Goal: Task Accomplishment & Management: Manage account settings

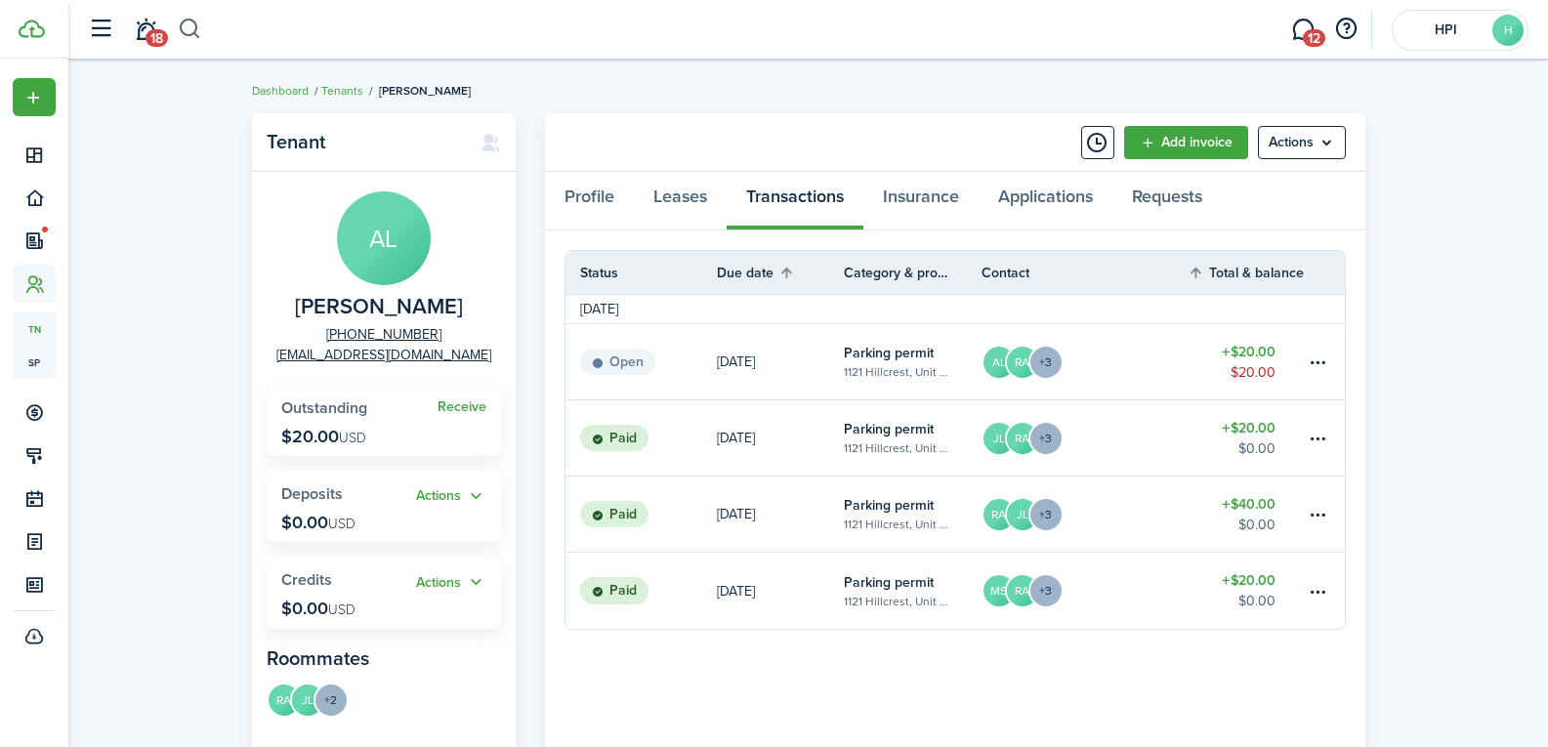
click at [184, 23] on button "button" at bounding box center [190, 29] width 24 height 33
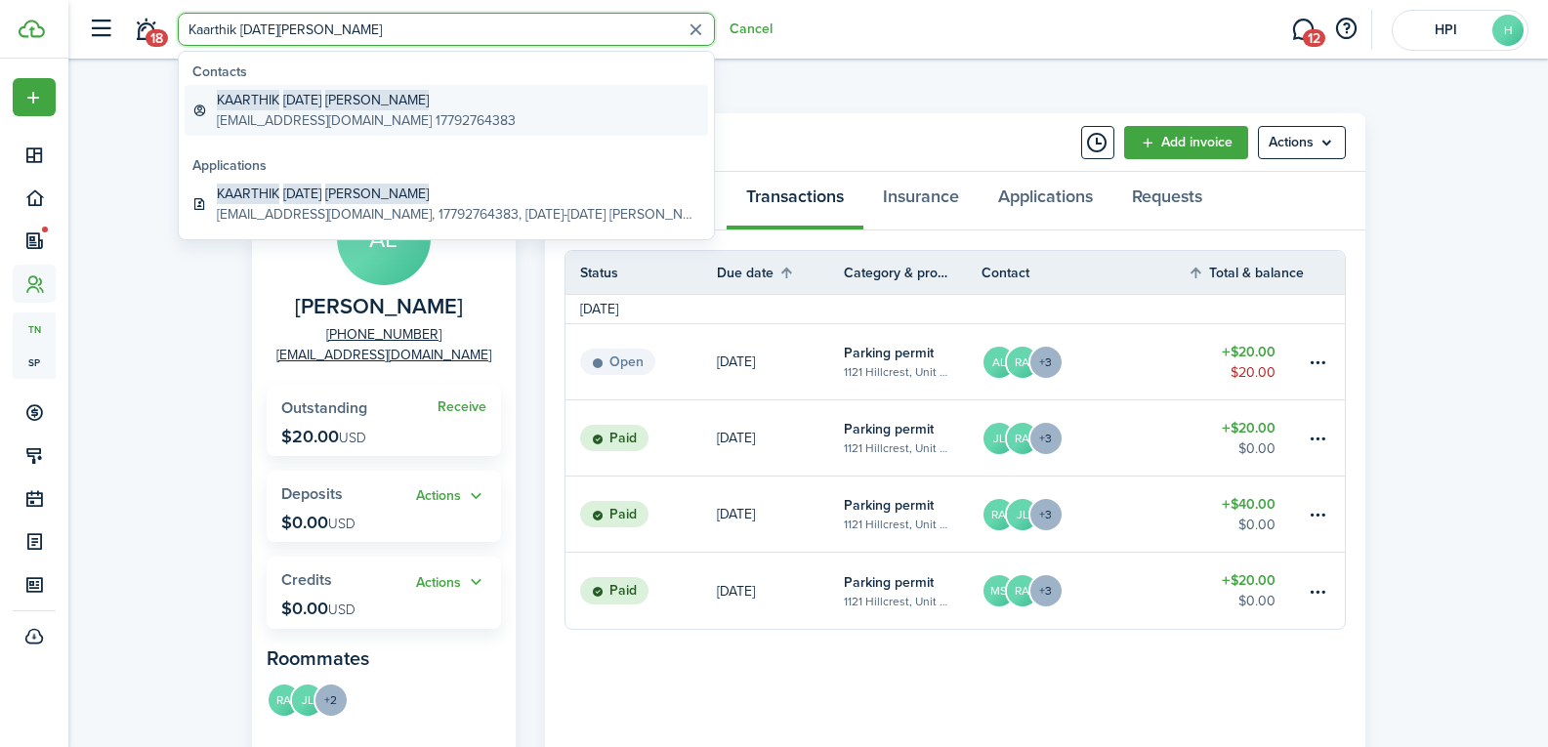
type input "Kaarthik [DATE][PERSON_NAME]"
click at [277, 101] on span "KAARTHIK" at bounding box center [248, 100] width 63 height 21
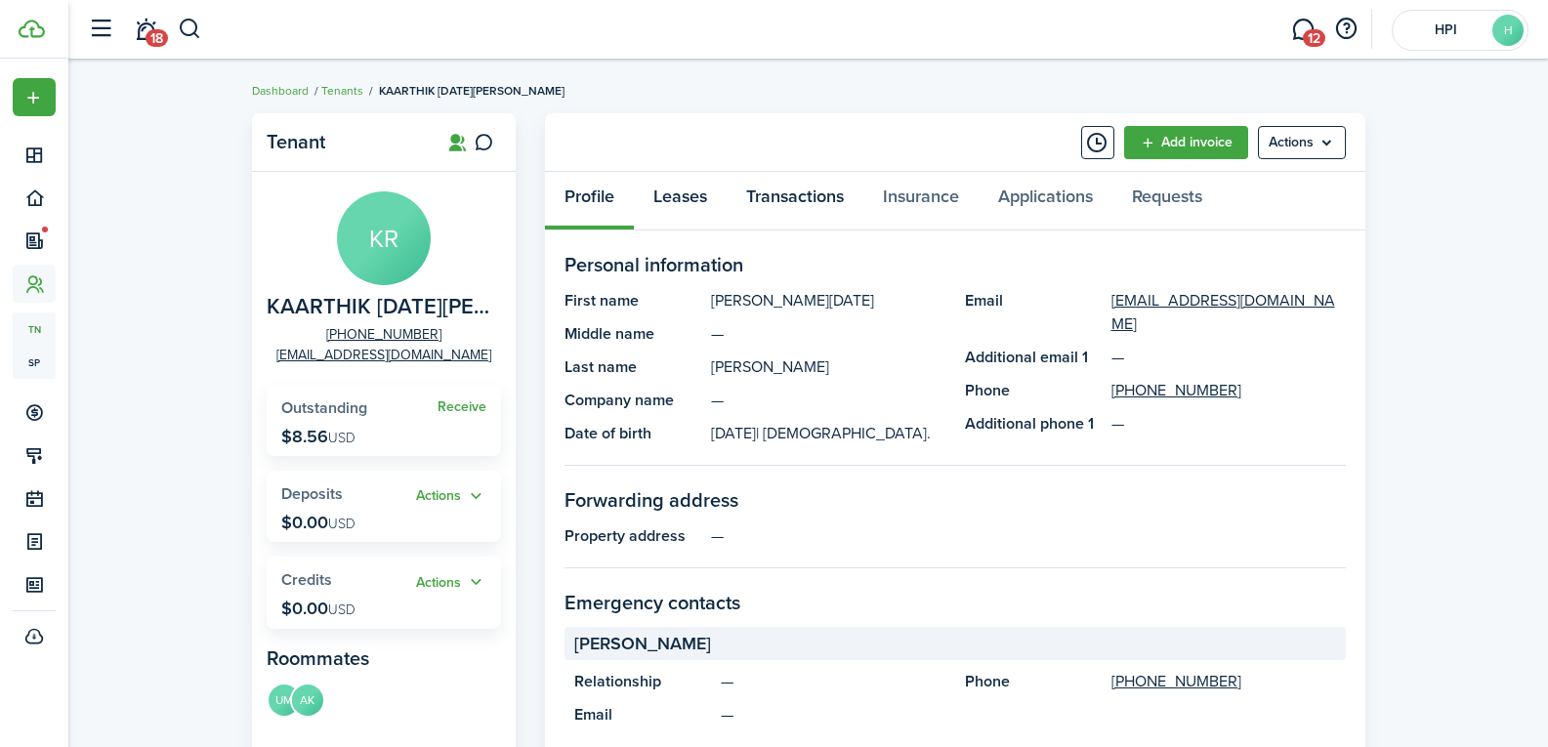
drag, startPoint x: 671, startPoint y: 192, endPoint x: 782, endPoint y: 217, distance: 113.1
click at [782, 217] on div "Profile Leases Transactions Insurance Applications Requests" at bounding box center [955, 201] width 821 height 59
click at [788, 199] on link "Transactions" at bounding box center [795, 201] width 137 height 59
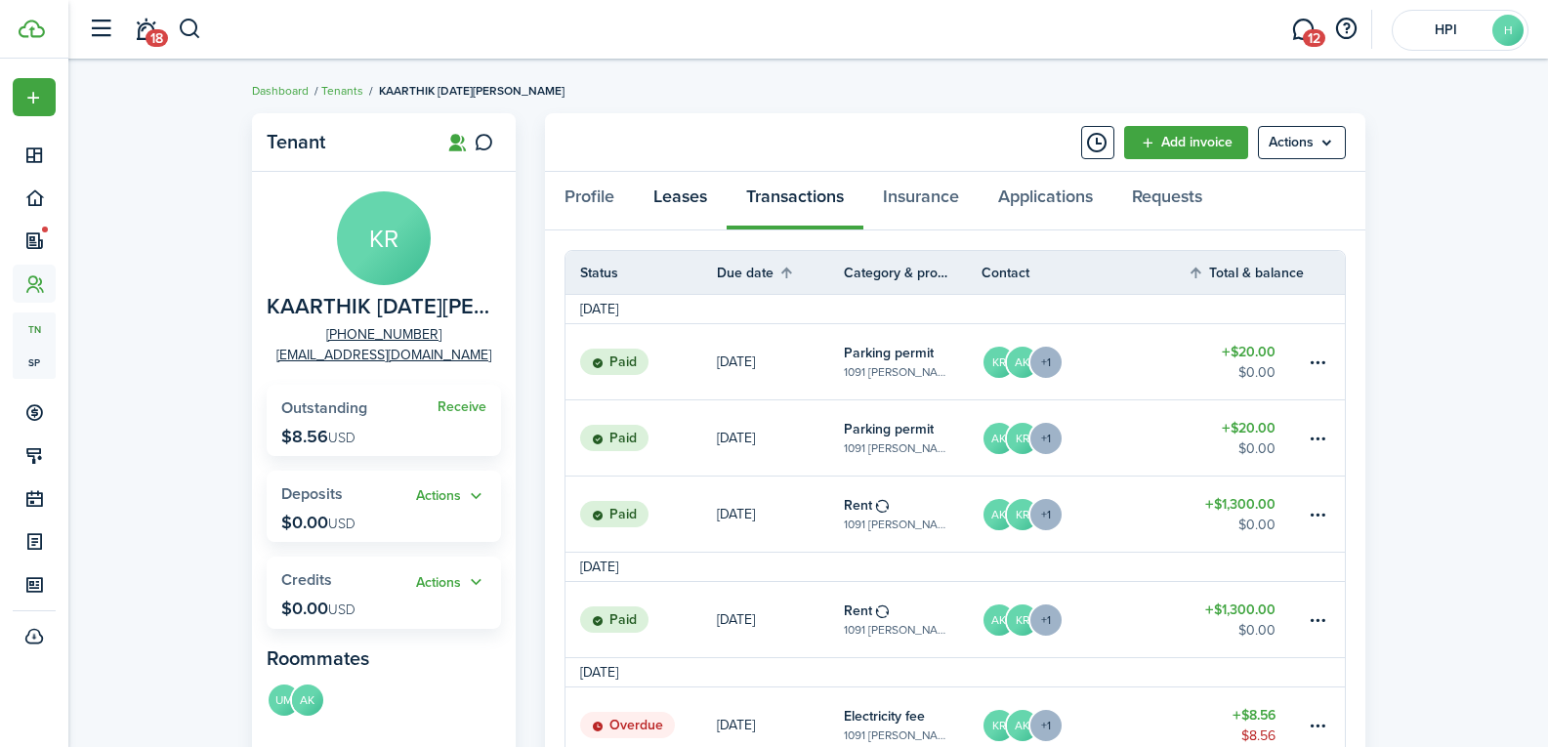
click at [685, 197] on link "Leases" at bounding box center [680, 201] width 93 height 59
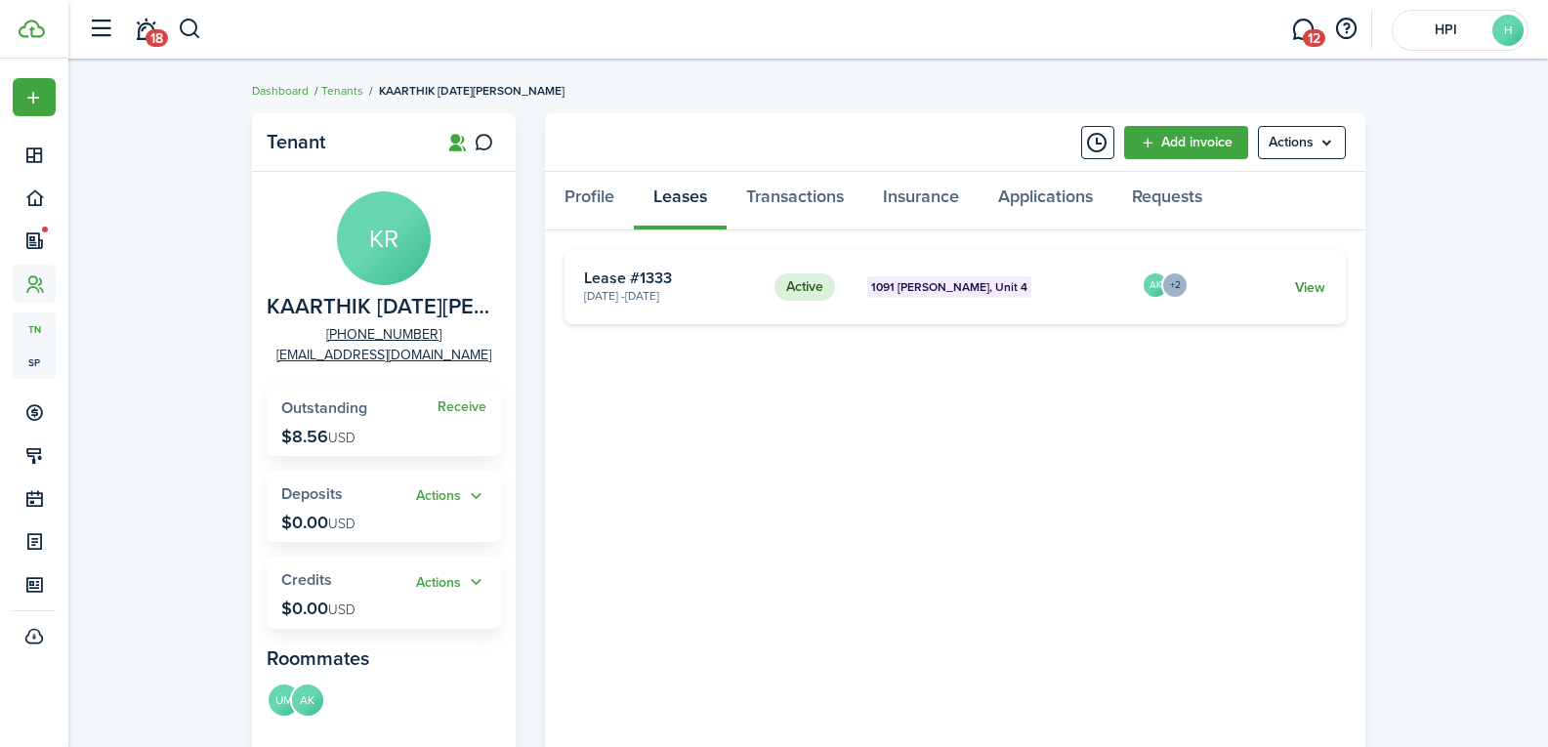
click at [1319, 287] on link "View" at bounding box center [1310, 287] width 30 height 21
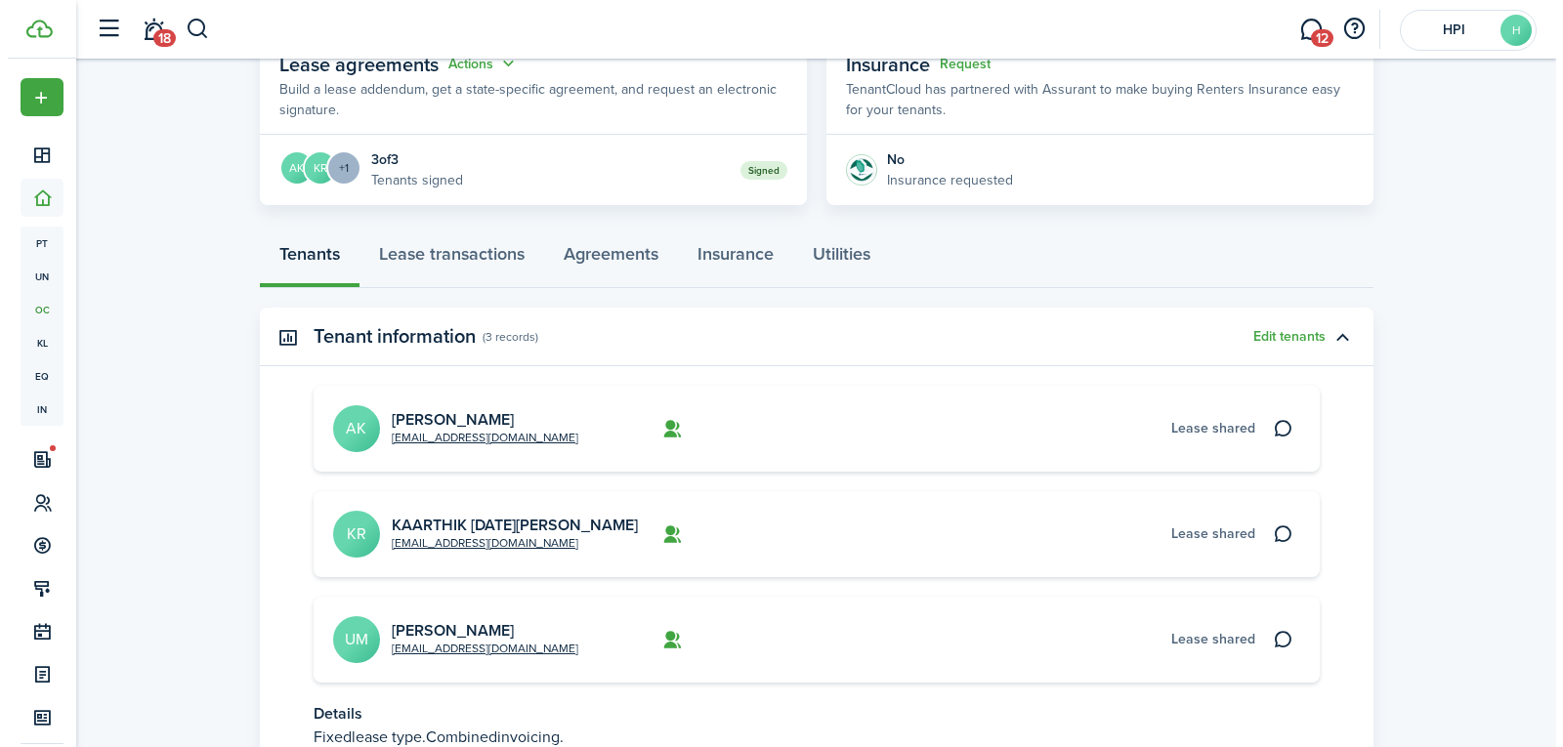
scroll to position [391, 0]
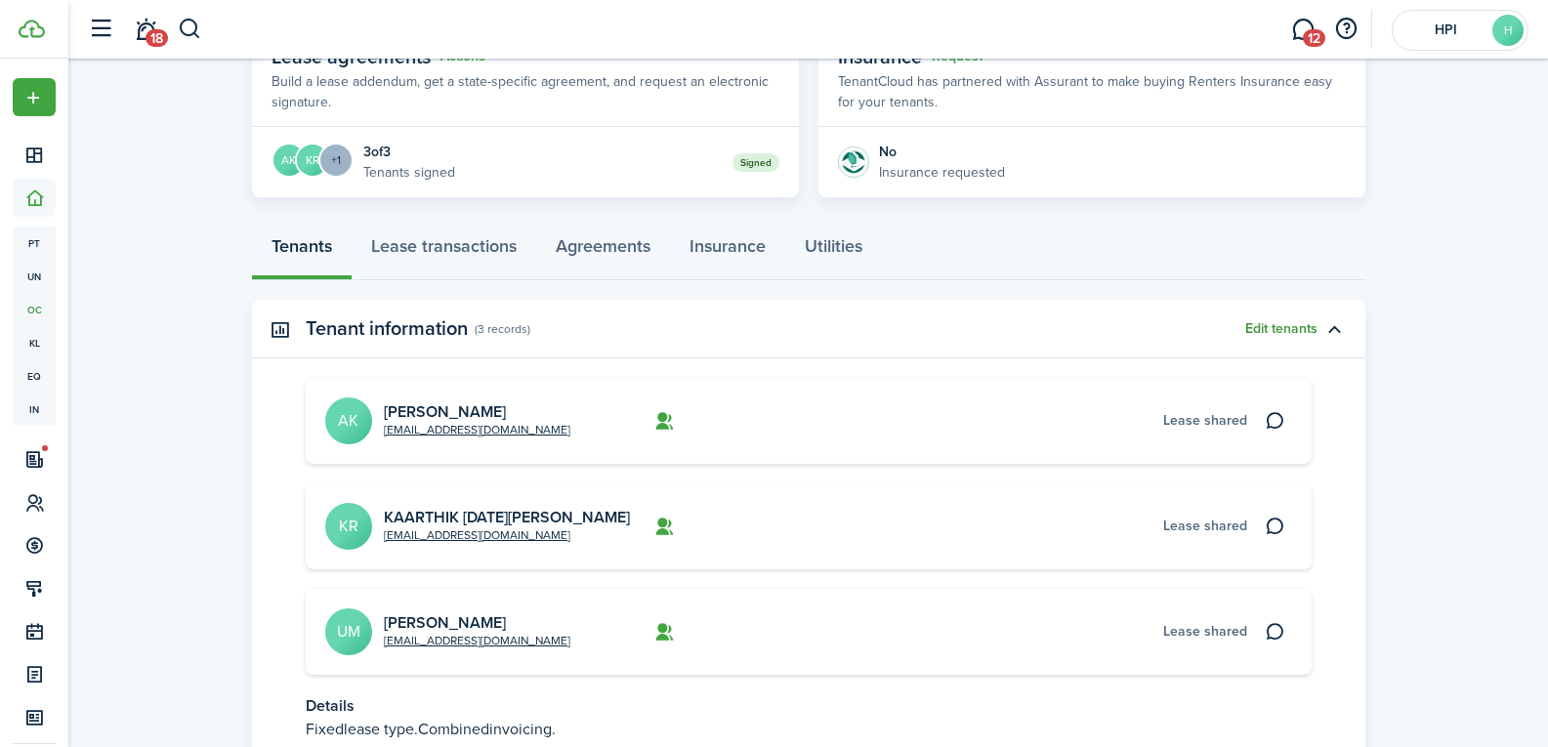
click at [1293, 328] on button "Edit tenants" at bounding box center [1282, 329] width 72 height 16
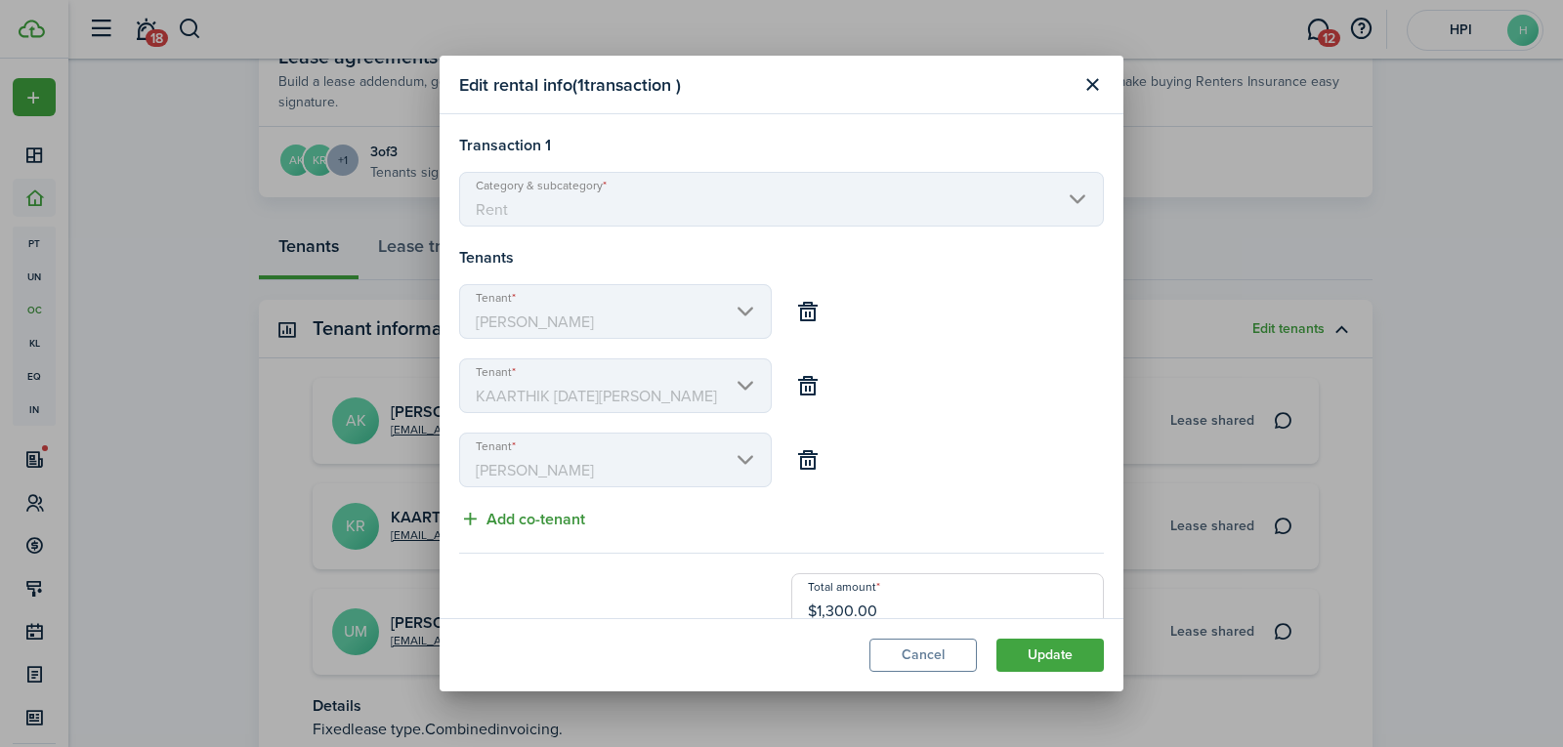
click at [568, 522] on button "Add co-tenant" at bounding box center [522, 519] width 126 height 24
click at [571, 524] on input "Tenant" at bounding box center [615, 534] width 313 height 55
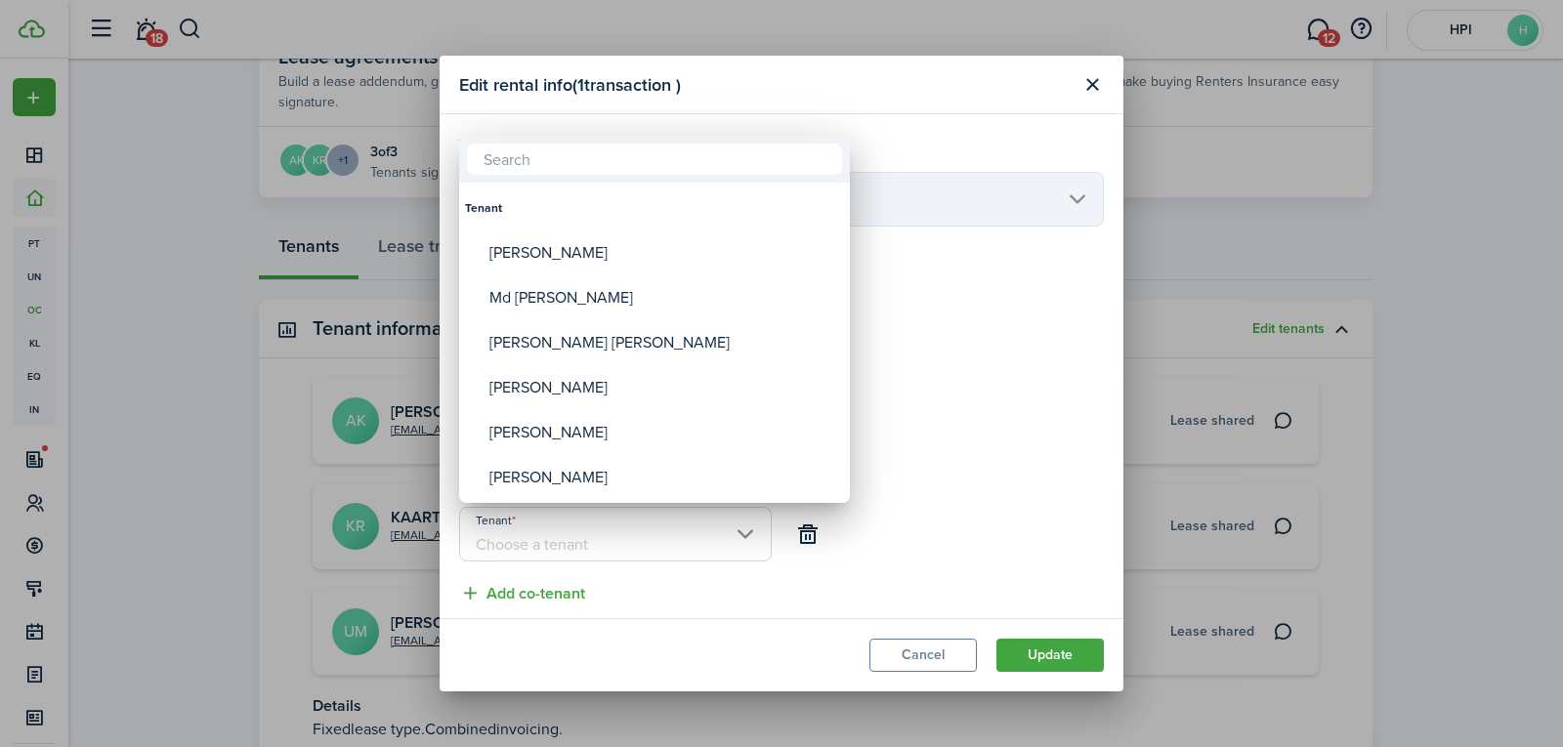
paste input "[PERSON_NAME]"
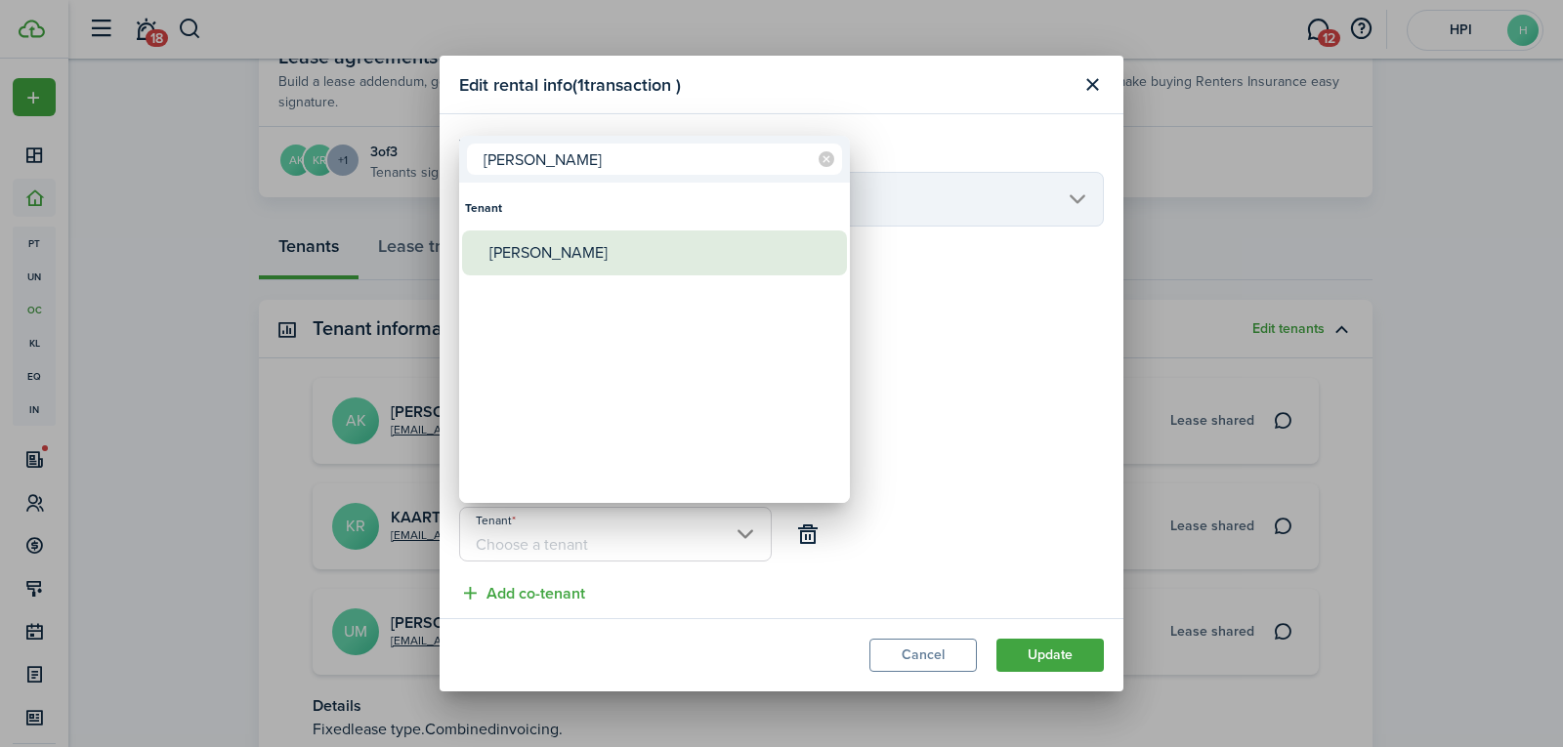
type input "[PERSON_NAME]"
click at [545, 264] on div "[PERSON_NAME]" at bounding box center [662, 253] width 346 height 45
type input "[PERSON_NAME]"
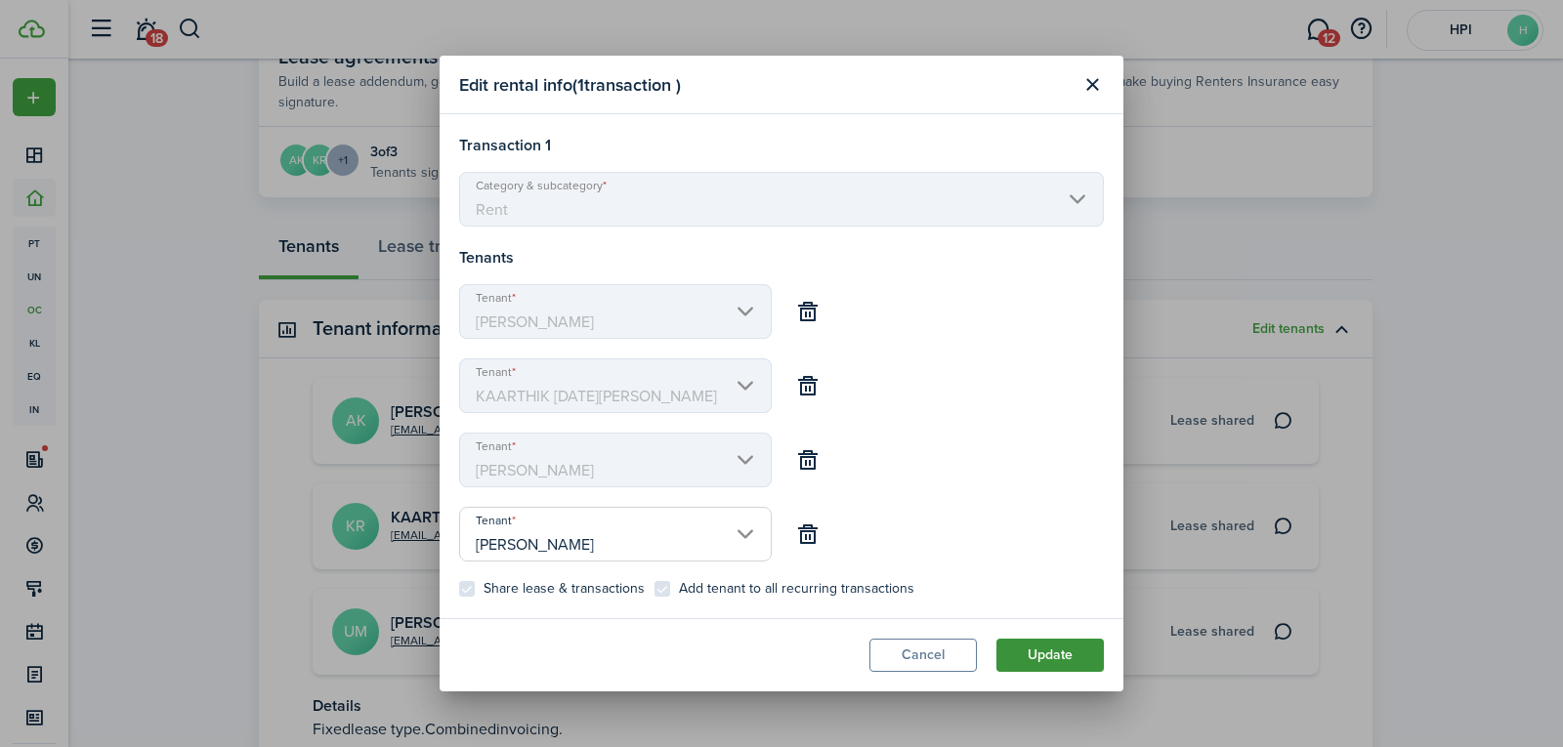
click at [1036, 651] on button "Update" at bounding box center [1049, 655] width 107 height 33
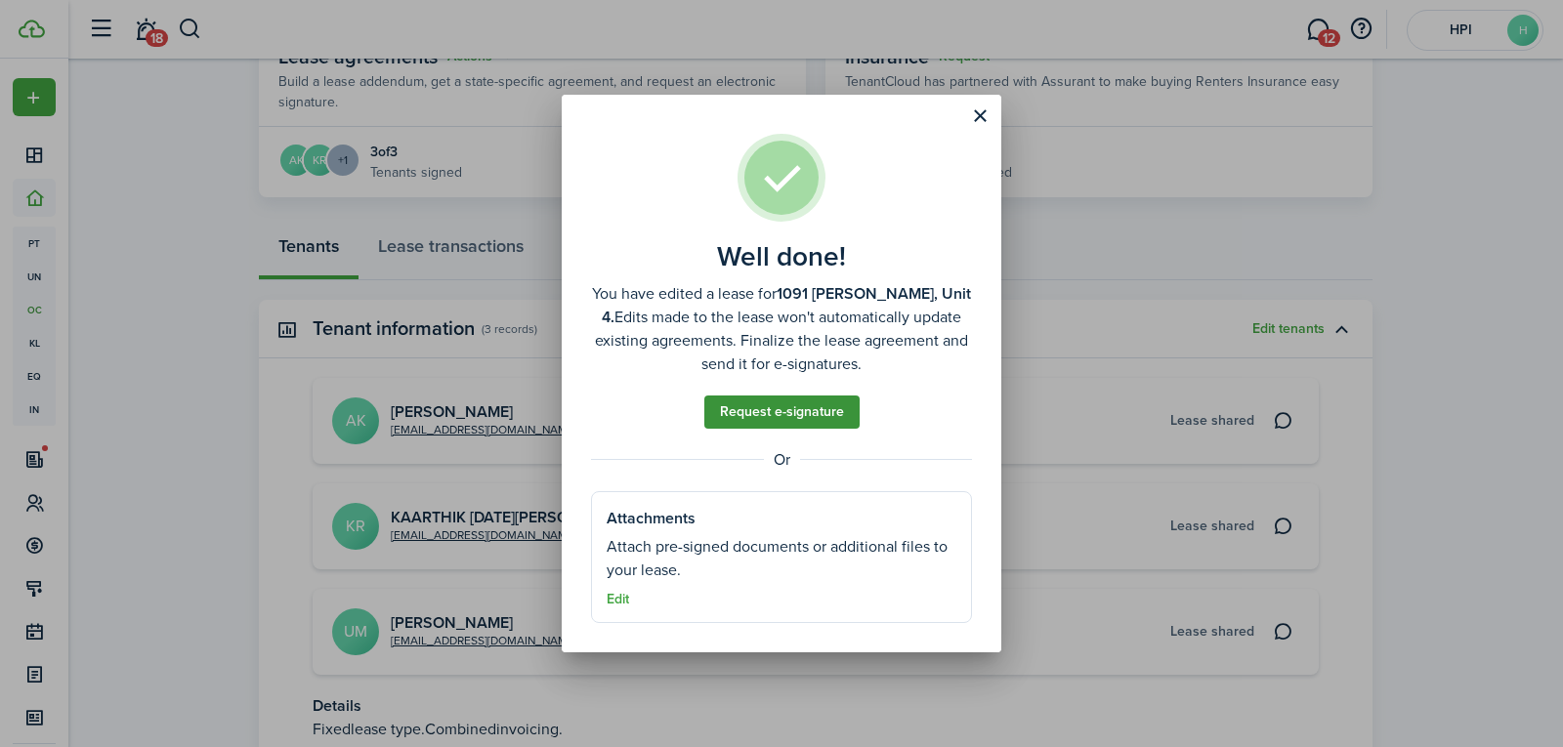
click at [782, 399] on link "Request e-signature" at bounding box center [781, 412] width 155 height 33
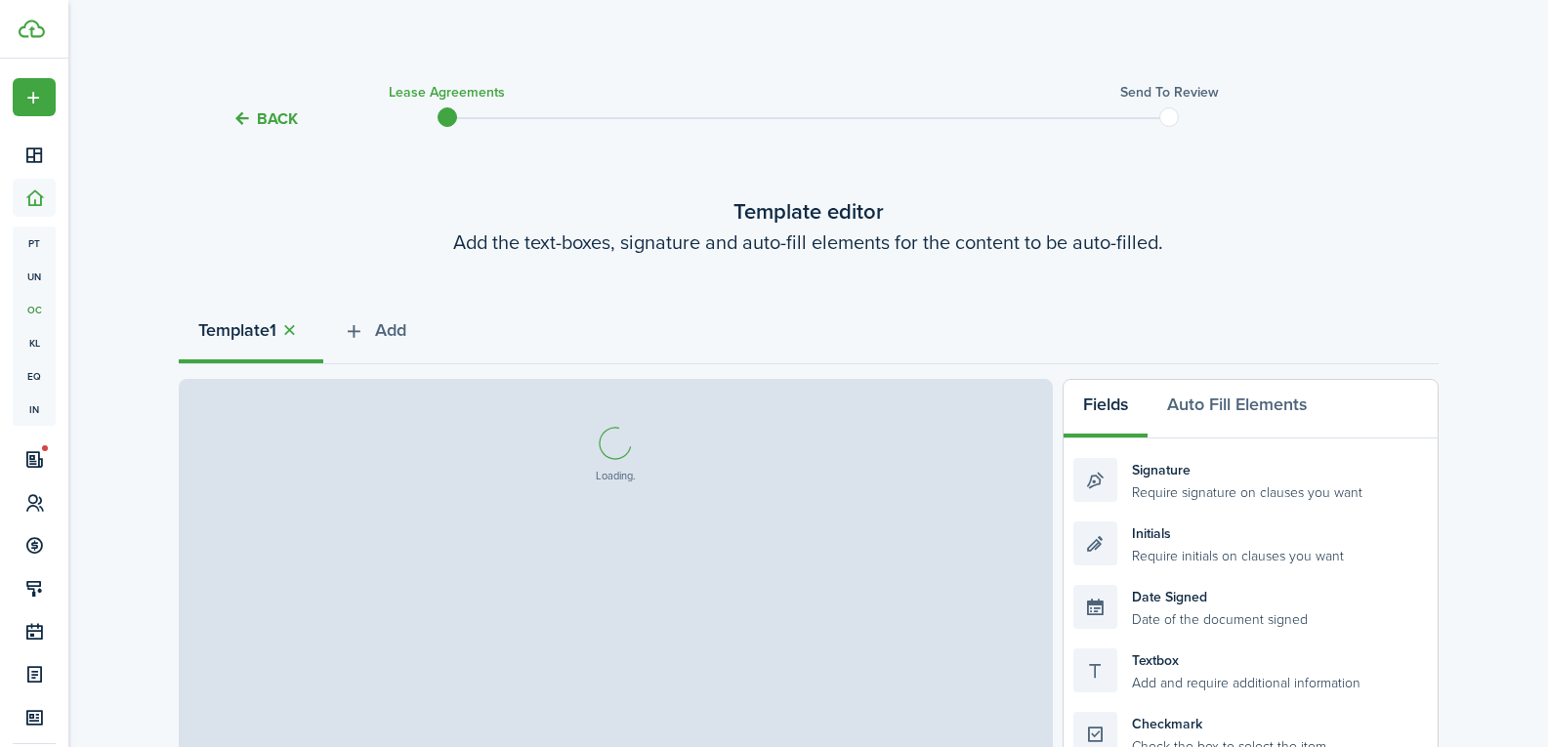
select select "fit"
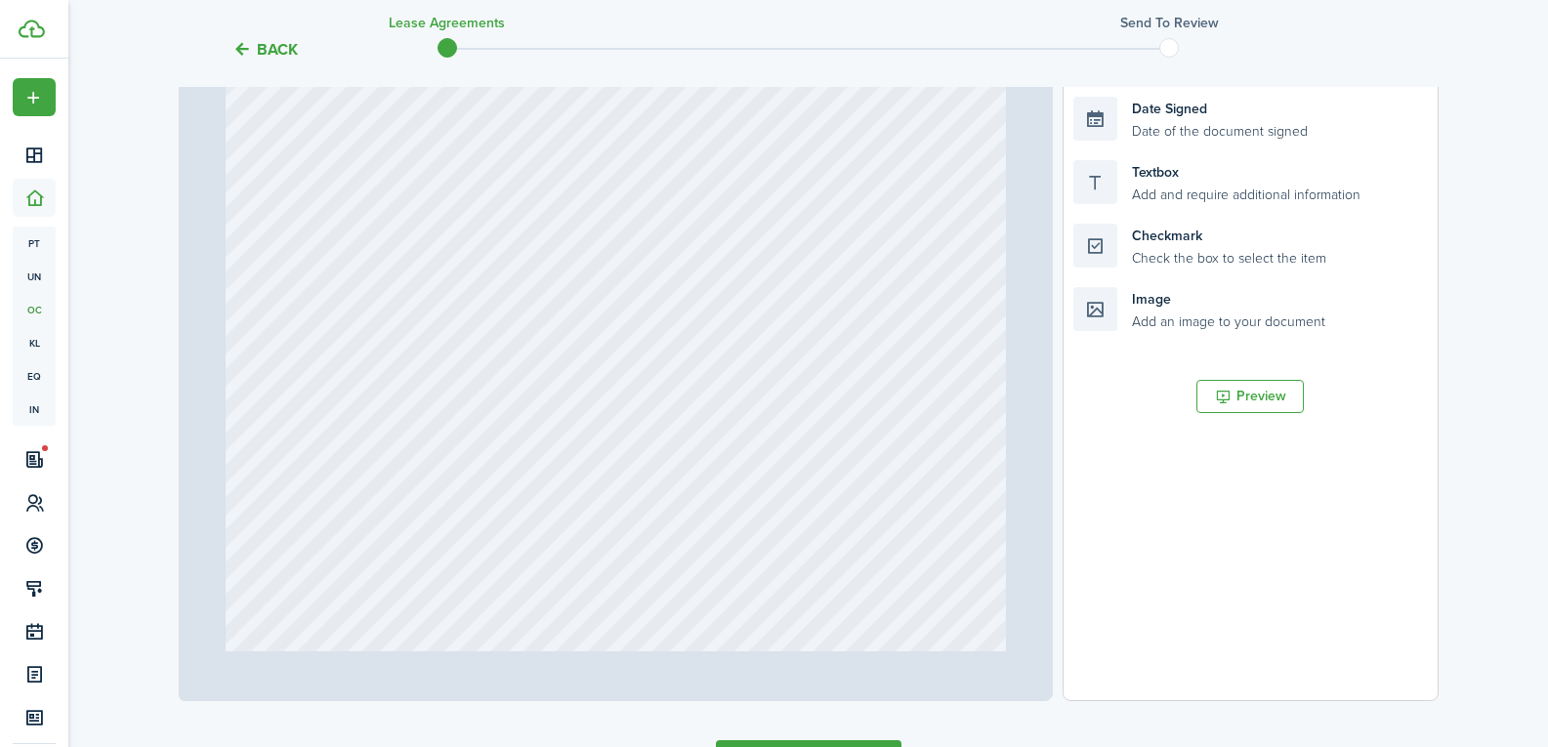
scroll to position [6154, 0]
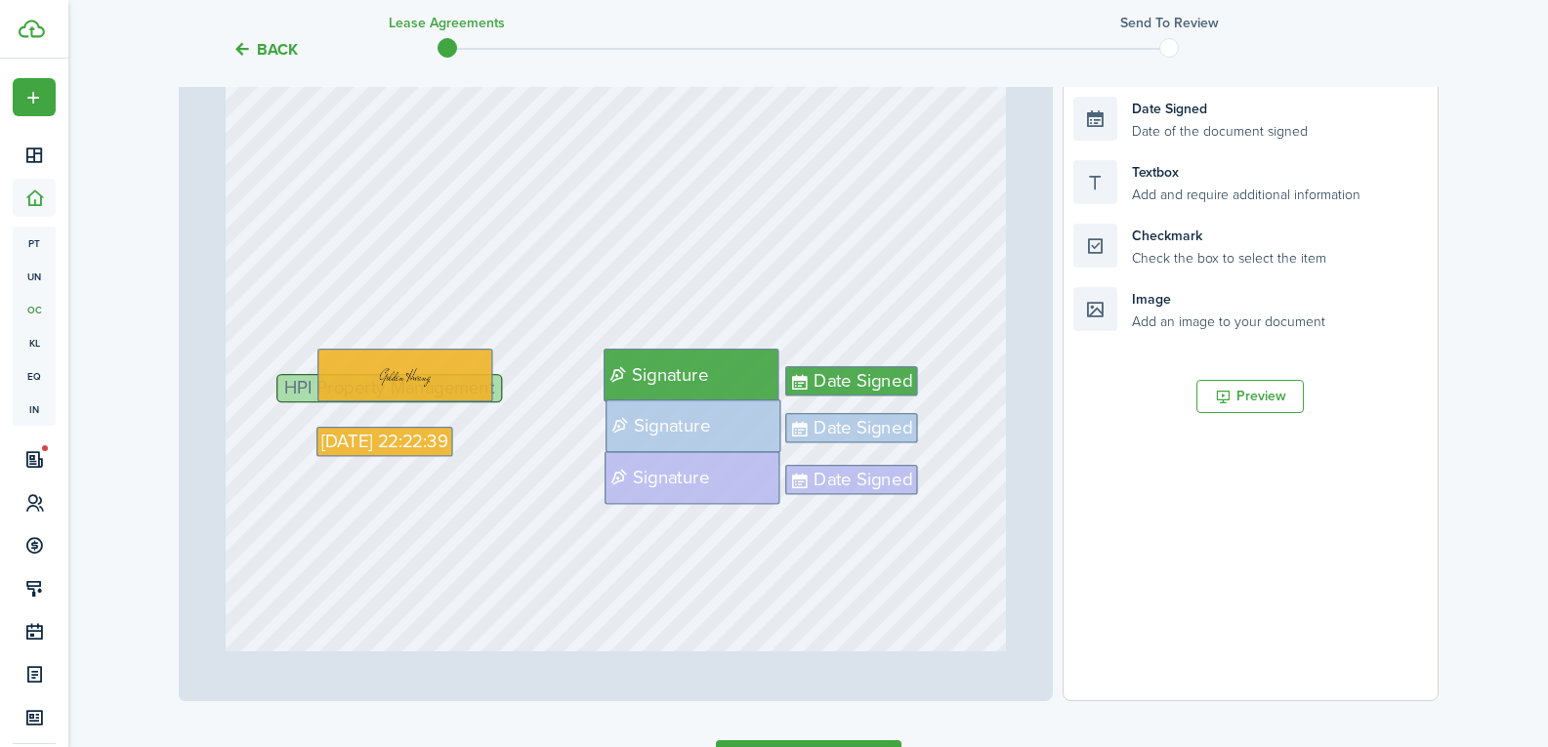
type input "9"
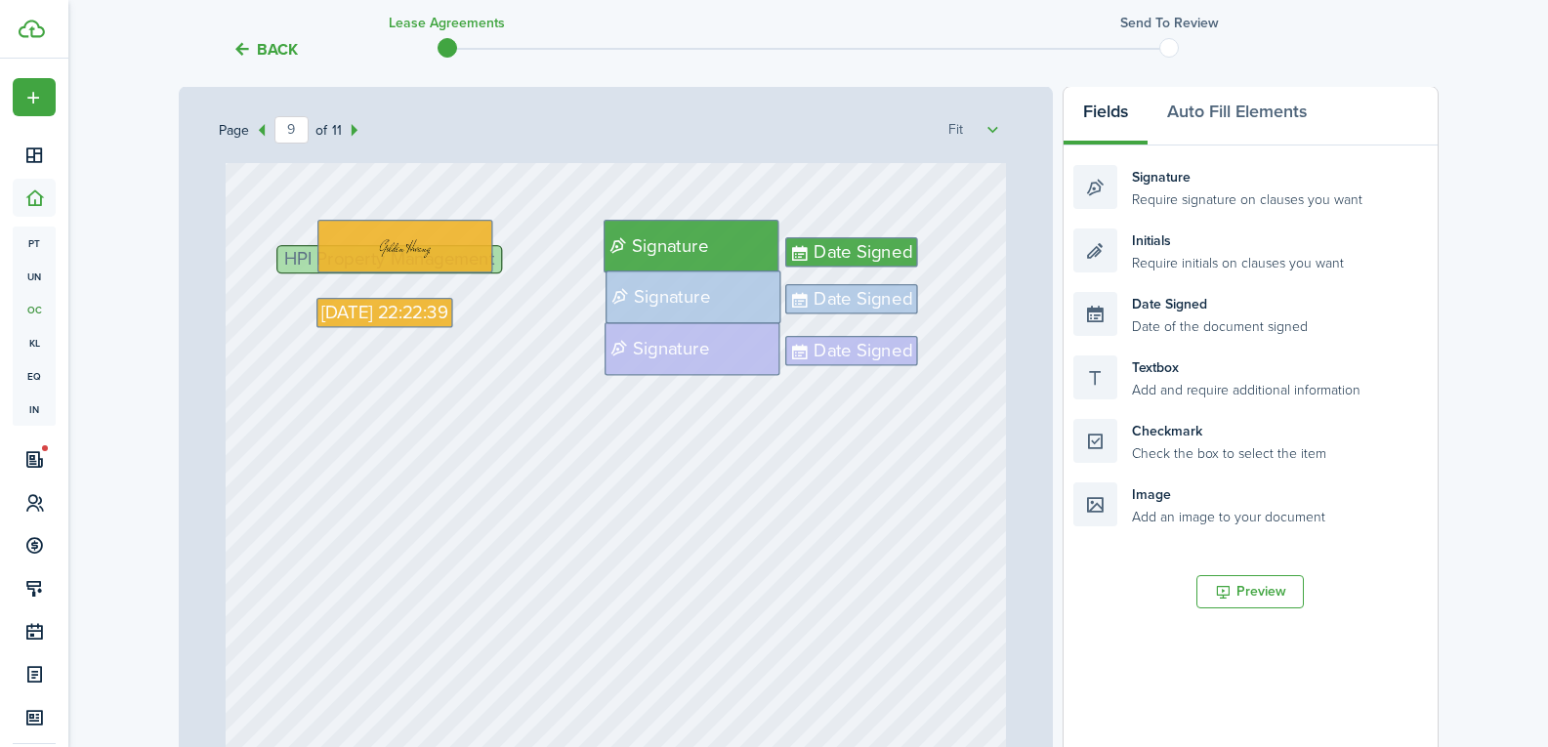
scroll to position [8694, 0]
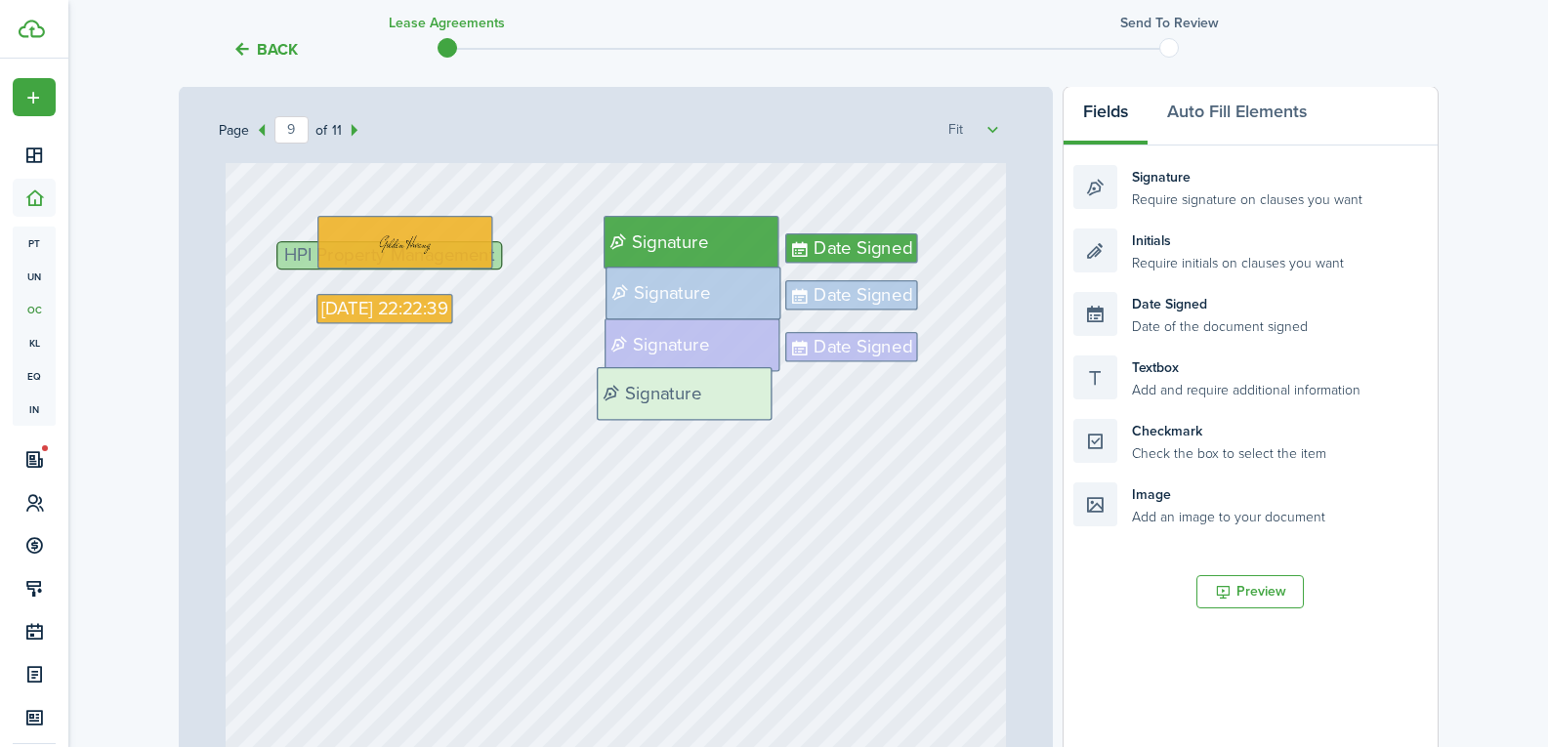
drag, startPoint x: 1129, startPoint y: 180, endPoint x: 653, endPoint y: 382, distance: 517.8
click at [653, 382] on div "Page 9 of 11 50% 75% 100% 150% 200% Fit [DATE] [DATE] $1,300 [PERSON_NAME], KAA…" at bounding box center [809, 491] width 1260 height 811
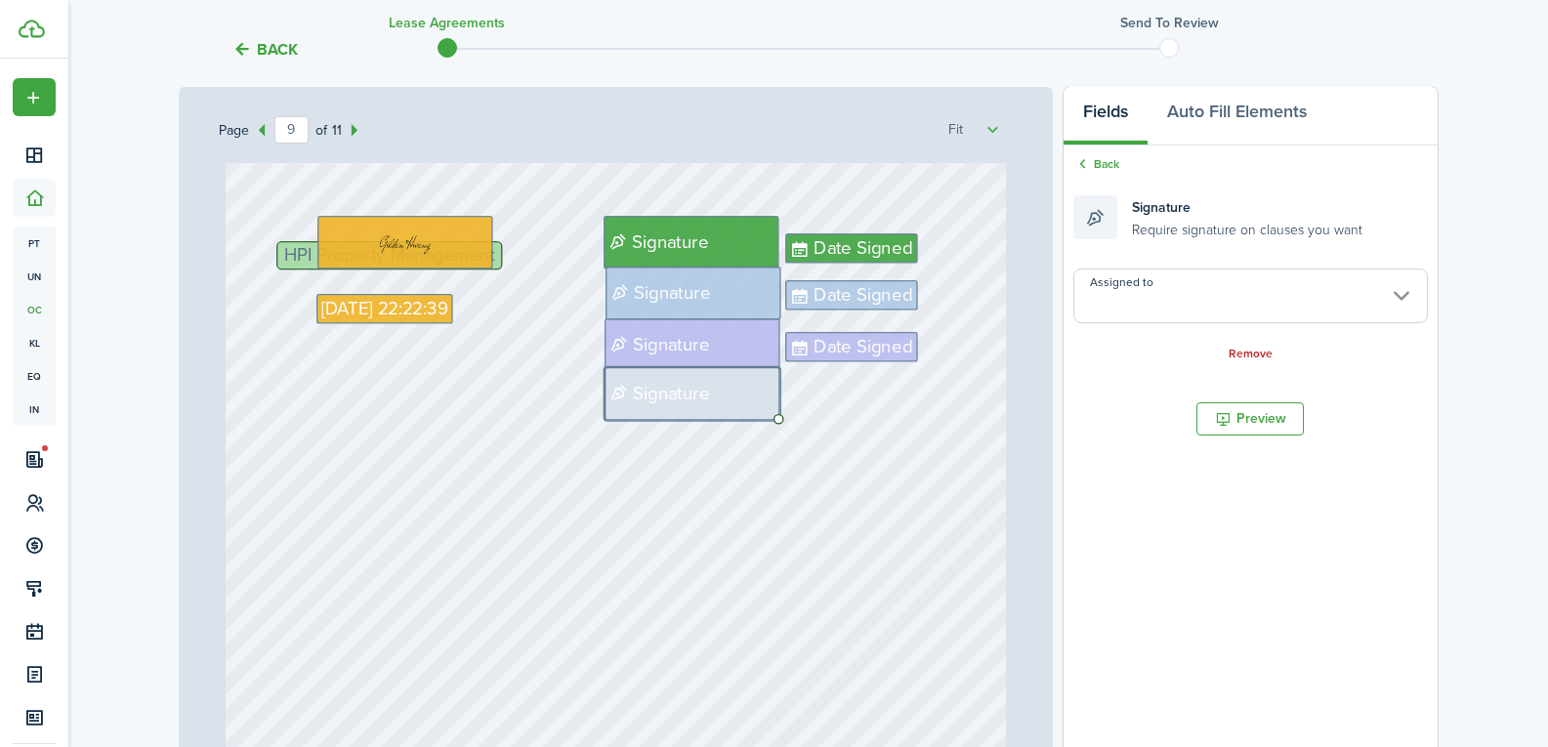
click at [1141, 309] on input "Assigned to" at bounding box center [1251, 296] width 354 height 55
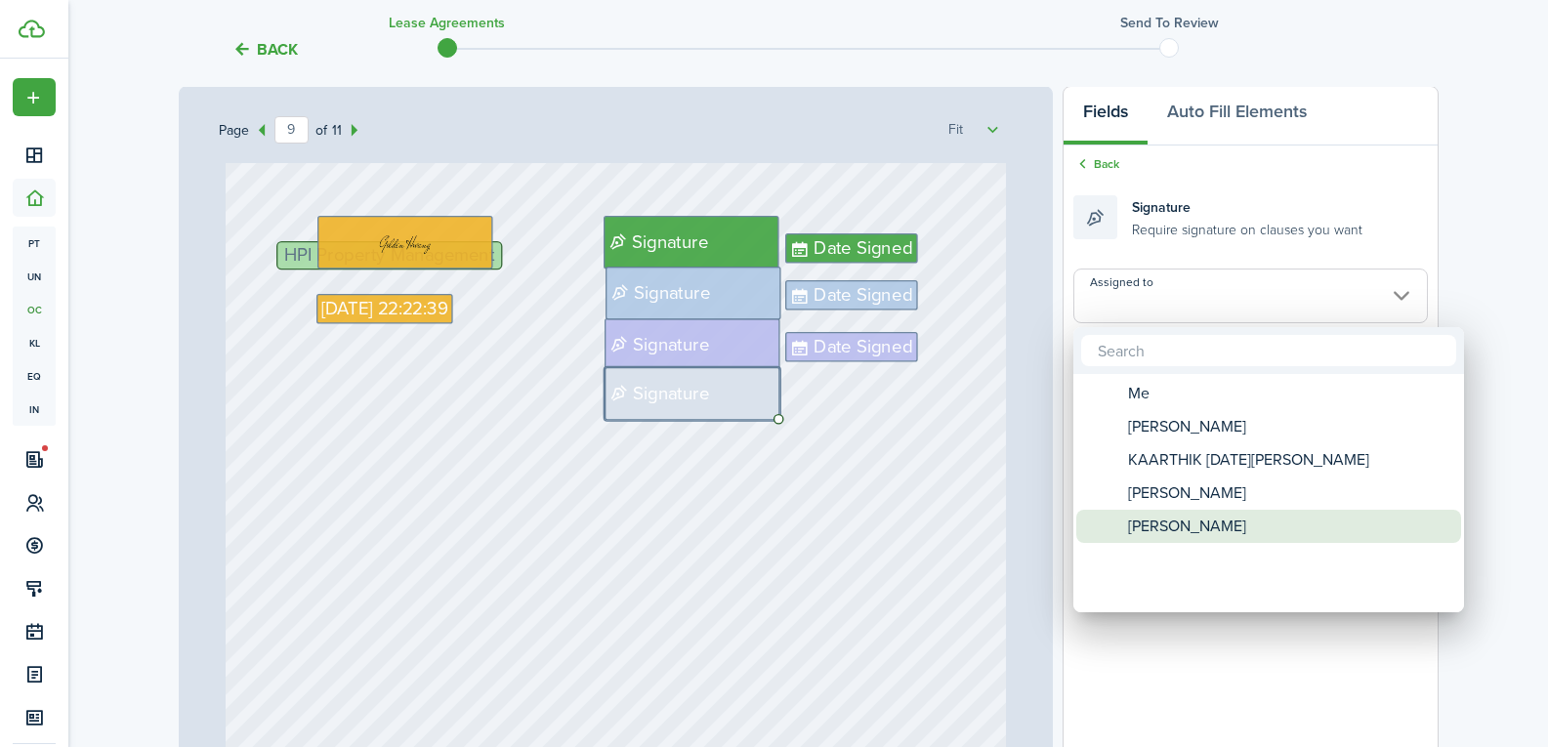
drag, startPoint x: 1177, startPoint y: 524, endPoint x: 1166, endPoint y: 518, distance: 12.2
click at [1178, 524] on span "[PERSON_NAME]" at bounding box center [1187, 526] width 118 height 33
type input "[PERSON_NAME]"
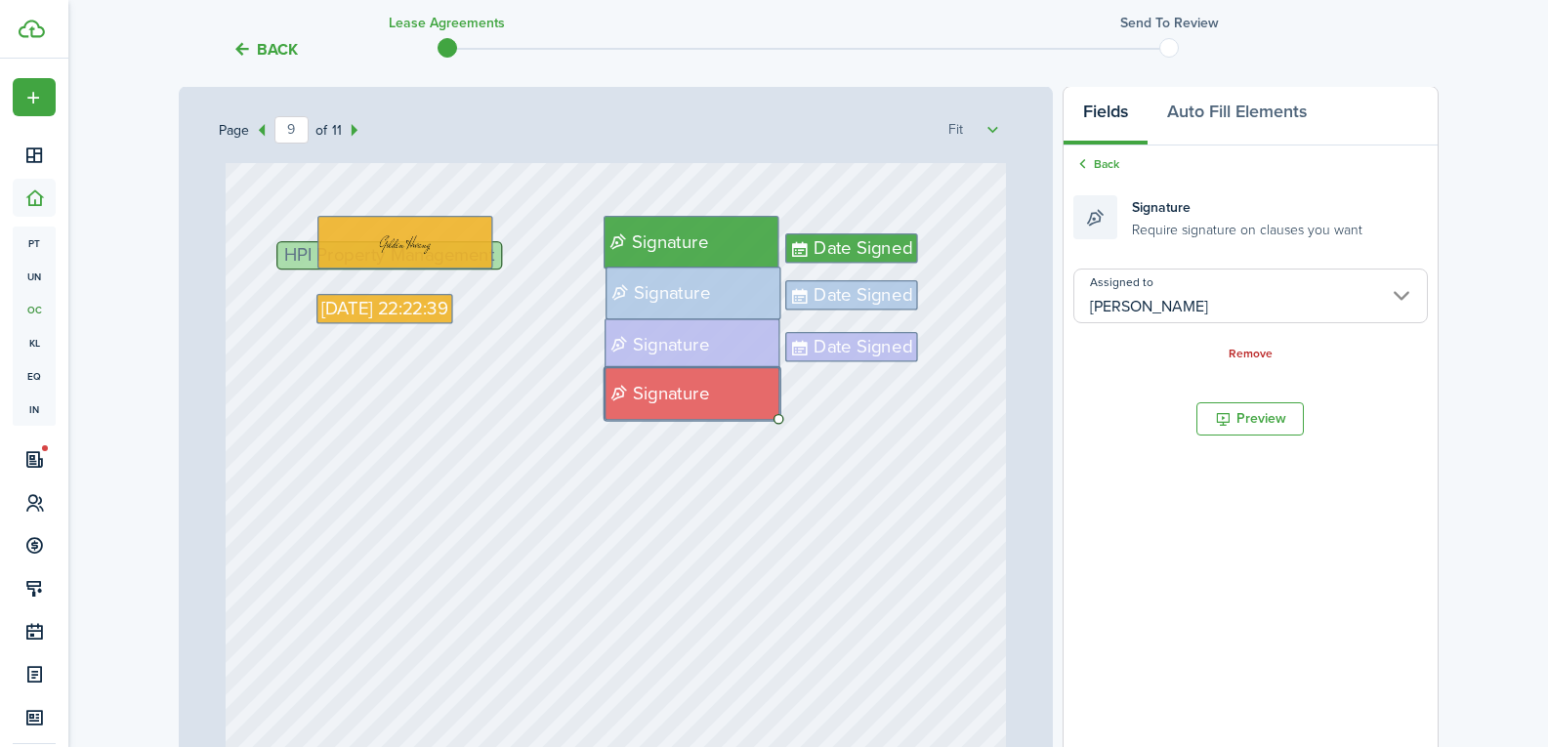
click at [875, 493] on div "Signature Date Signed Date Signed HPI Property Management [DATE] 22:22:39 Date …" at bounding box center [616, 450] width 781 height 1029
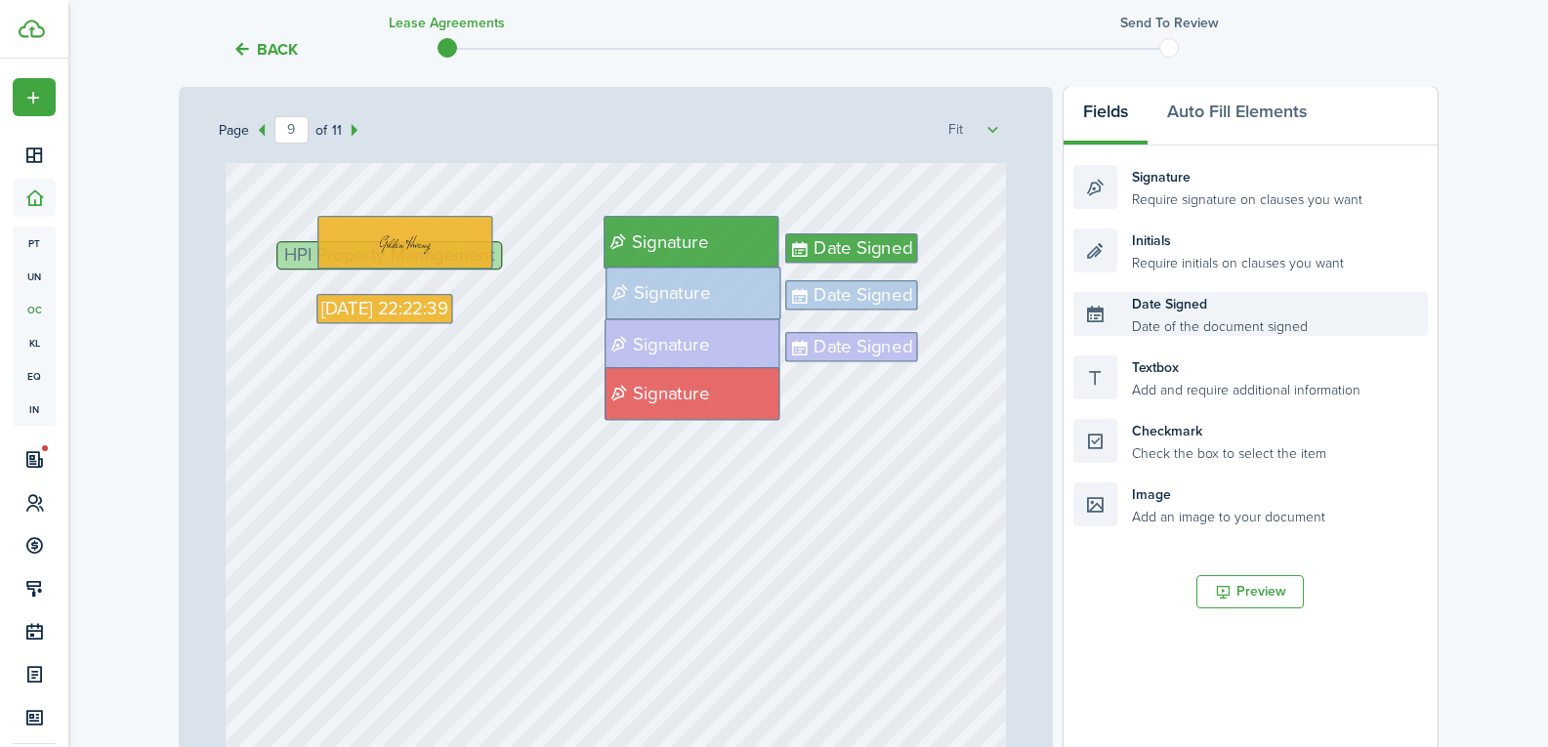
drag, startPoint x: 1136, startPoint y: 329, endPoint x: 1020, endPoint y: 333, distance: 116.3
click at [878, 397] on div "Page 9 of 11 50% 75% 100% 150% 200% Fit [DATE] [DATE] $1,300 [PERSON_NAME], KAA…" at bounding box center [809, 491] width 1260 height 811
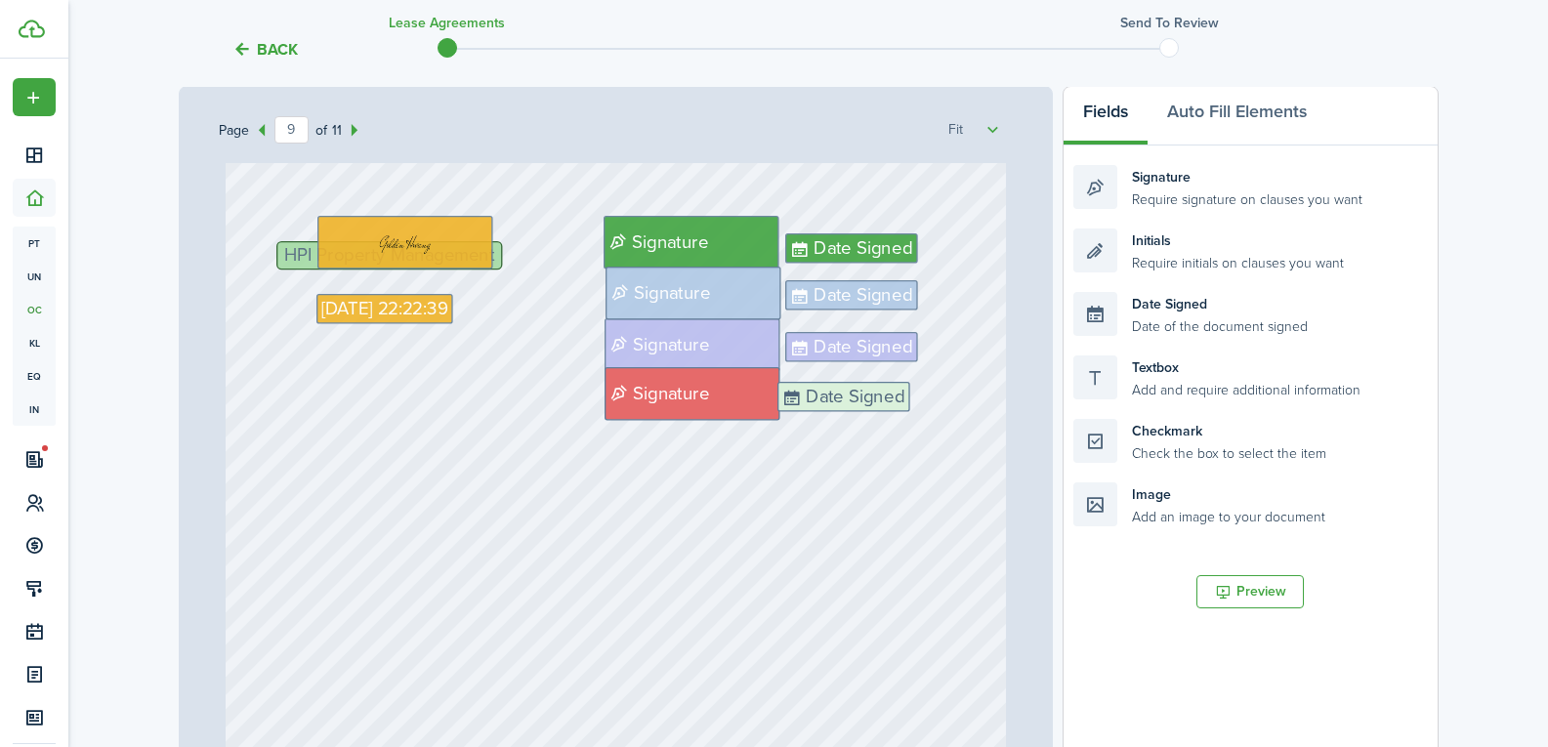
drag, startPoint x: 1163, startPoint y: 322, endPoint x: 867, endPoint y: 413, distance: 309.6
click at [867, 413] on div "Page 9 of 11 50% 75% 100% 150% 200% Fit [DATE] [DATE] $1,300 [PERSON_NAME], KAA…" at bounding box center [809, 491] width 1260 height 811
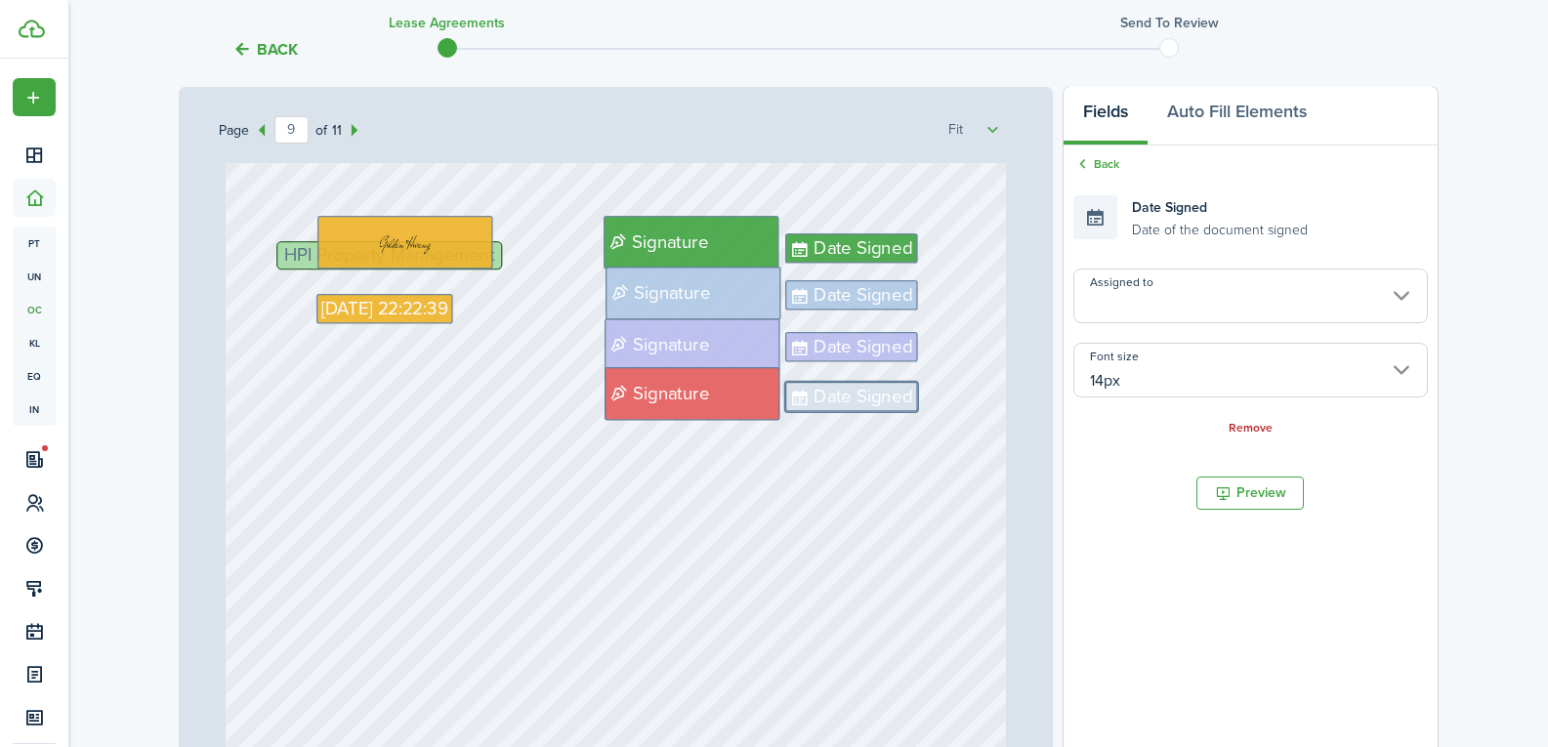
click at [1119, 312] on input "Assigned to" at bounding box center [1251, 296] width 354 height 55
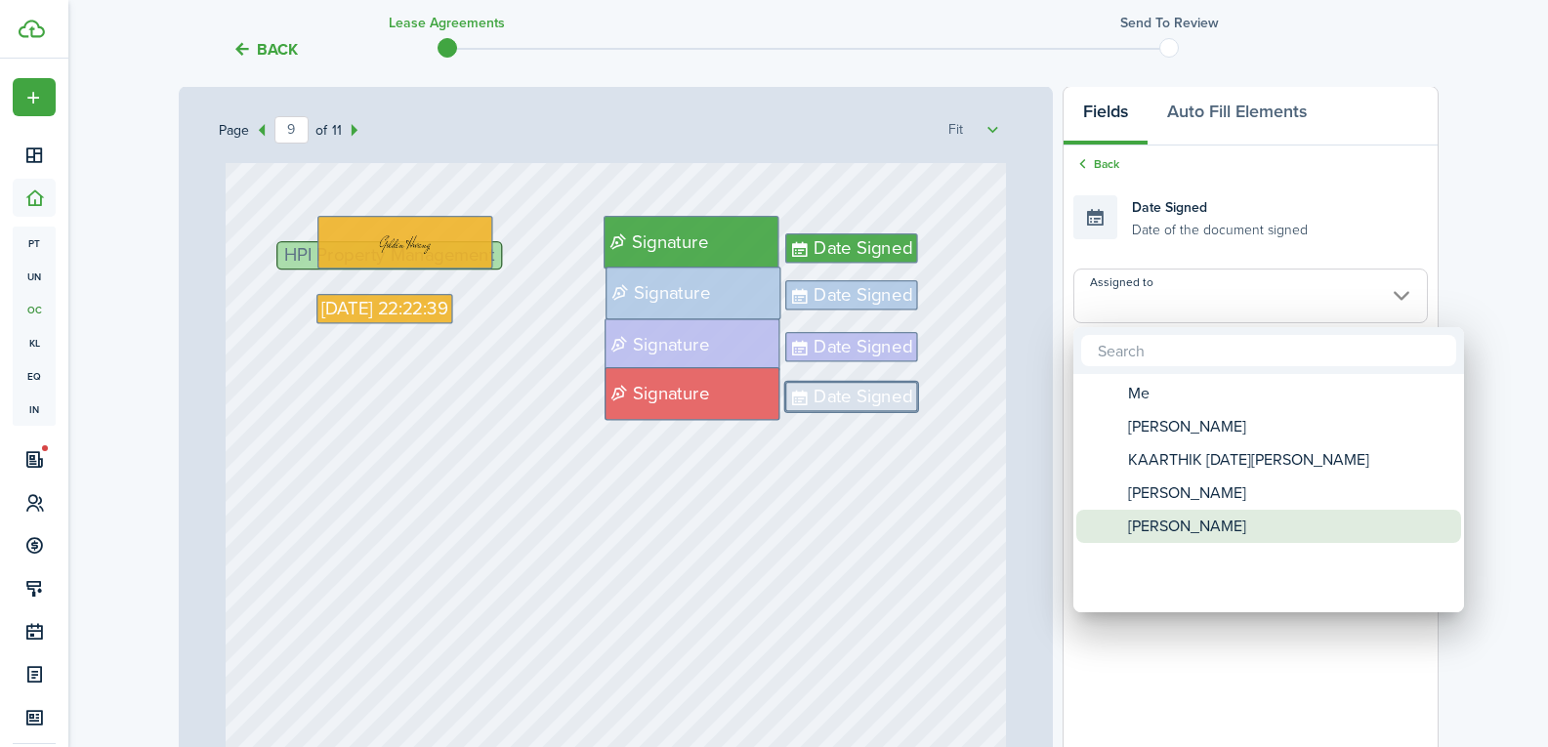
click at [1179, 527] on span "[PERSON_NAME]" at bounding box center [1187, 526] width 118 height 33
type input "[PERSON_NAME]"
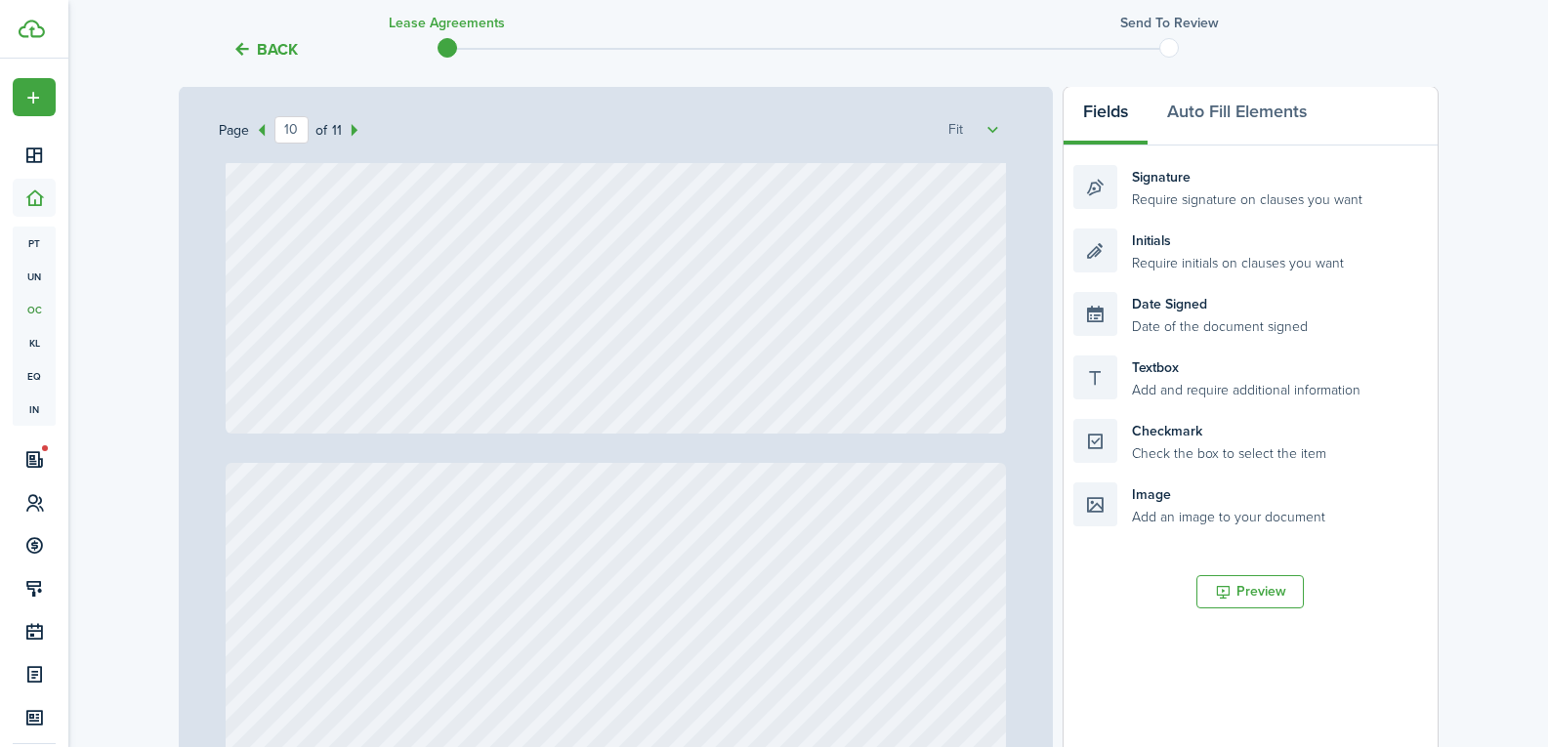
type input "11"
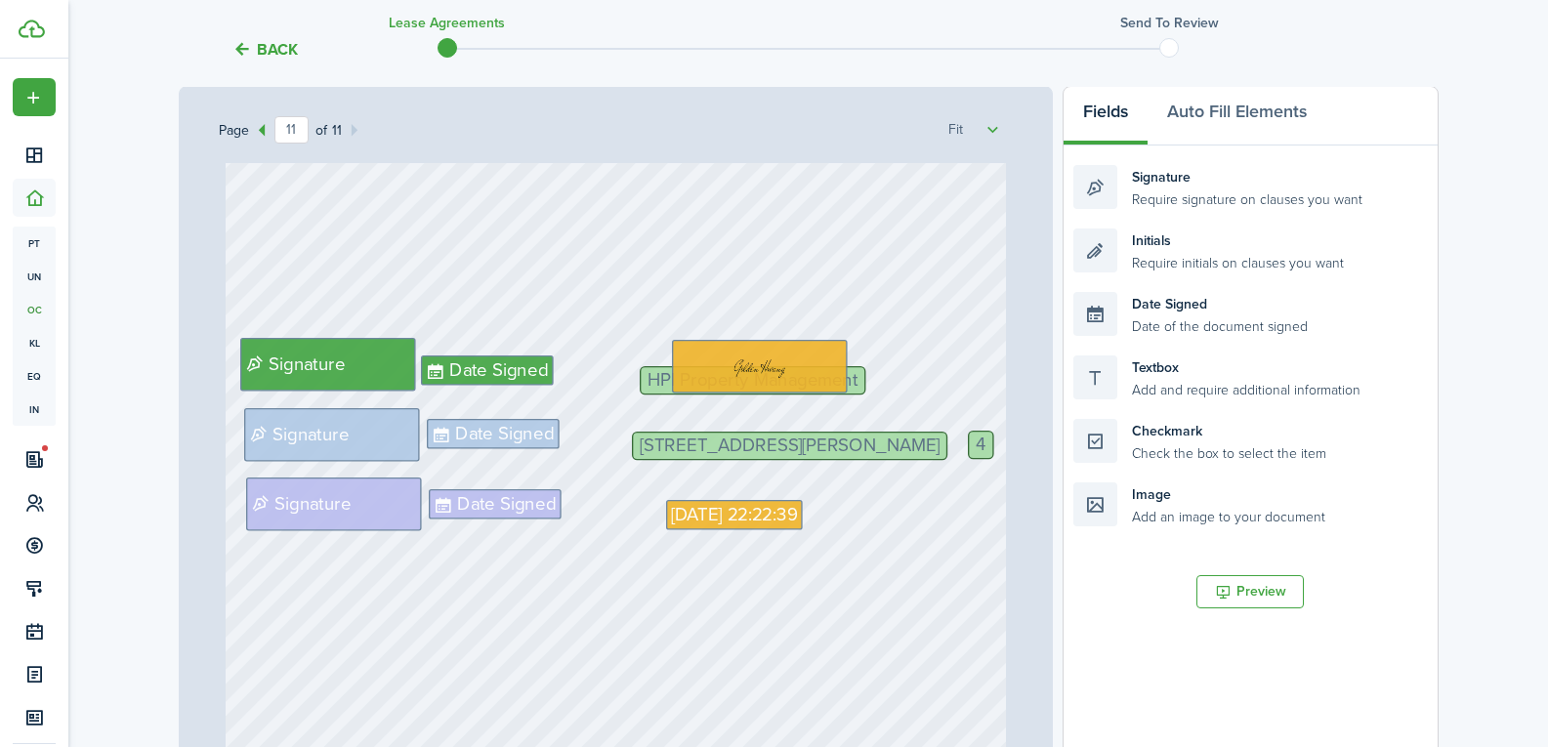
scroll to position [10746, 0]
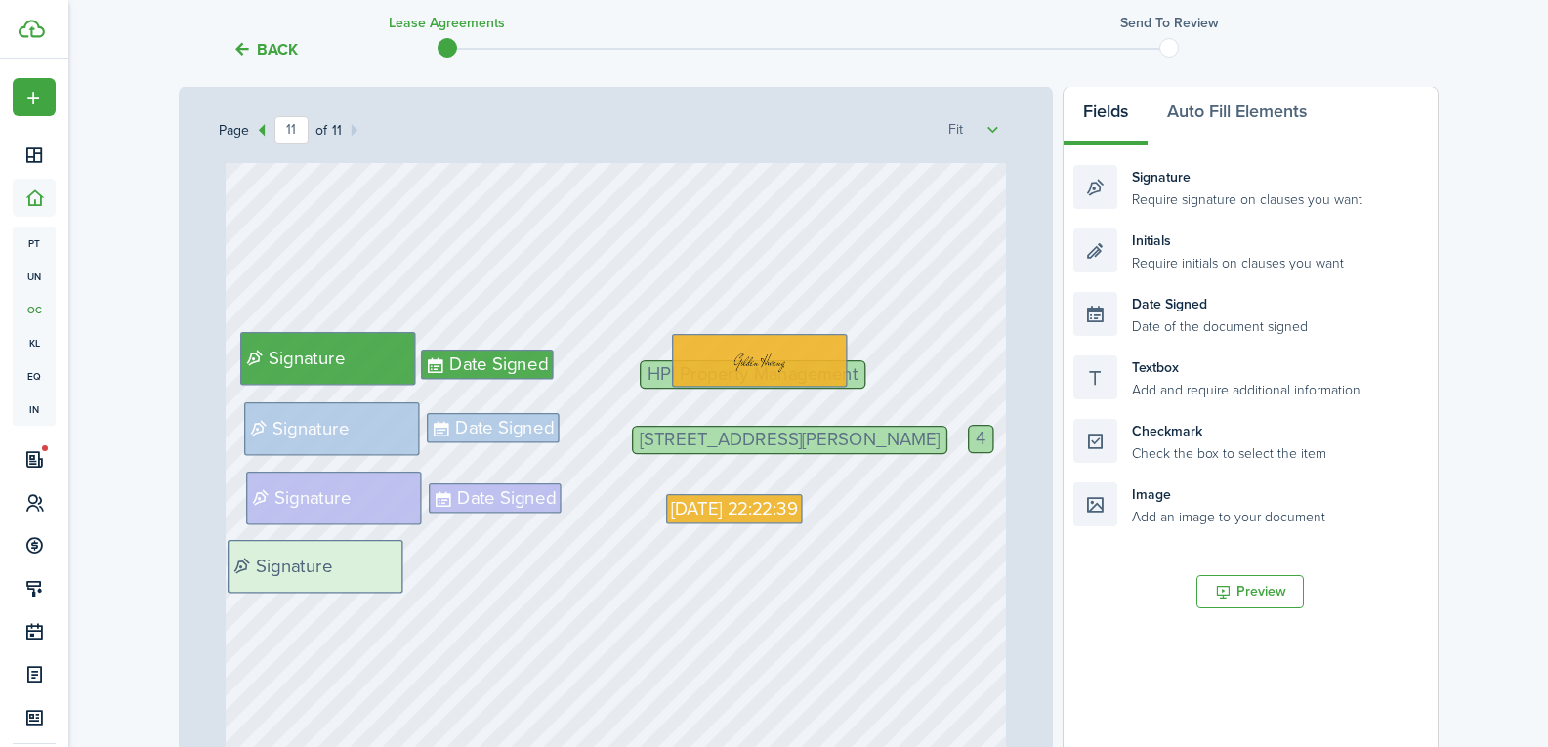
drag, startPoint x: 1119, startPoint y: 189, endPoint x: 273, endPoint y: 564, distance: 925.4
click at [273, 564] on div "Page 11 of 11 50% 75% 100% 150% 200% Fit [DATE] [DATE] $1,300 [PERSON_NAME], KA…" at bounding box center [809, 491] width 1260 height 811
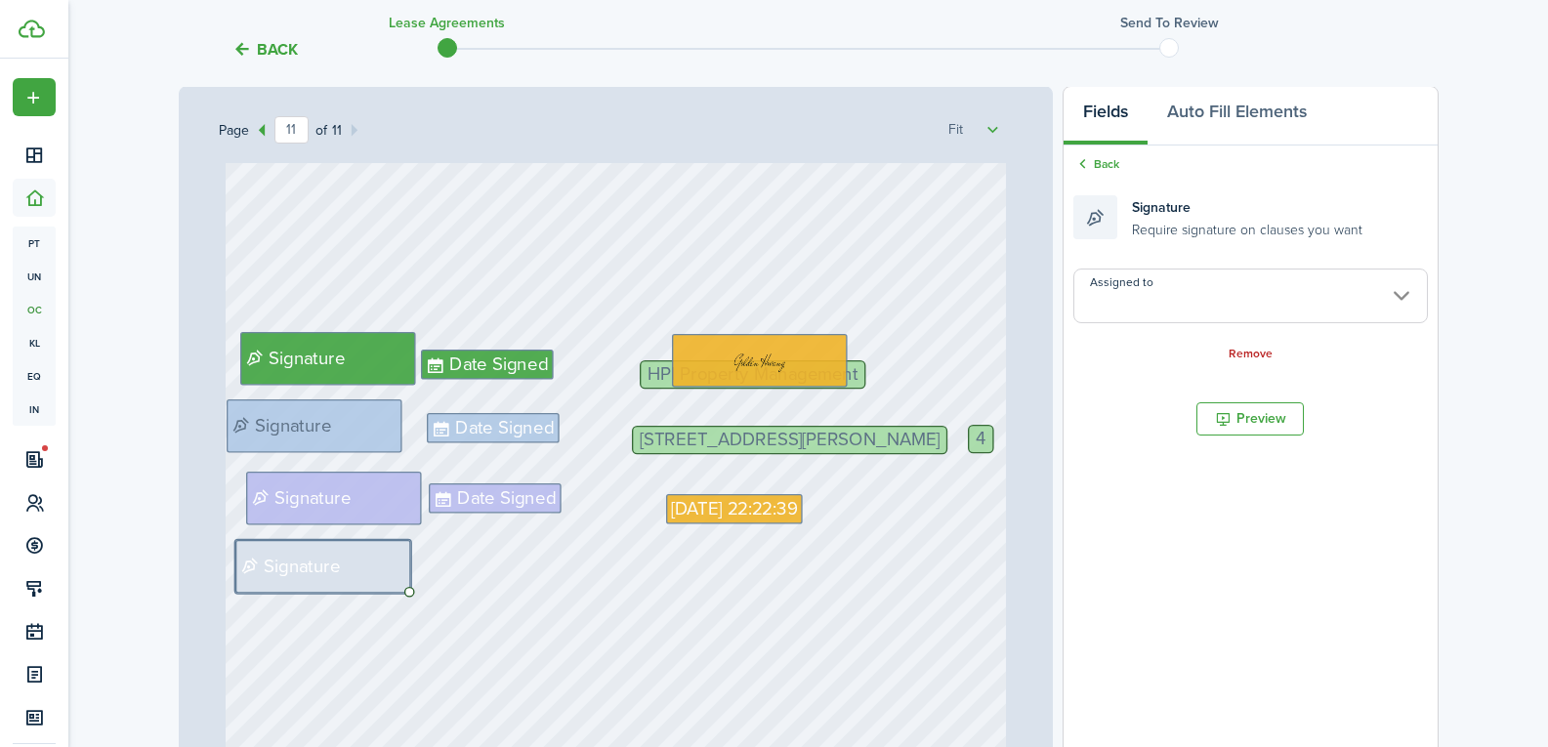
drag, startPoint x: 275, startPoint y: 431, endPoint x: 265, endPoint y: 428, distance: 11.1
drag, startPoint x: 286, startPoint y: 496, endPoint x: 272, endPoint y: 493, distance: 14.9
drag, startPoint x: 283, startPoint y: 376, endPoint x: 272, endPoint y: 378, distance: 11.9
click at [272, 378] on div "Signature" at bounding box center [328, 358] width 177 height 53
type input "[PERSON_NAME]"
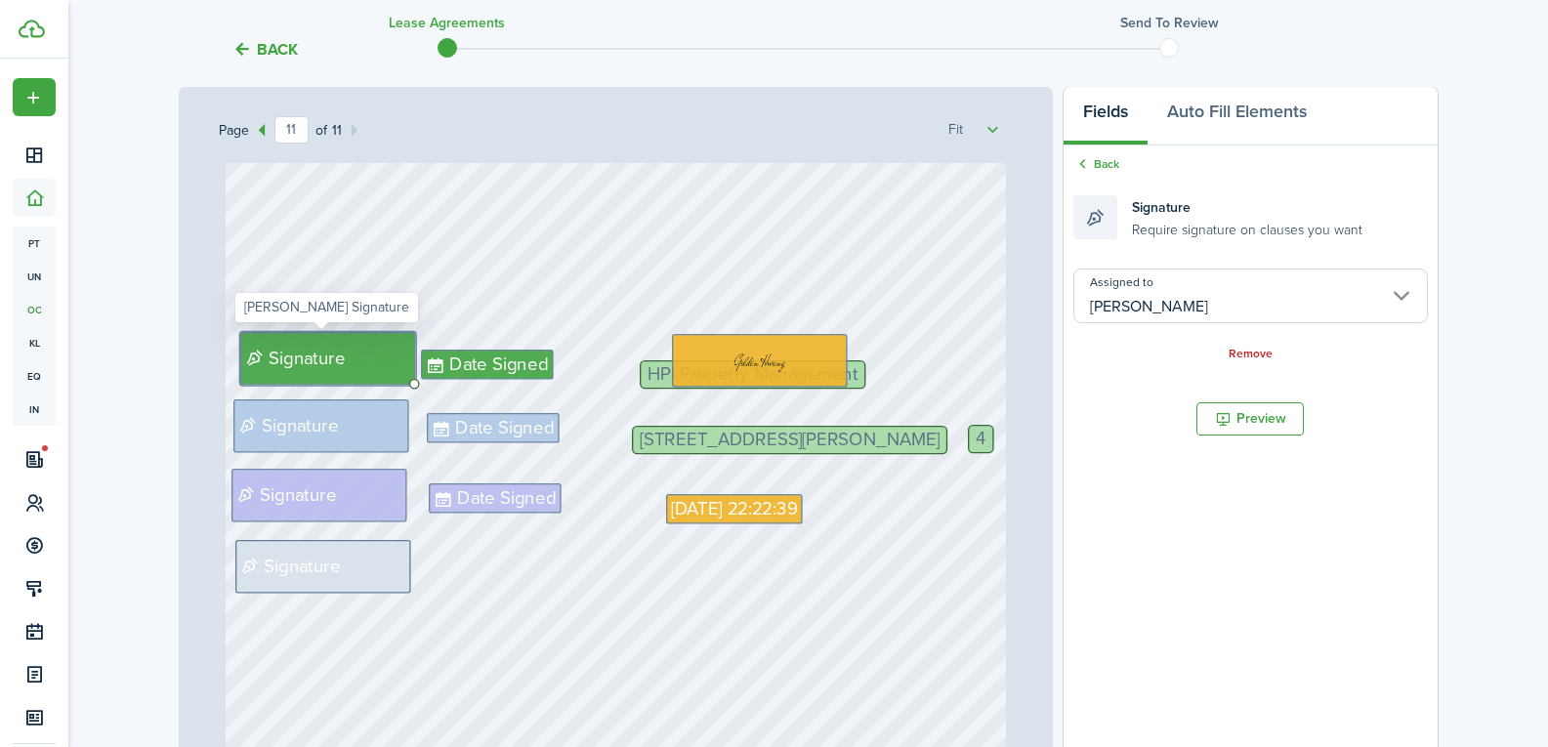
drag, startPoint x: 290, startPoint y: 366, endPoint x: 275, endPoint y: 359, distance: 16.6
click at [276, 361] on span "Signature" at bounding box center [307, 358] width 76 height 27
drag, startPoint x: 405, startPoint y: 384, endPoint x: 390, endPoint y: 372, distance: 19.5
click at [390, 372] on div "Signature" at bounding box center [324, 358] width 176 height 53
drag, startPoint x: 398, startPoint y: 380, endPoint x: 390, endPoint y: 372, distance: 11.1
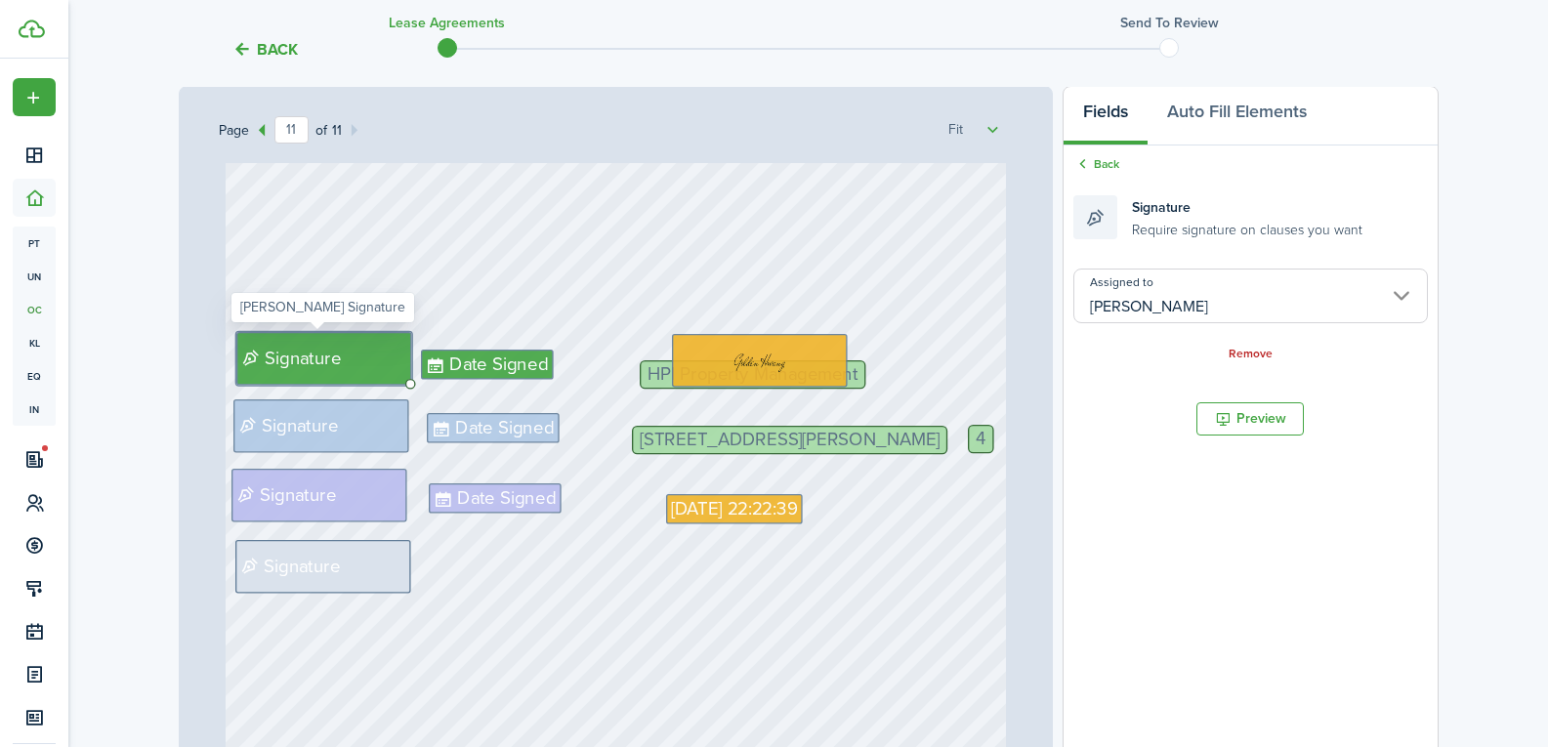
click at [390, 372] on div "Signature" at bounding box center [324, 358] width 176 height 53
click at [364, 550] on div "Signature" at bounding box center [323, 566] width 176 height 53
click at [1196, 308] on input "Assigned to" at bounding box center [1251, 296] width 354 height 55
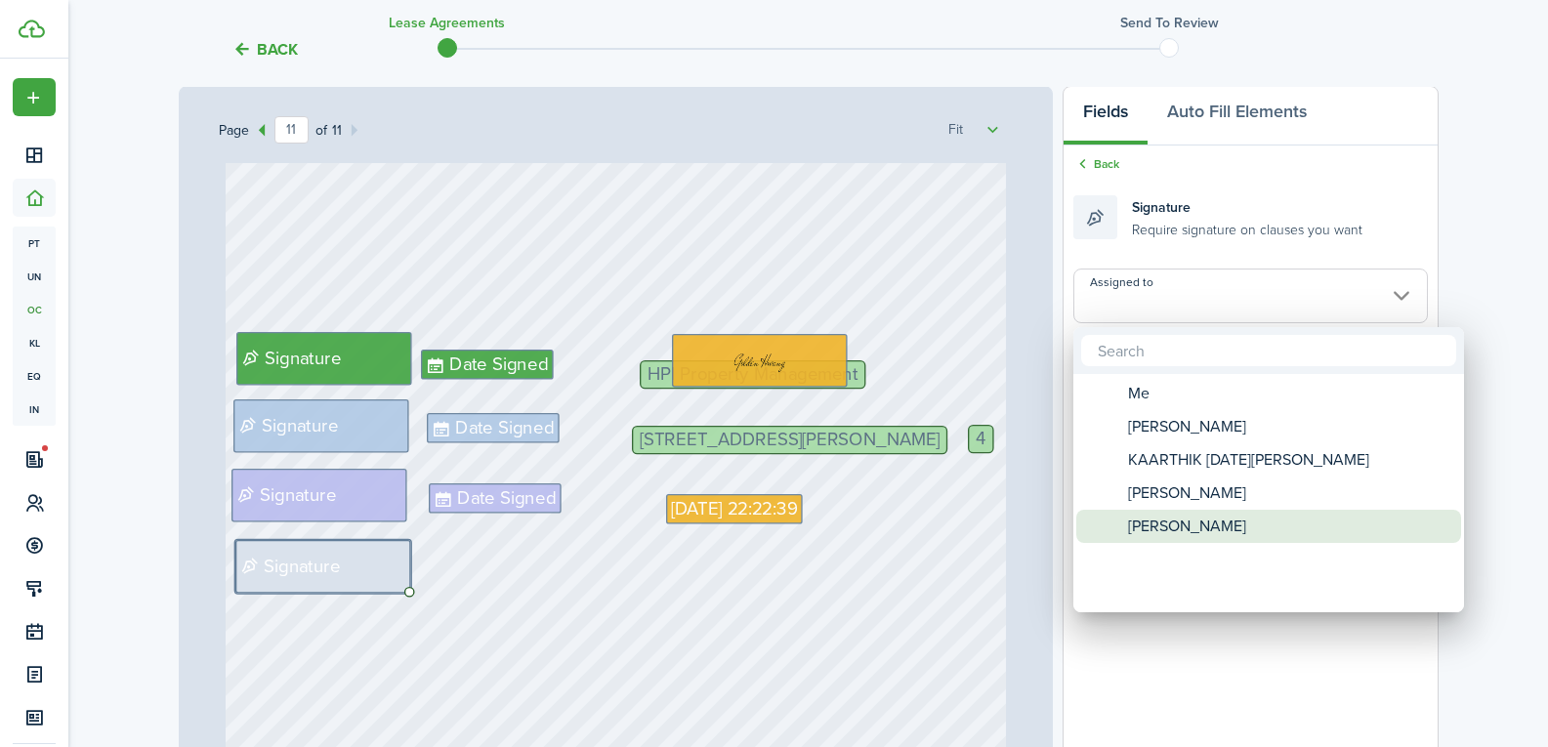
click at [1220, 528] on span "[PERSON_NAME]" at bounding box center [1187, 526] width 118 height 33
type input "[PERSON_NAME]"
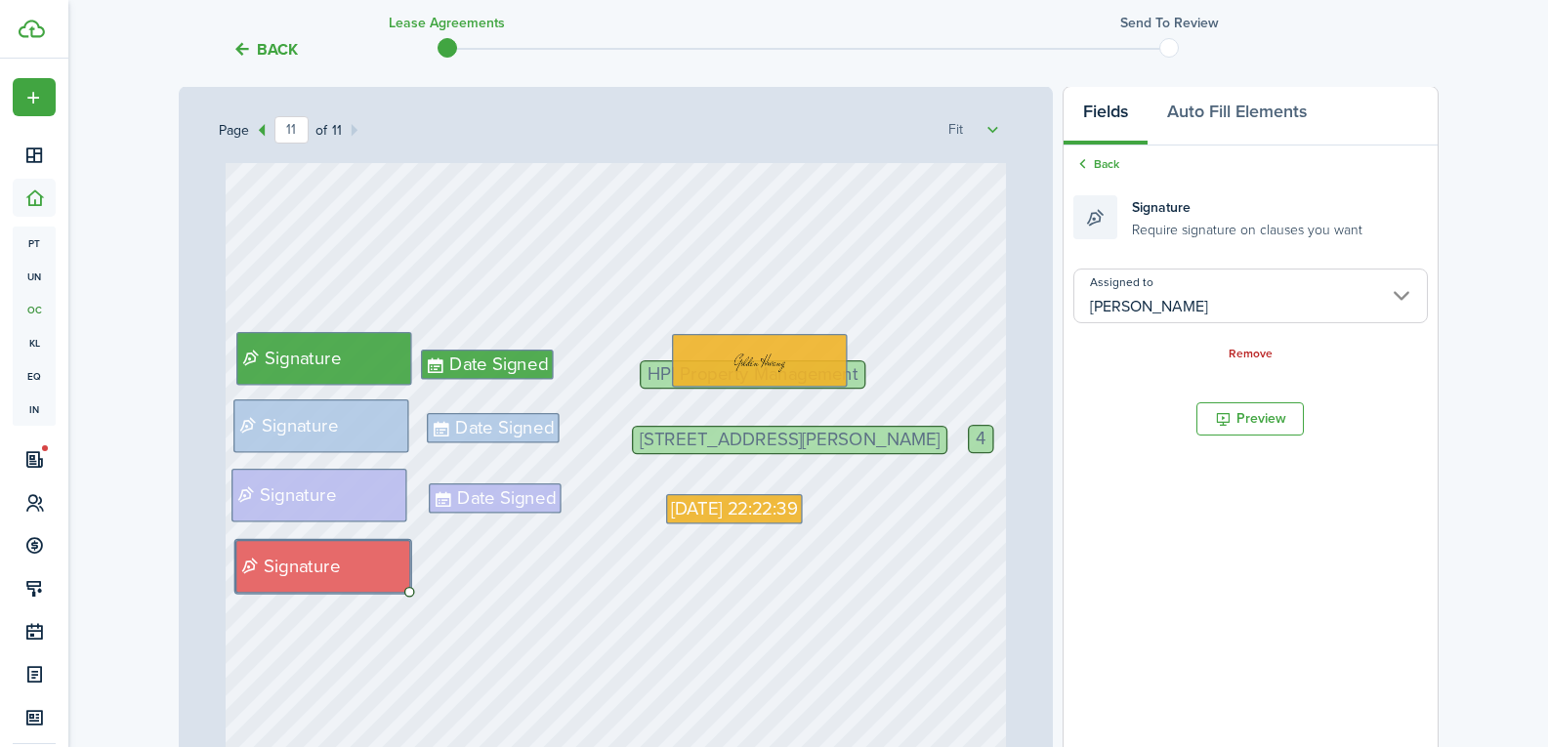
click at [605, 540] on div "[STREET_ADDRESS][PERSON_NAME] Date Signed Date Signed [DATE] 22:22:39 HPI Prope…" at bounding box center [616, 515] width 781 height 1029
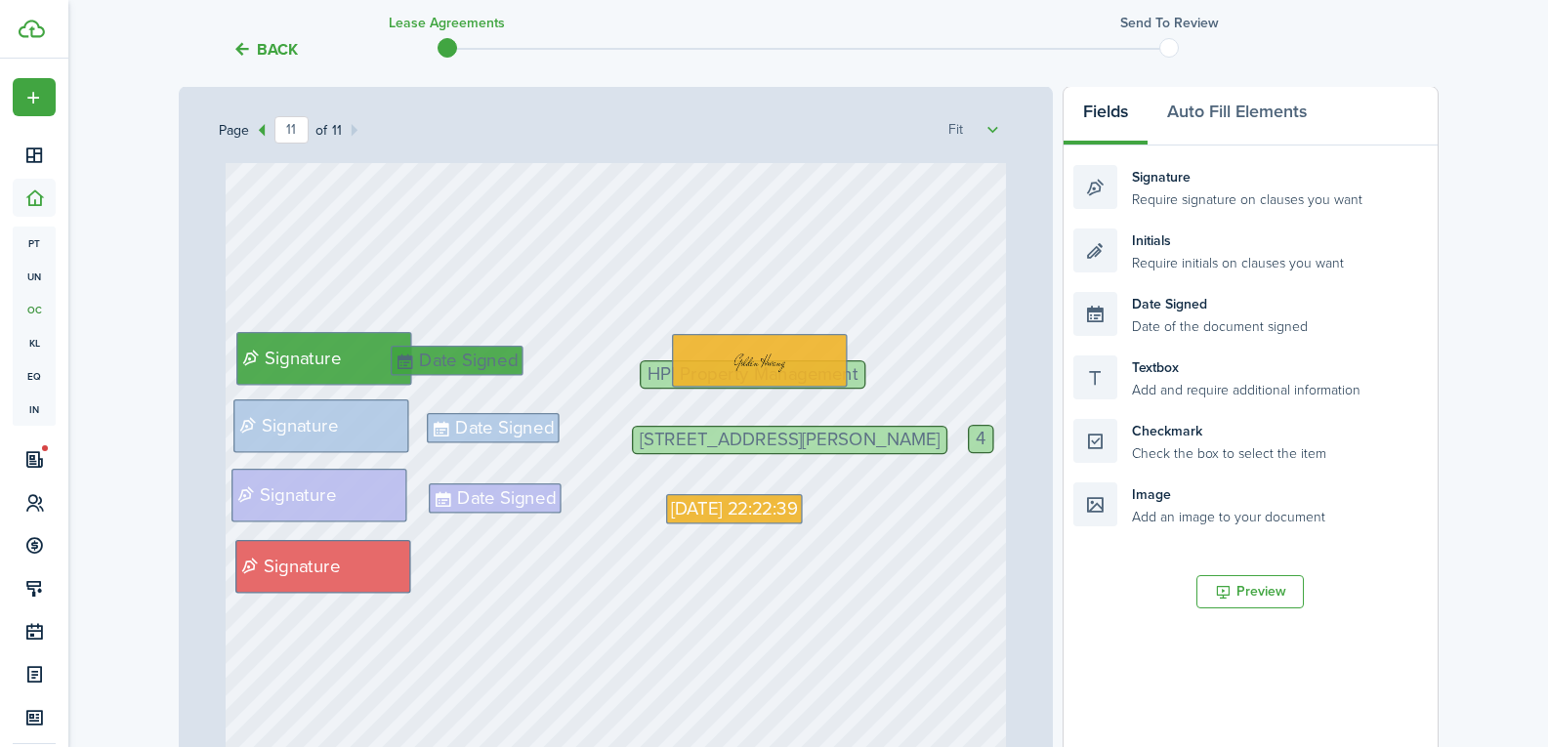
drag, startPoint x: 471, startPoint y: 368, endPoint x: 447, endPoint y: 364, distance: 23.8
drag, startPoint x: 476, startPoint y: 421, endPoint x: 441, endPoint y: 417, distance: 35.4
drag, startPoint x: 479, startPoint y: 492, endPoint x: 441, endPoint y: 488, distance: 38.3
click at [519, 597] on div "[STREET_ADDRESS][PERSON_NAME] [DATE] 22:22:39 HPI Property Management 4 Signatu…" at bounding box center [616, 515] width 781 height 1029
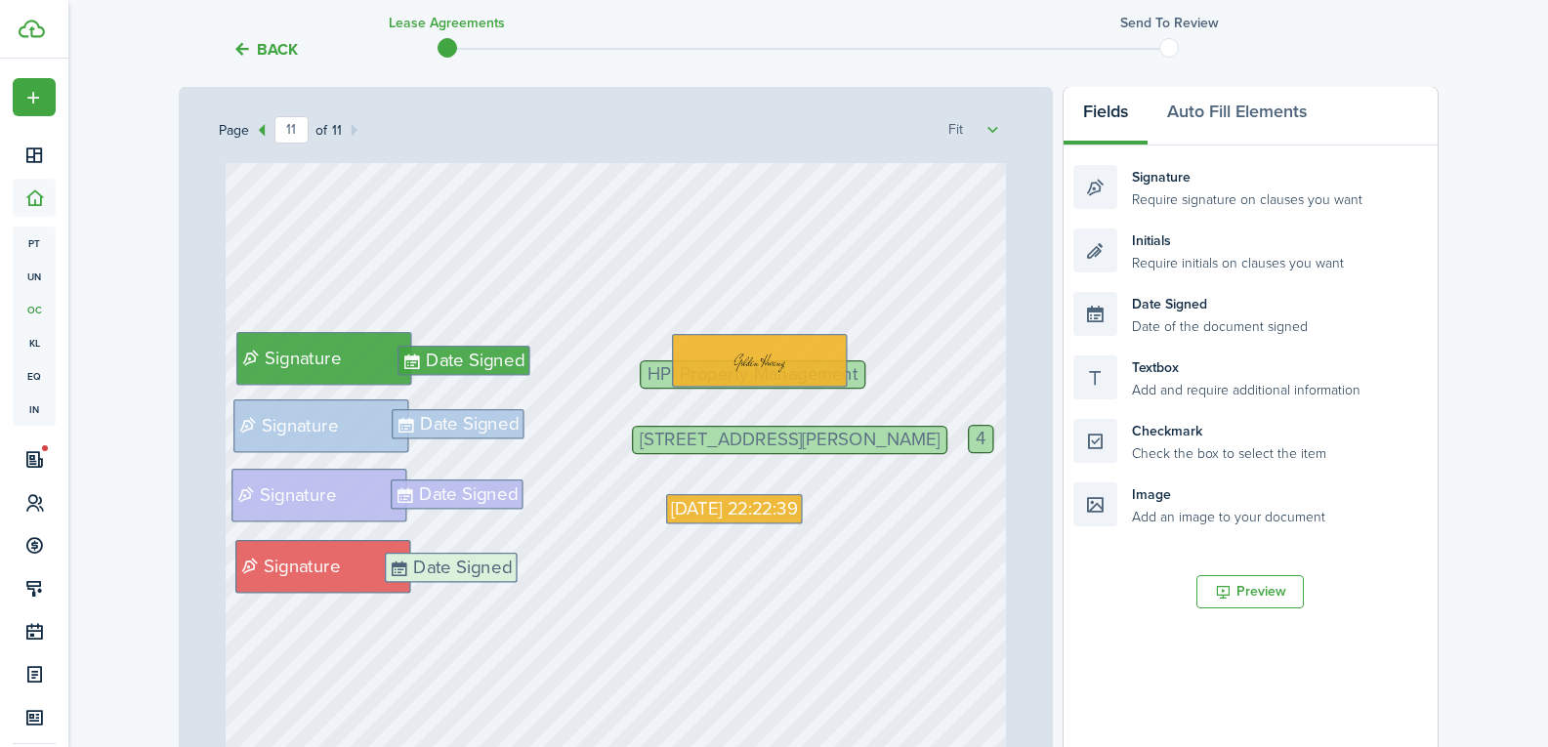
drag, startPoint x: 1106, startPoint y: 305, endPoint x: 416, endPoint y: 565, distance: 737.0
click at [416, 565] on div "Page 11 of 11 50% 75% 100% 150% 200% Fit [DATE] [DATE] $1,300 [PERSON_NAME], KA…" at bounding box center [809, 491] width 1260 height 811
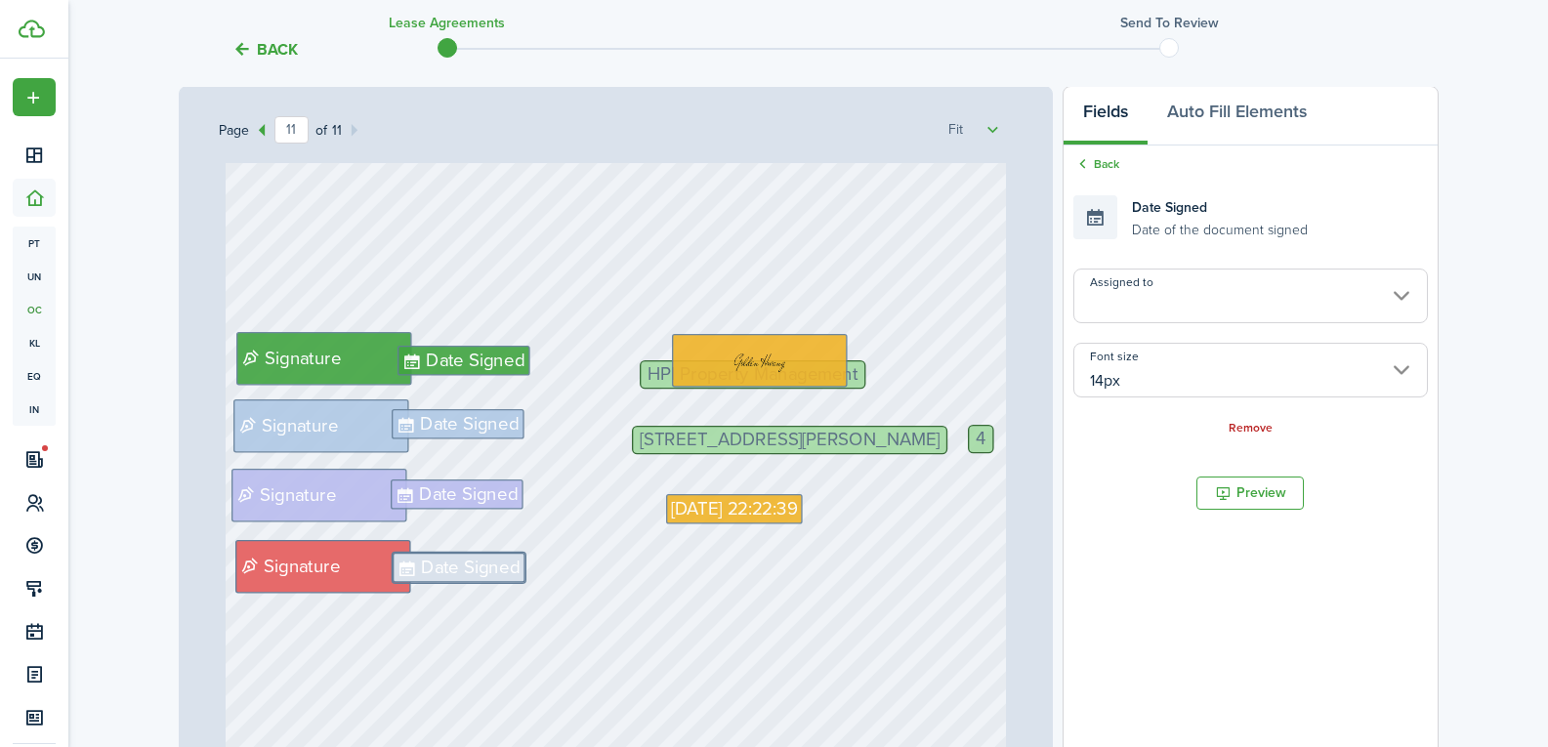
click at [1078, 305] on input "Assigned to" at bounding box center [1251, 296] width 354 height 55
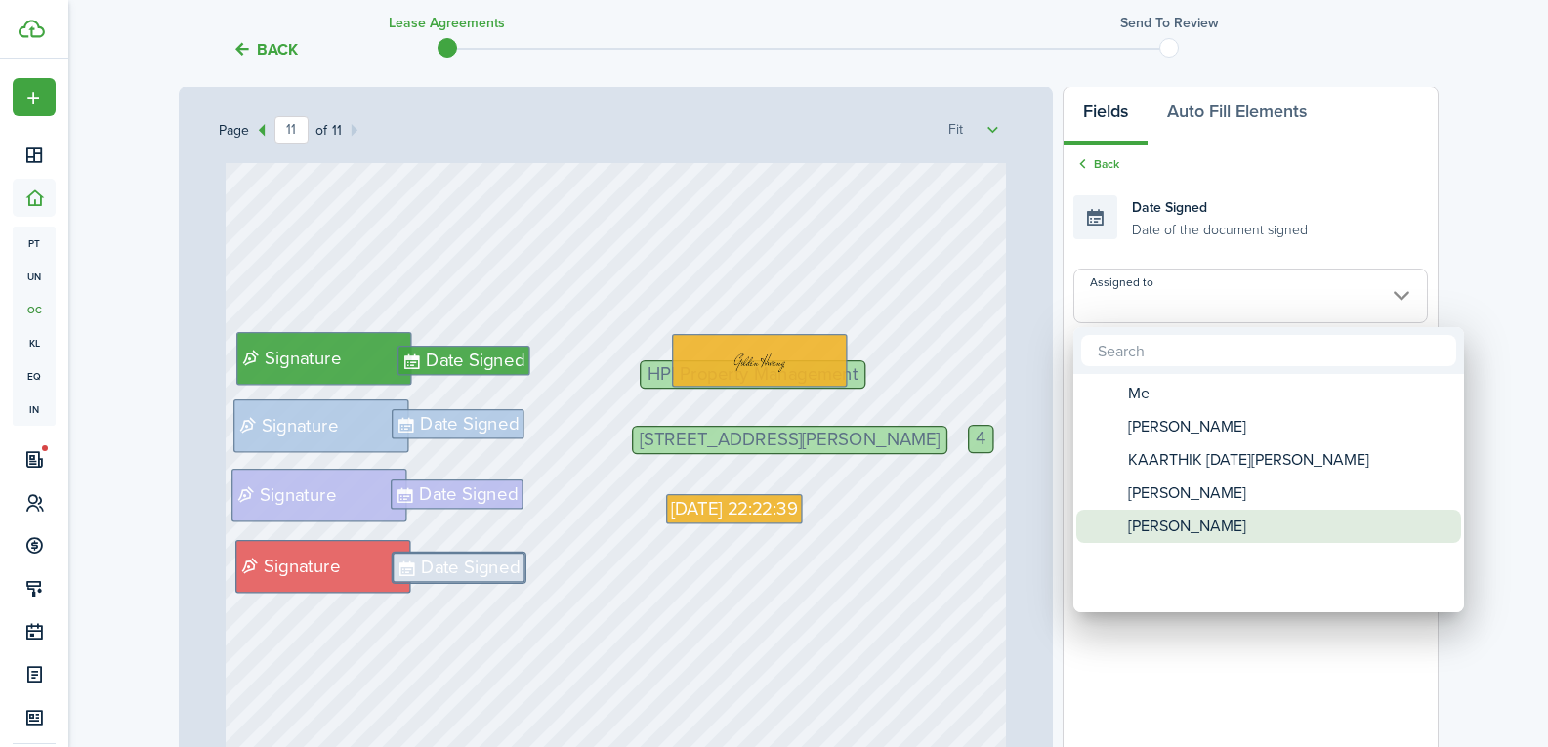
click at [1155, 533] on span "[PERSON_NAME]" at bounding box center [1187, 526] width 118 height 33
type input "[PERSON_NAME]"
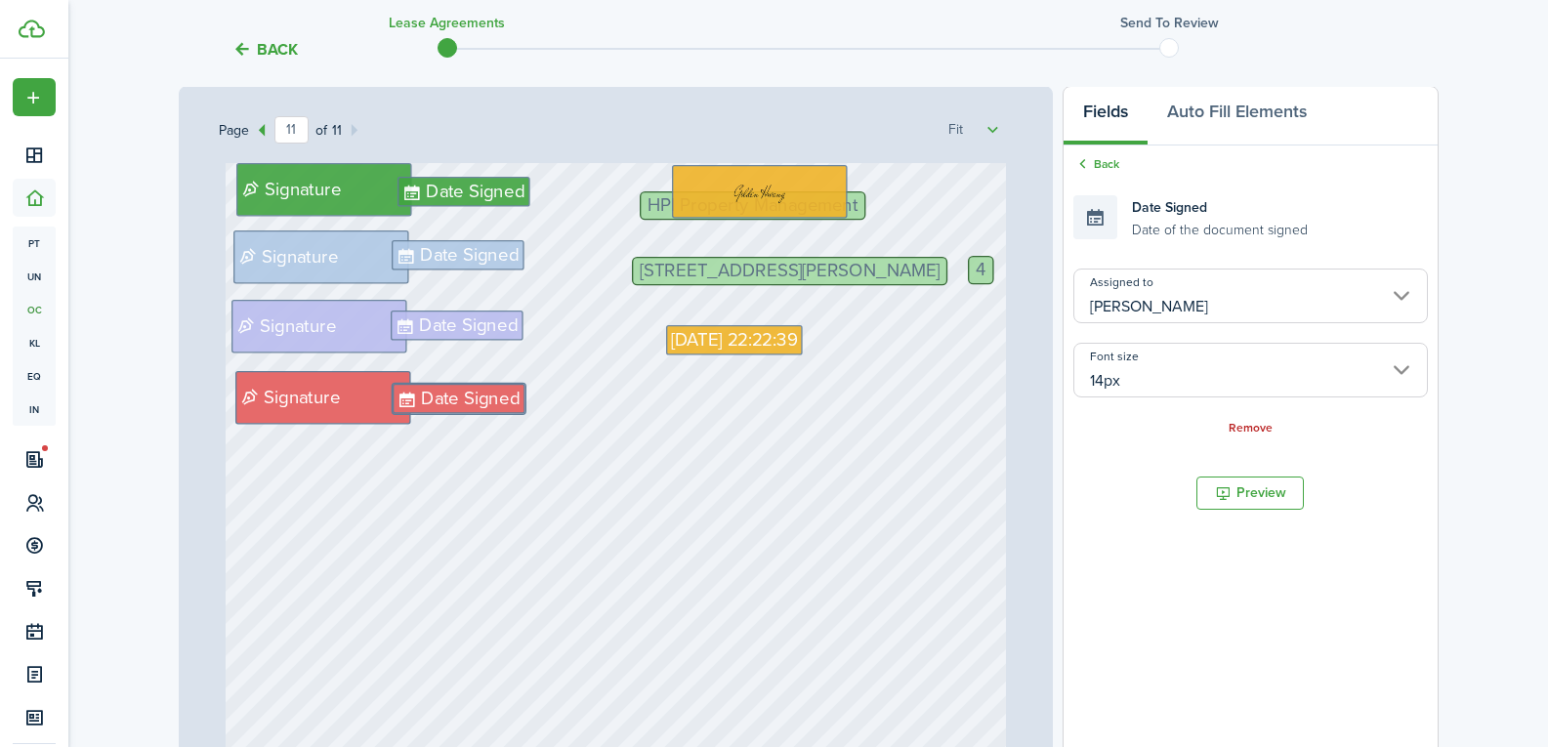
scroll to position [10934, 0]
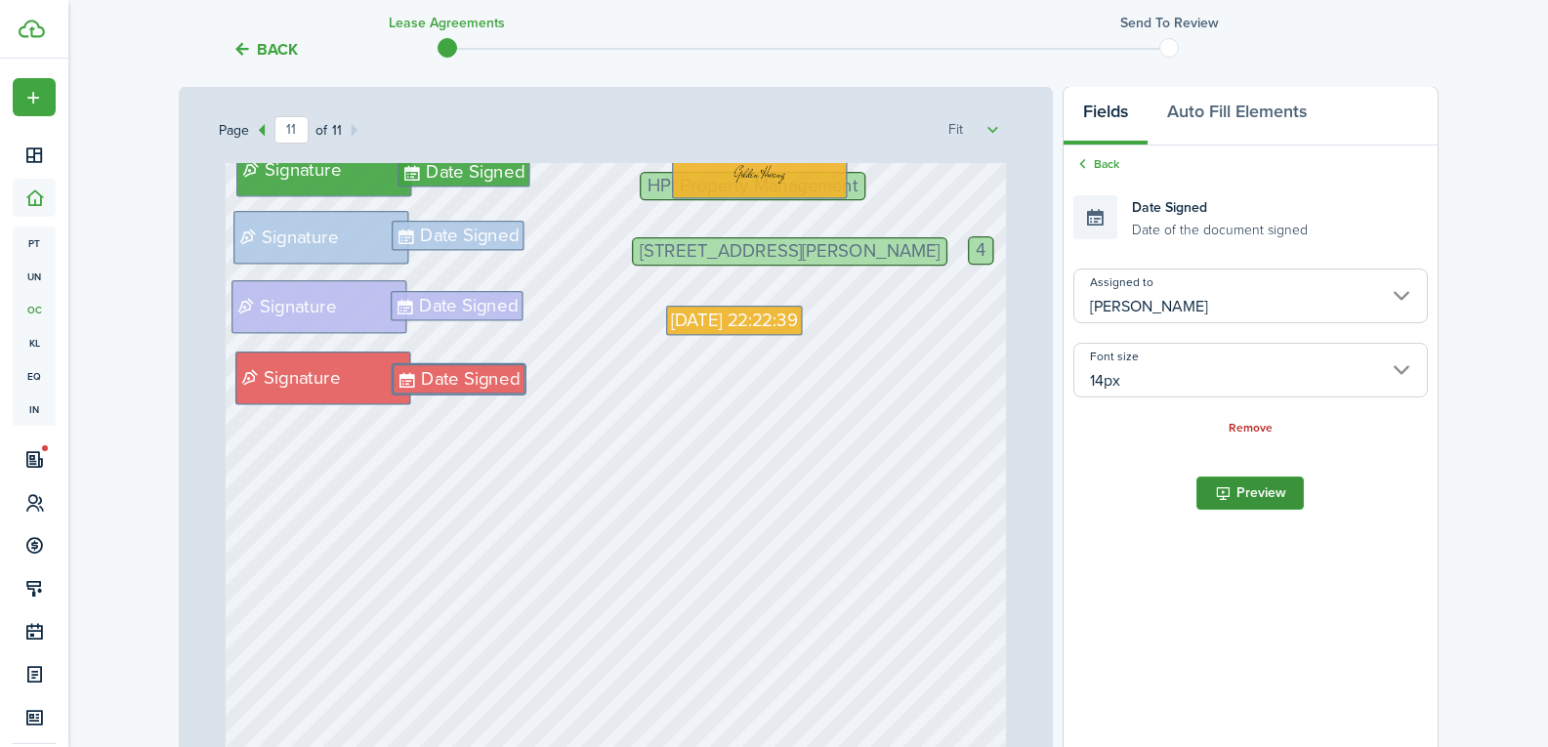
click at [1230, 496] on button "Preview" at bounding box center [1250, 493] width 107 height 33
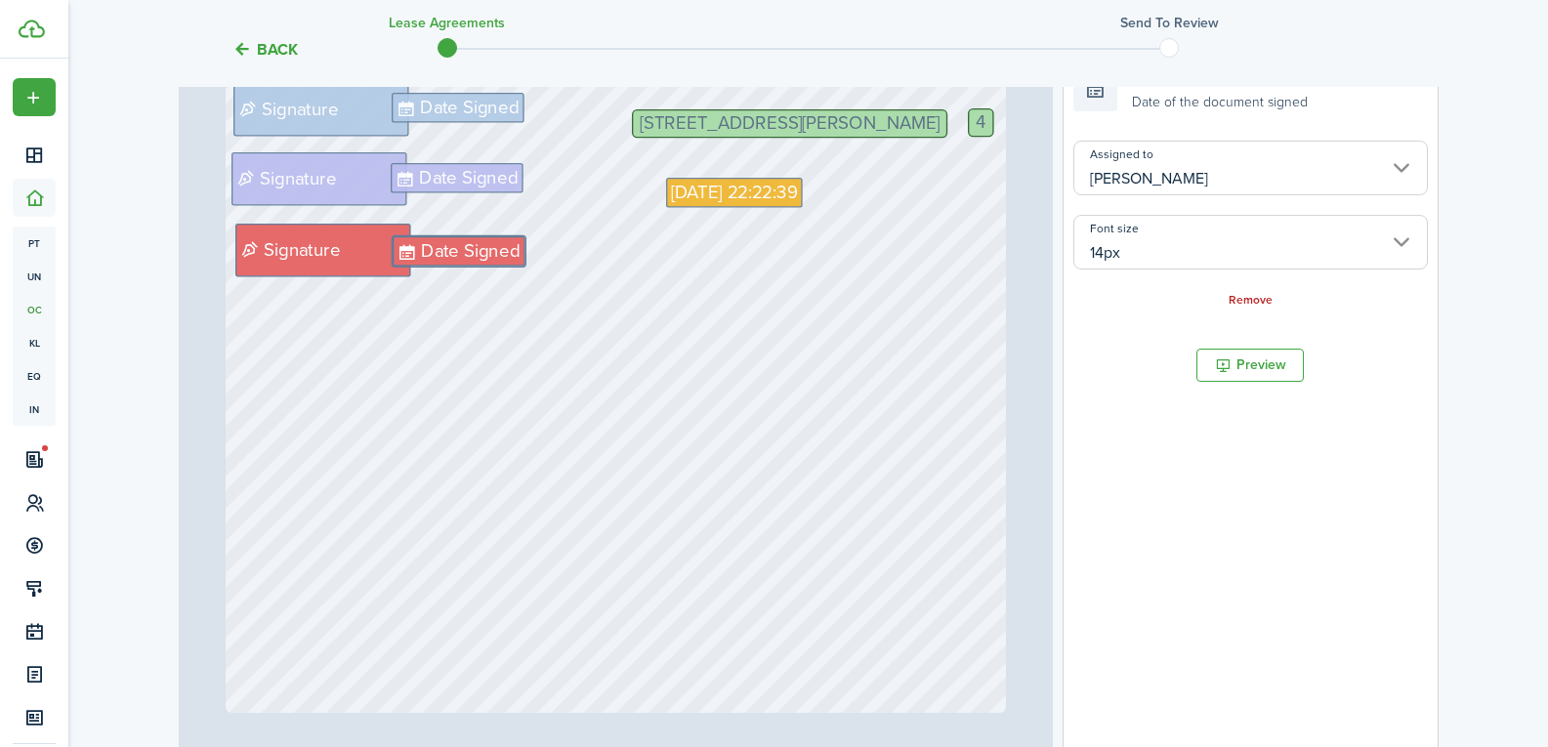
scroll to position [617, 0]
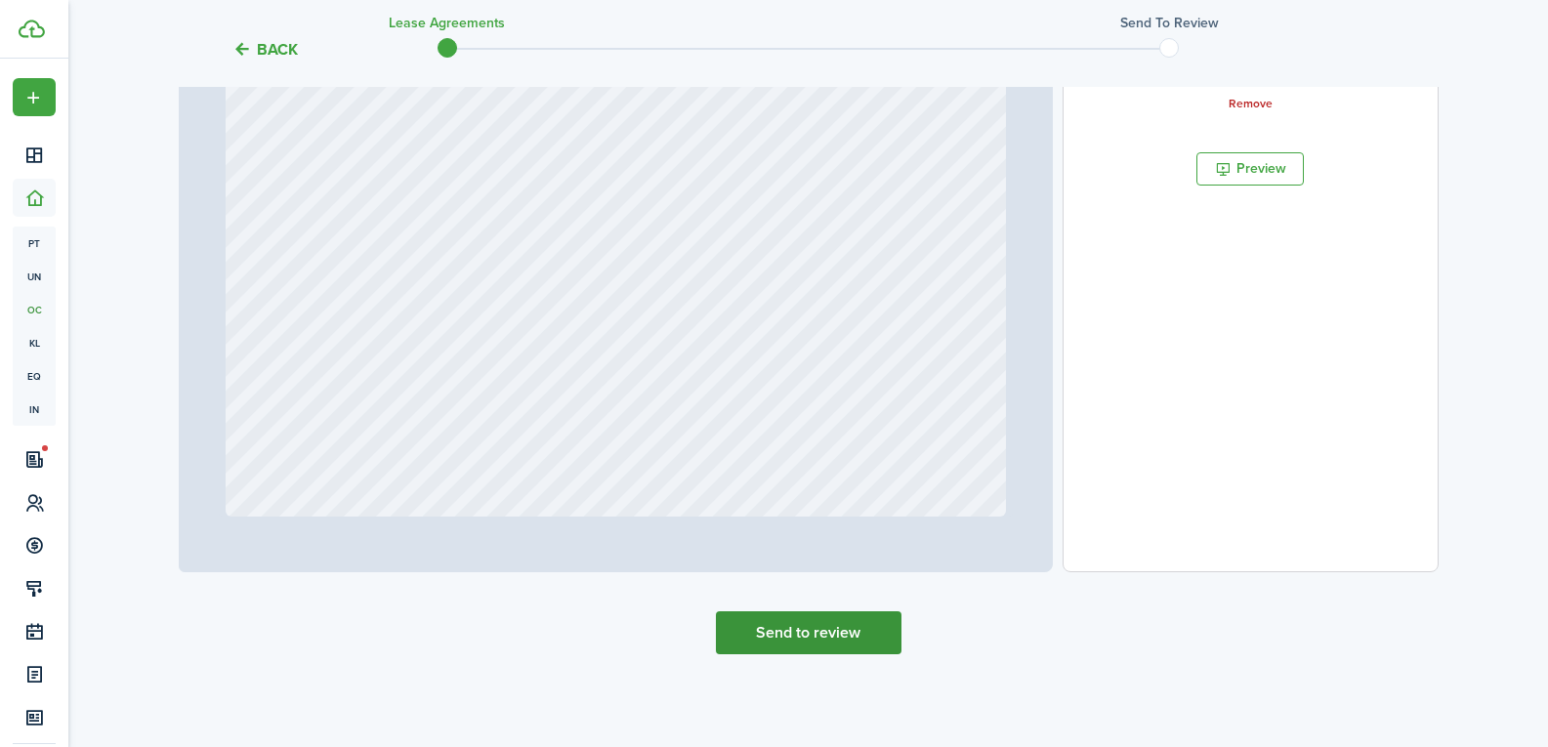
click at [812, 623] on button "Send to review" at bounding box center [809, 633] width 186 height 43
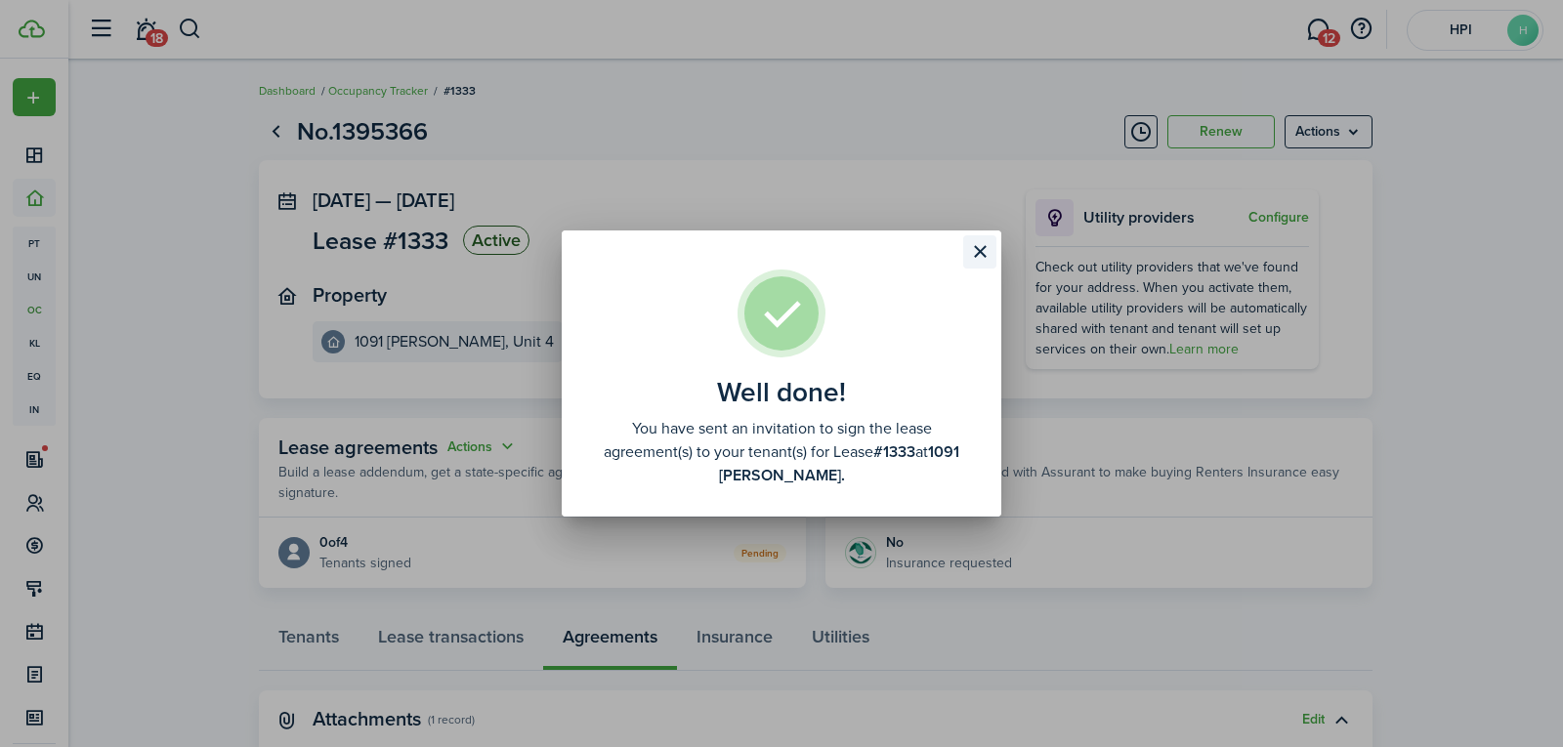
click at [975, 243] on button "Close modal" at bounding box center [979, 251] width 33 height 33
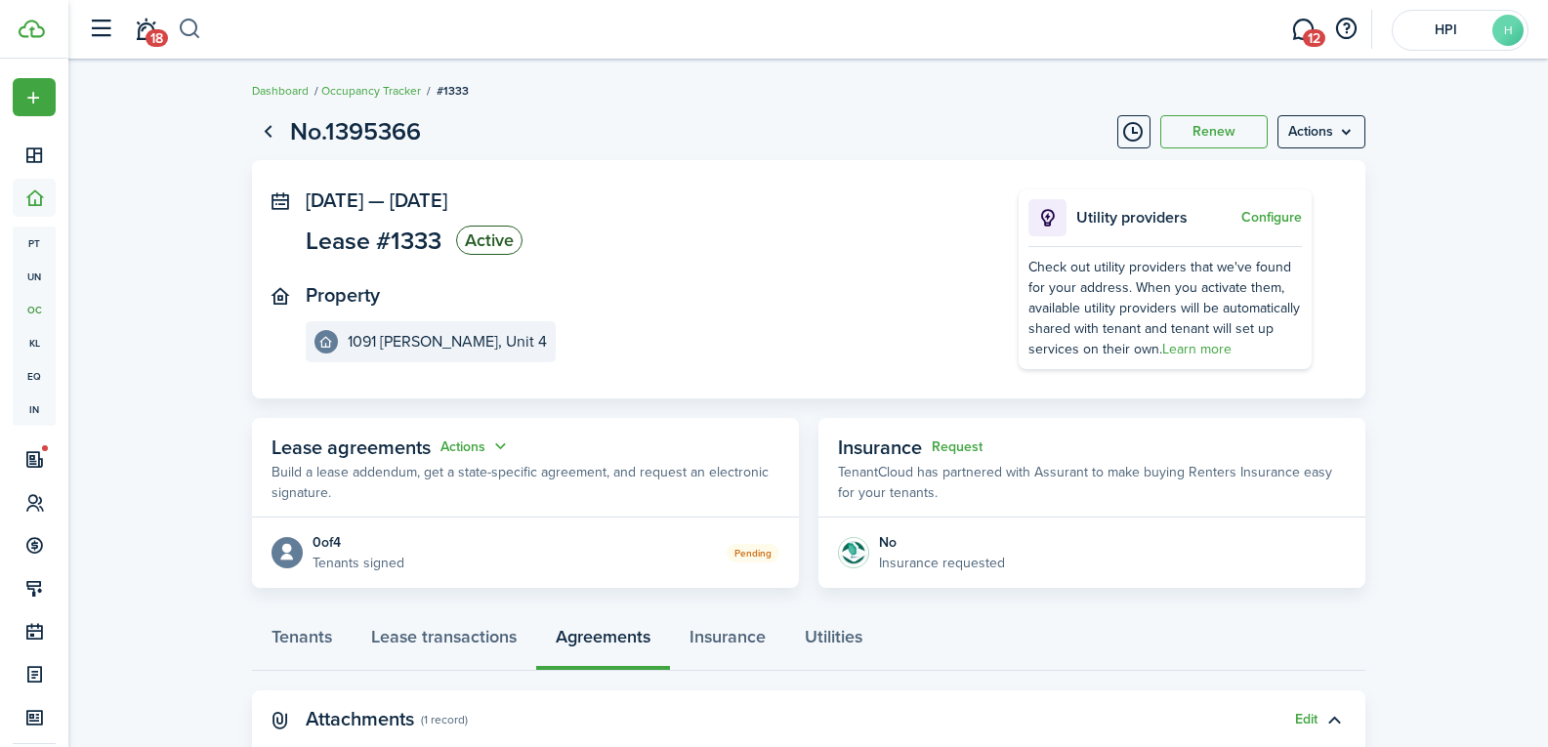
click at [191, 30] on button "button" at bounding box center [190, 29] width 24 height 33
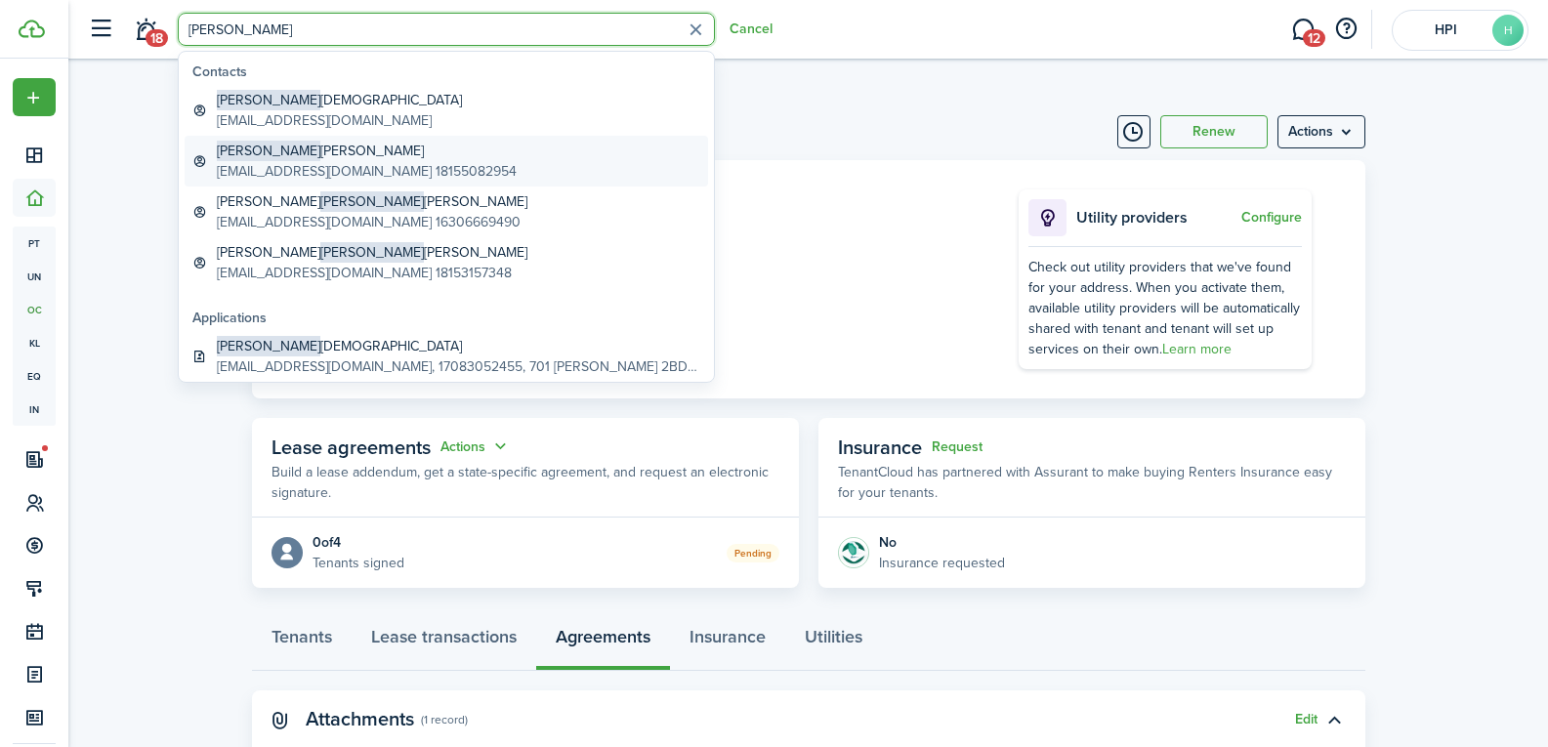
type input "[PERSON_NAME]"
click at [310, 161] on global-search-item-description "[EMAIL_ADDRESS][DOMAIN_NAME] 18155082954" at bounding box center [367, 171] width 300 height 21
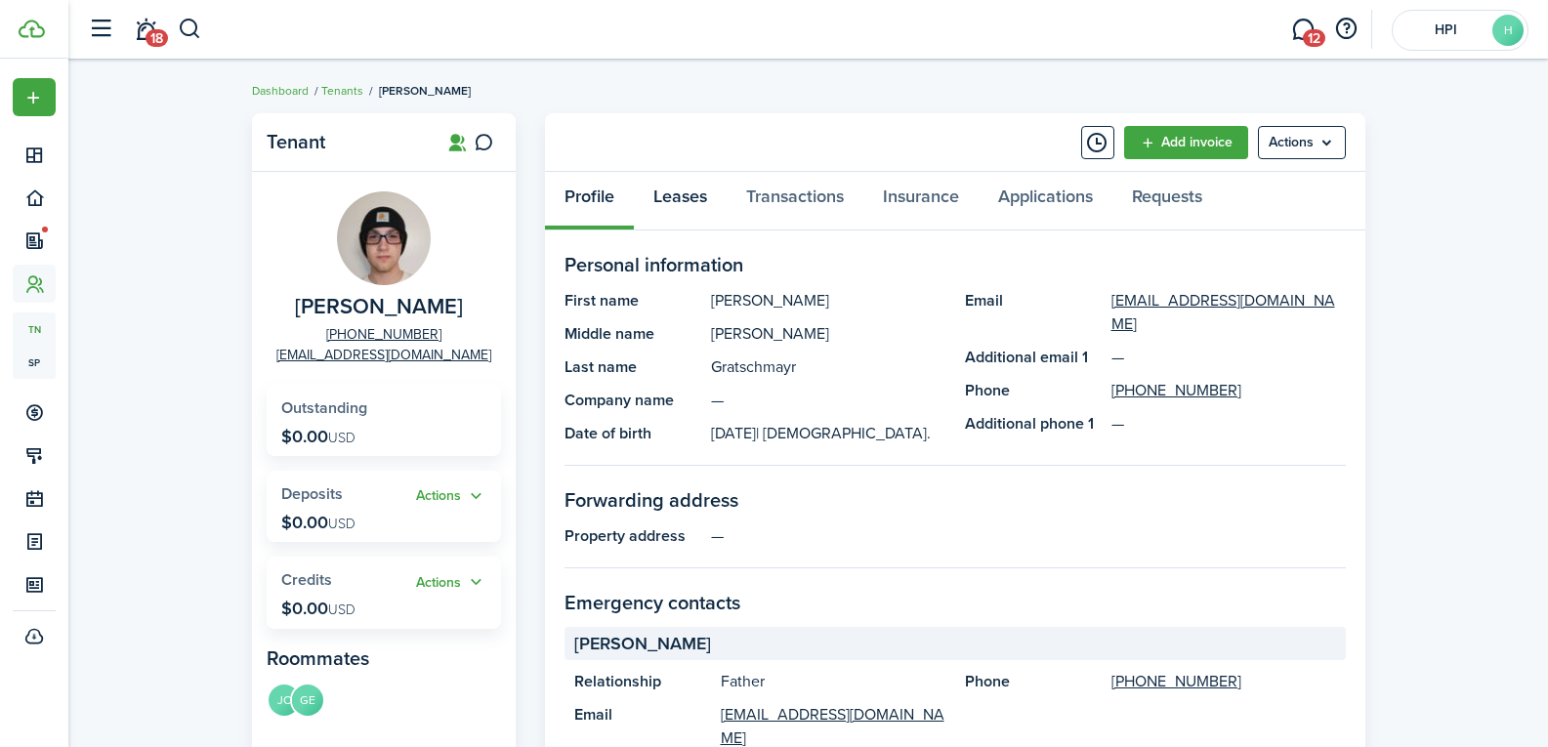
click at [660, 195] on link "Leases" at bounding box center [680, 201] width 93 height 59
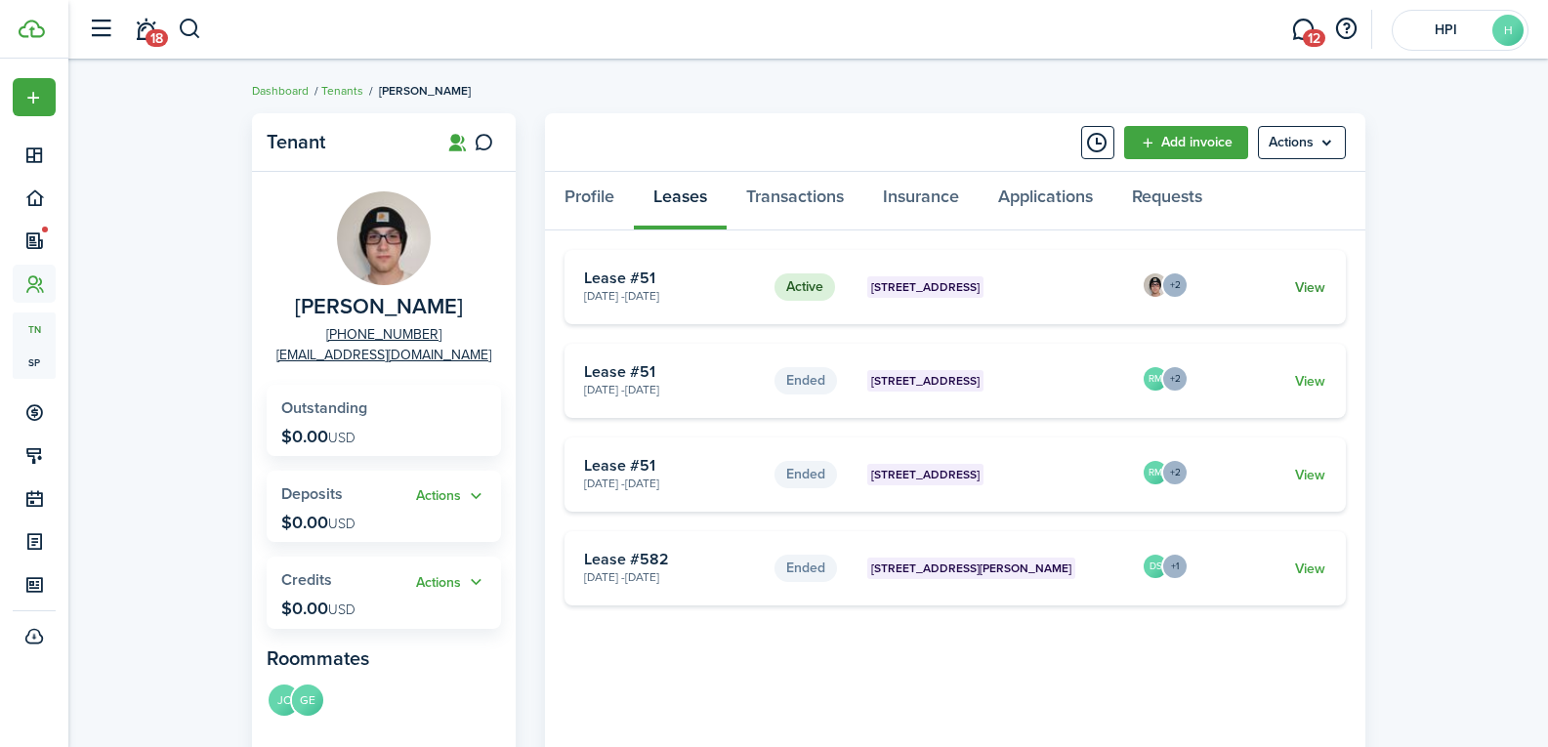
click at [1323, 290] on link "View" at bounding box center [1310, 287] width 30 height 21
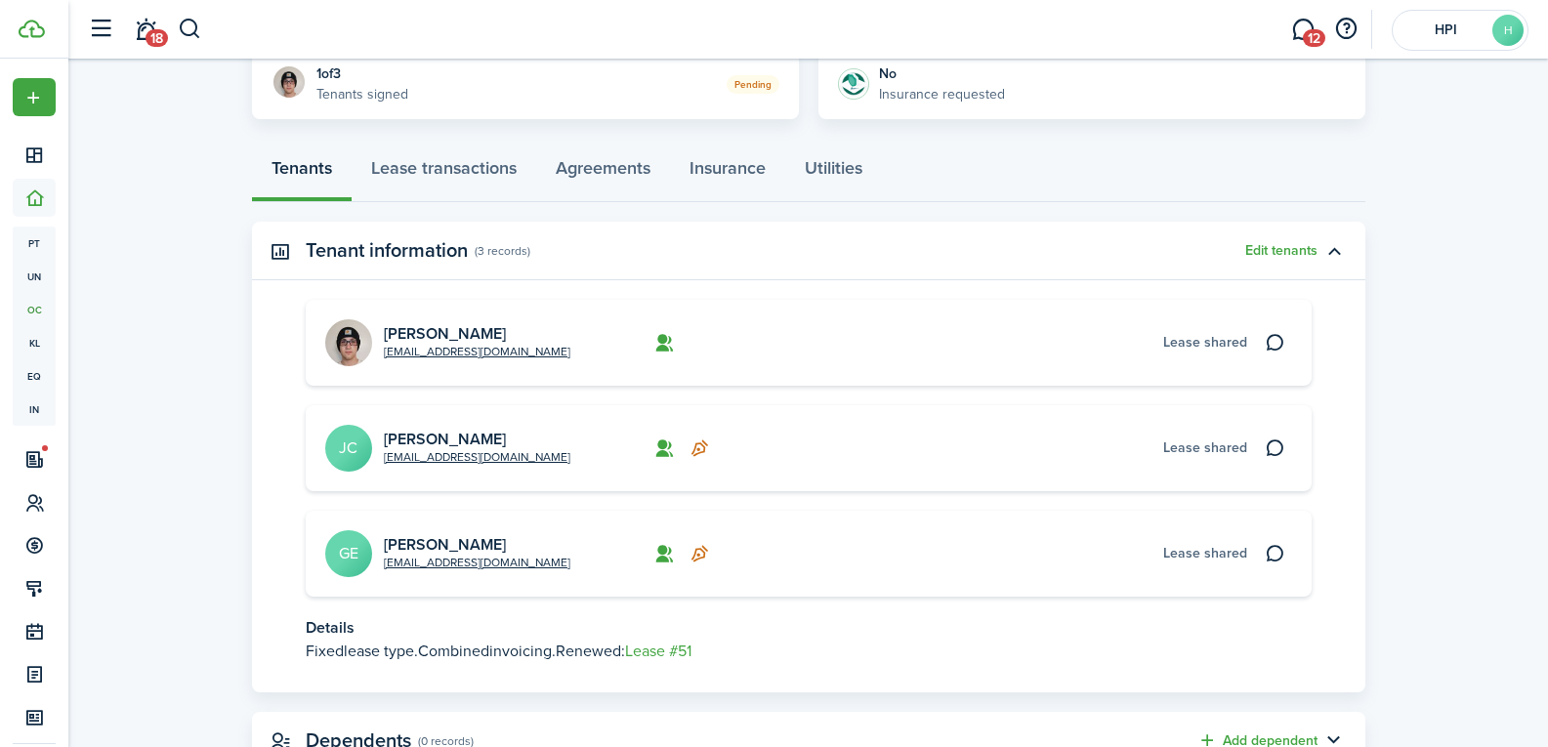
scroll to position [488, 0]
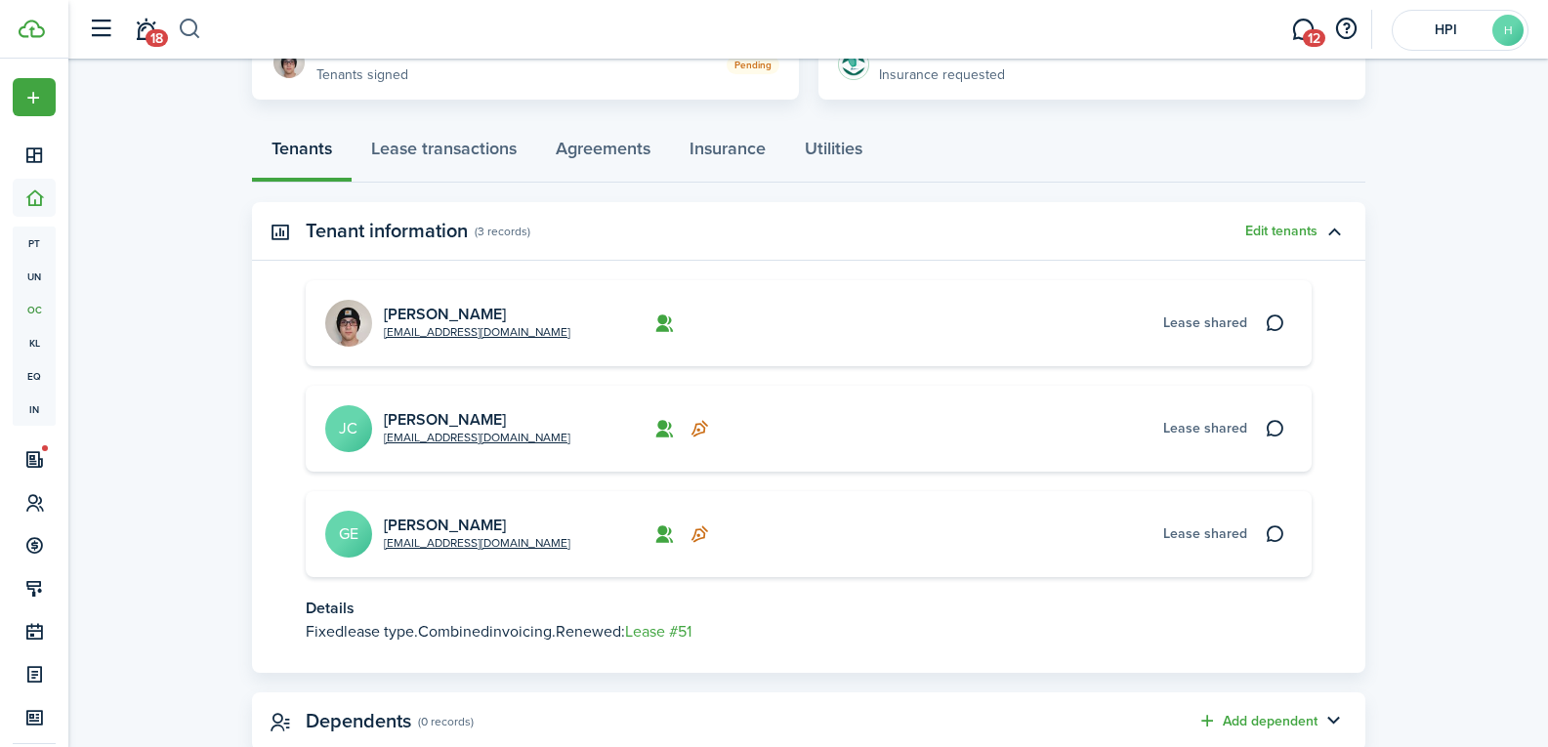
click at [189, 23] on button "button" at bounding box center [190, 29] width 24 height 33
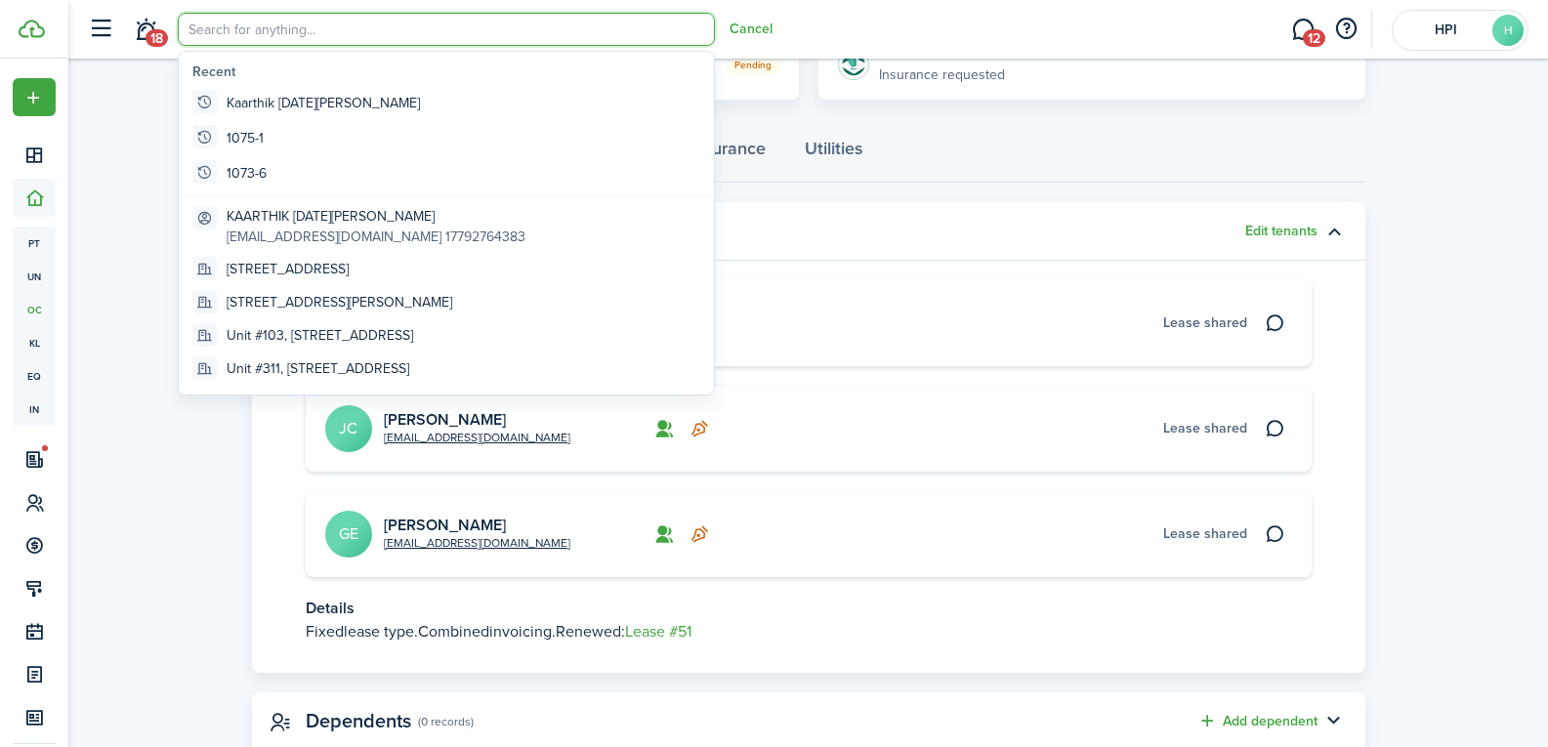
scroll to position [0, 0]
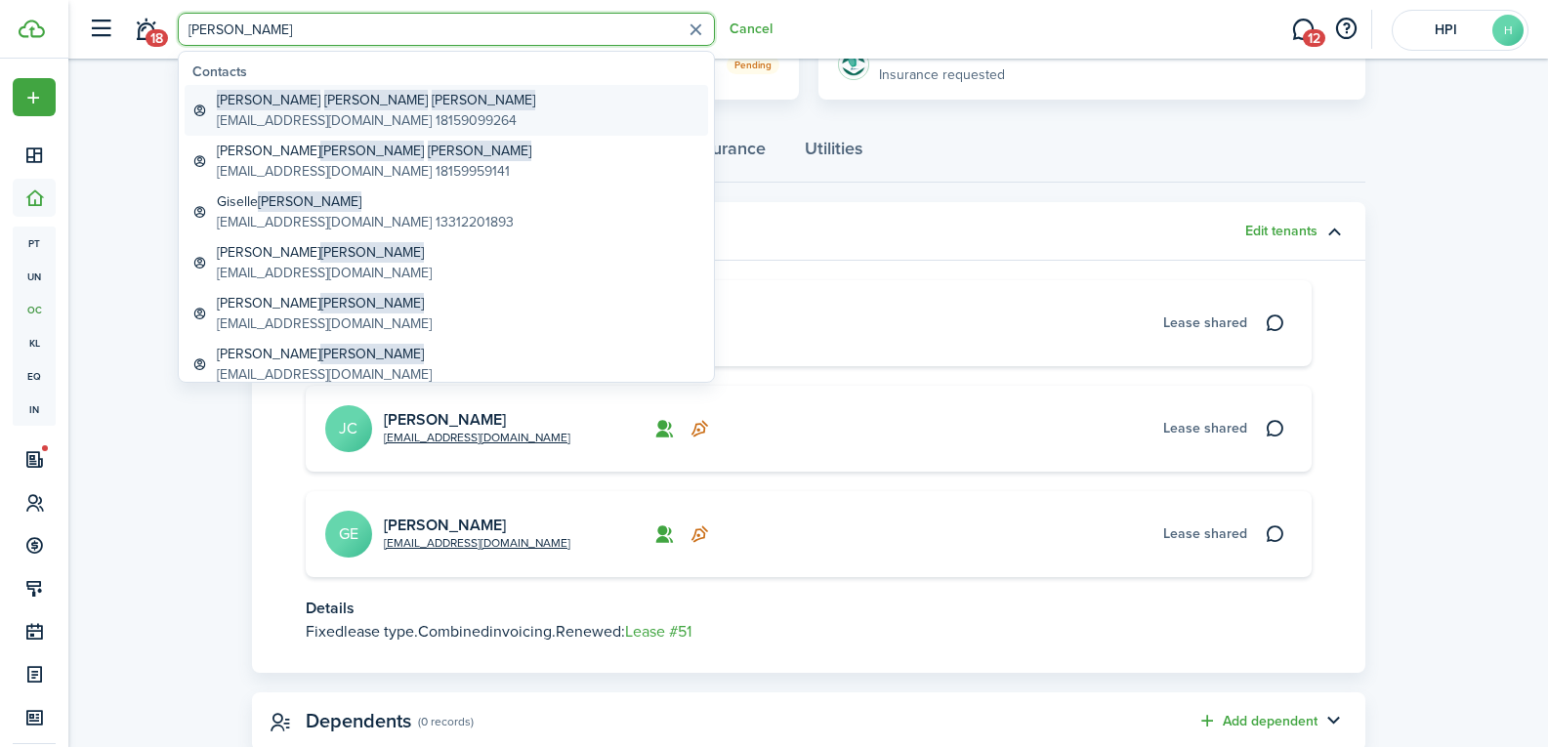
type input "[PERSON_NAME]"
click at [289, 111] on global-search-item-description "[EMAIL_ADDRESS][DOMAIN_NAME] 18159099264" at bounding box center [376, 120] width 318 height 21
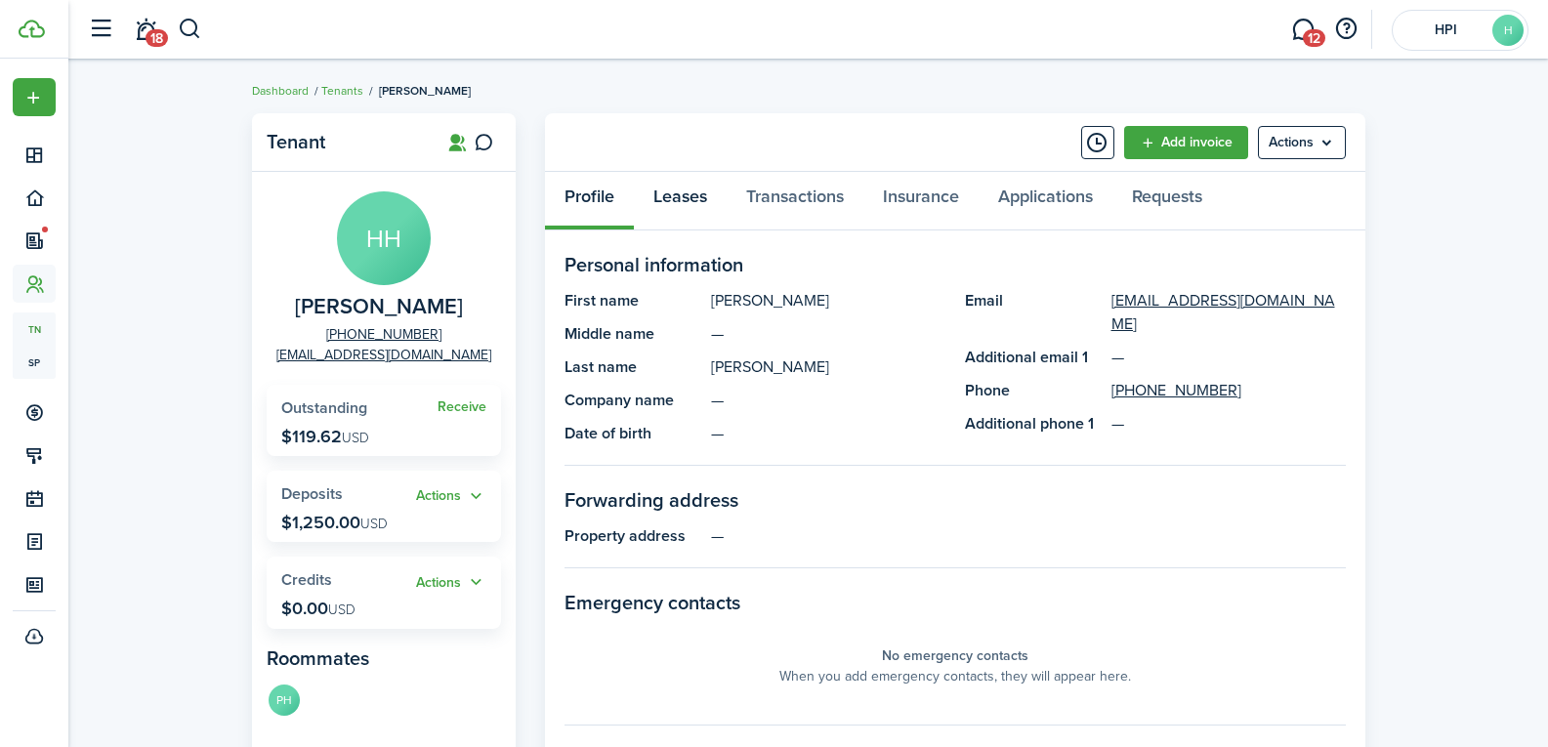
click at [710, 193] on link "Leases" at bounding box center [680, 201] width 93 height 59
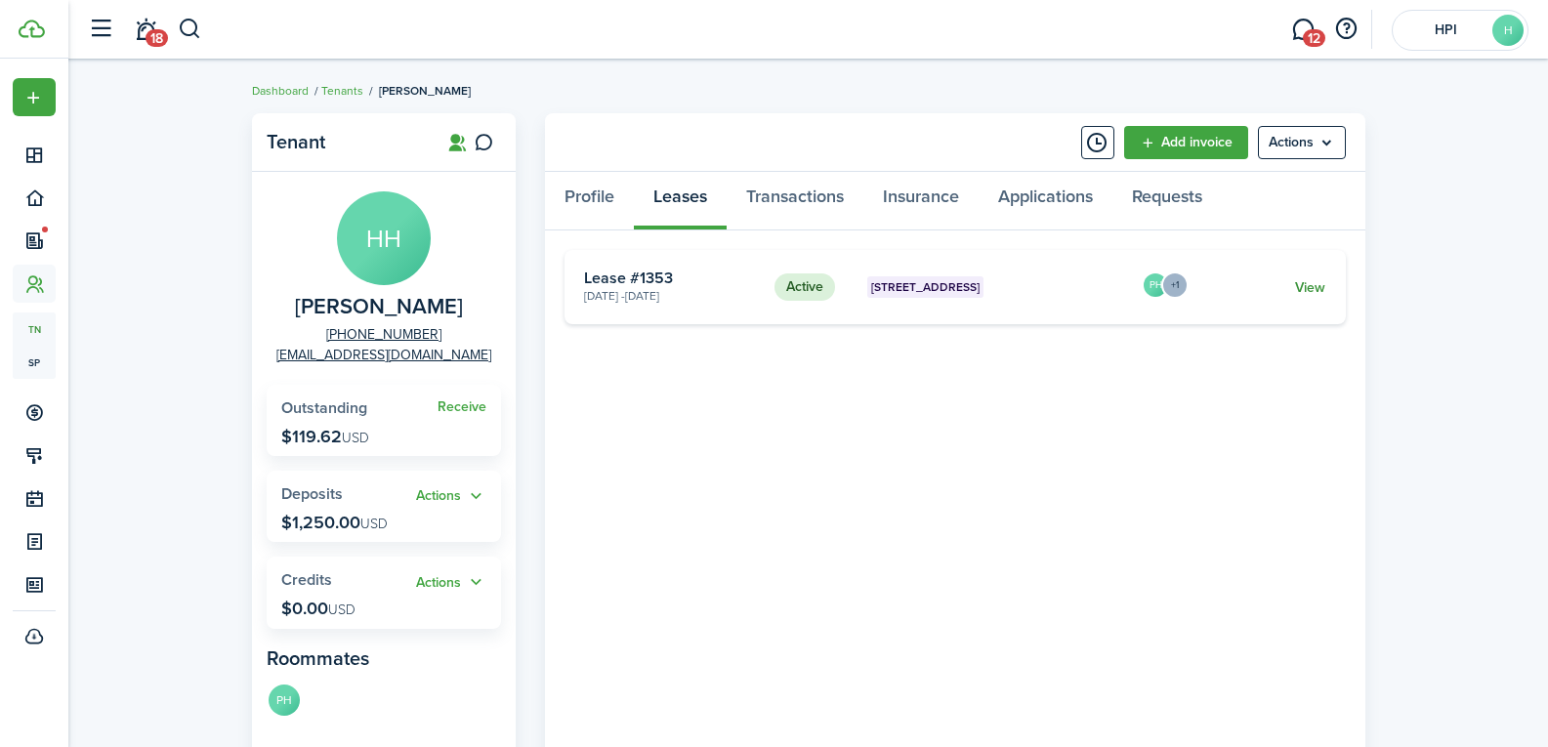
click at [1315, 286] on link "View" at bounding box center [1310, 287] width 30 height 21
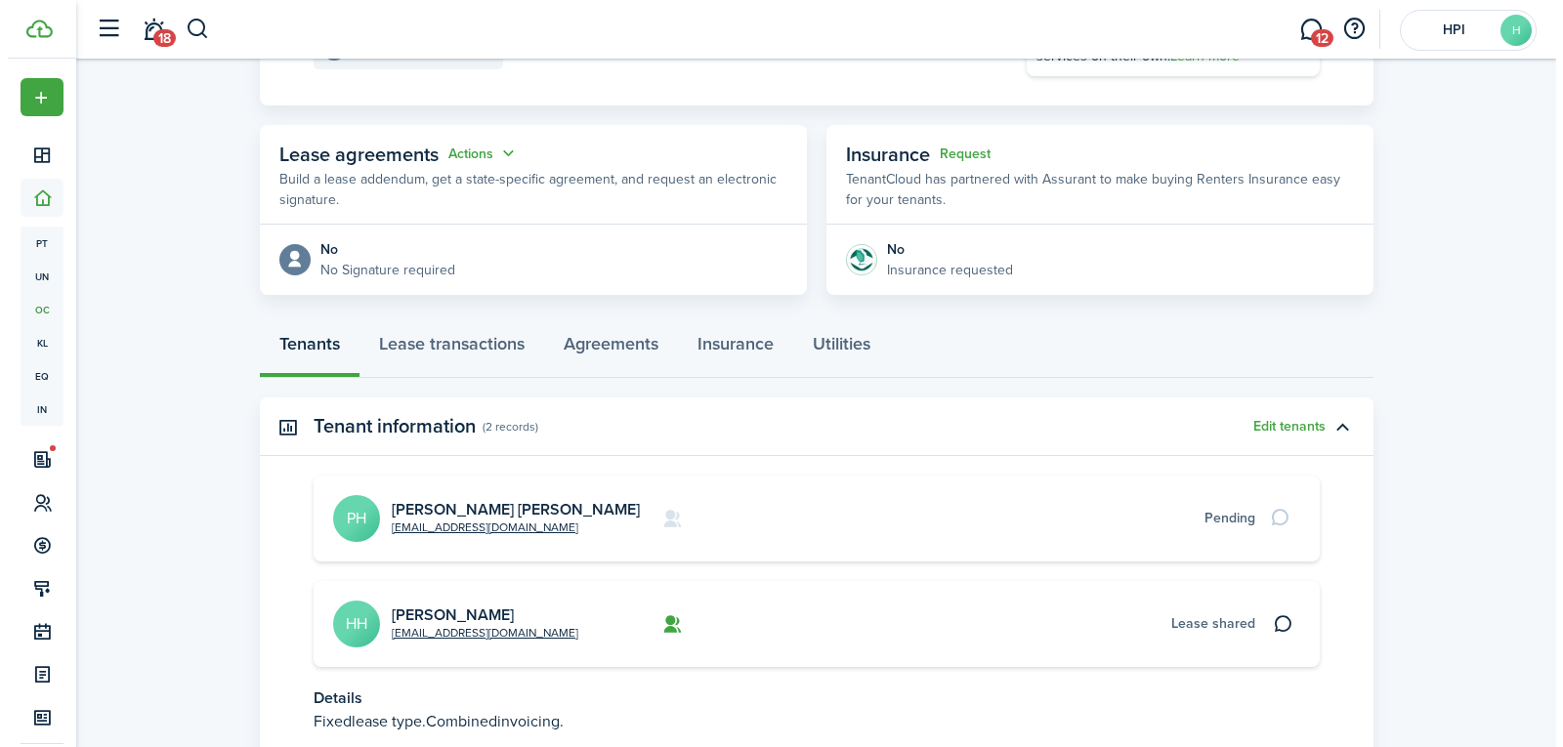
scroll to position [391, 0]
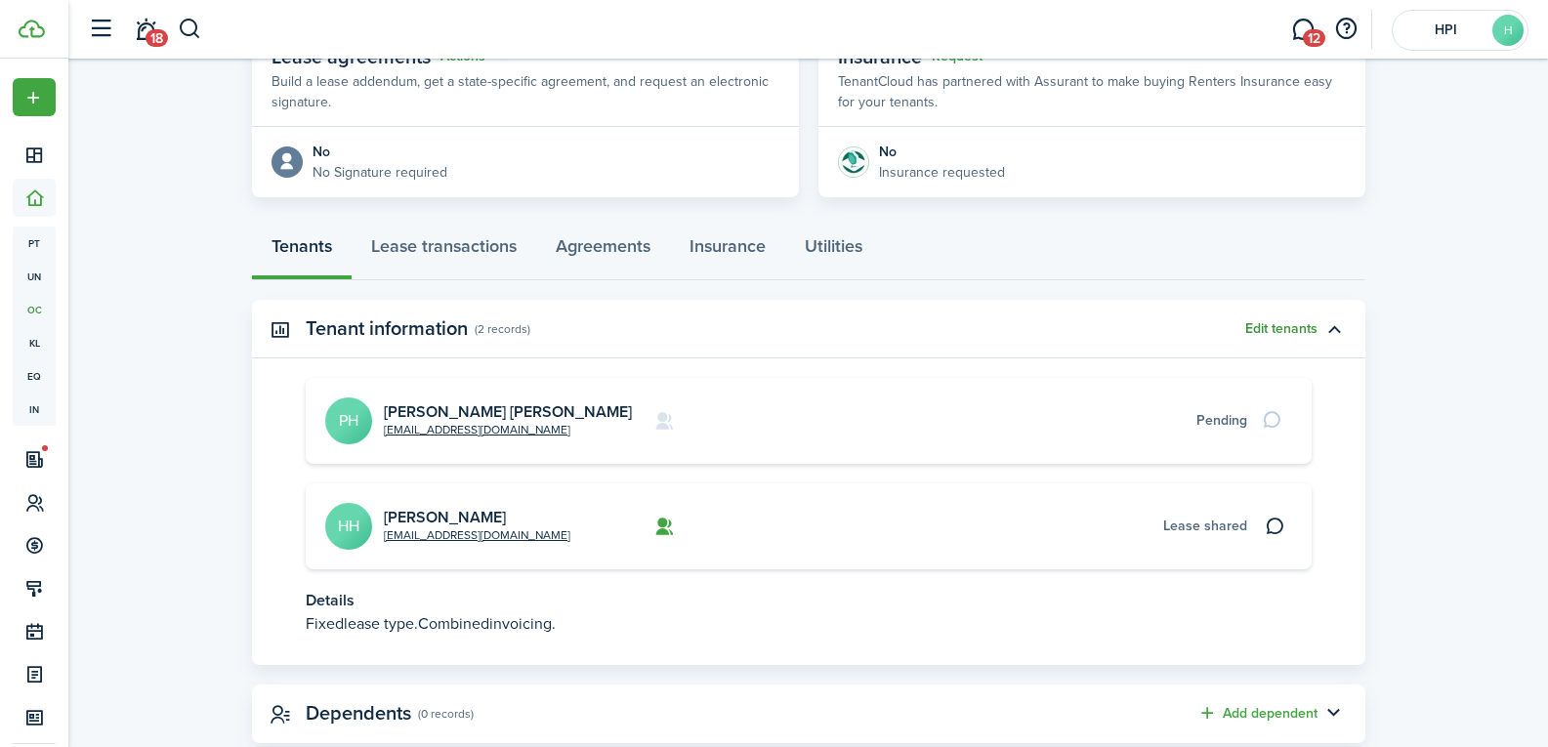
click at [1279, 321] on button "Edit tenants" at bounding box center [1282, 329] width 72 height 16
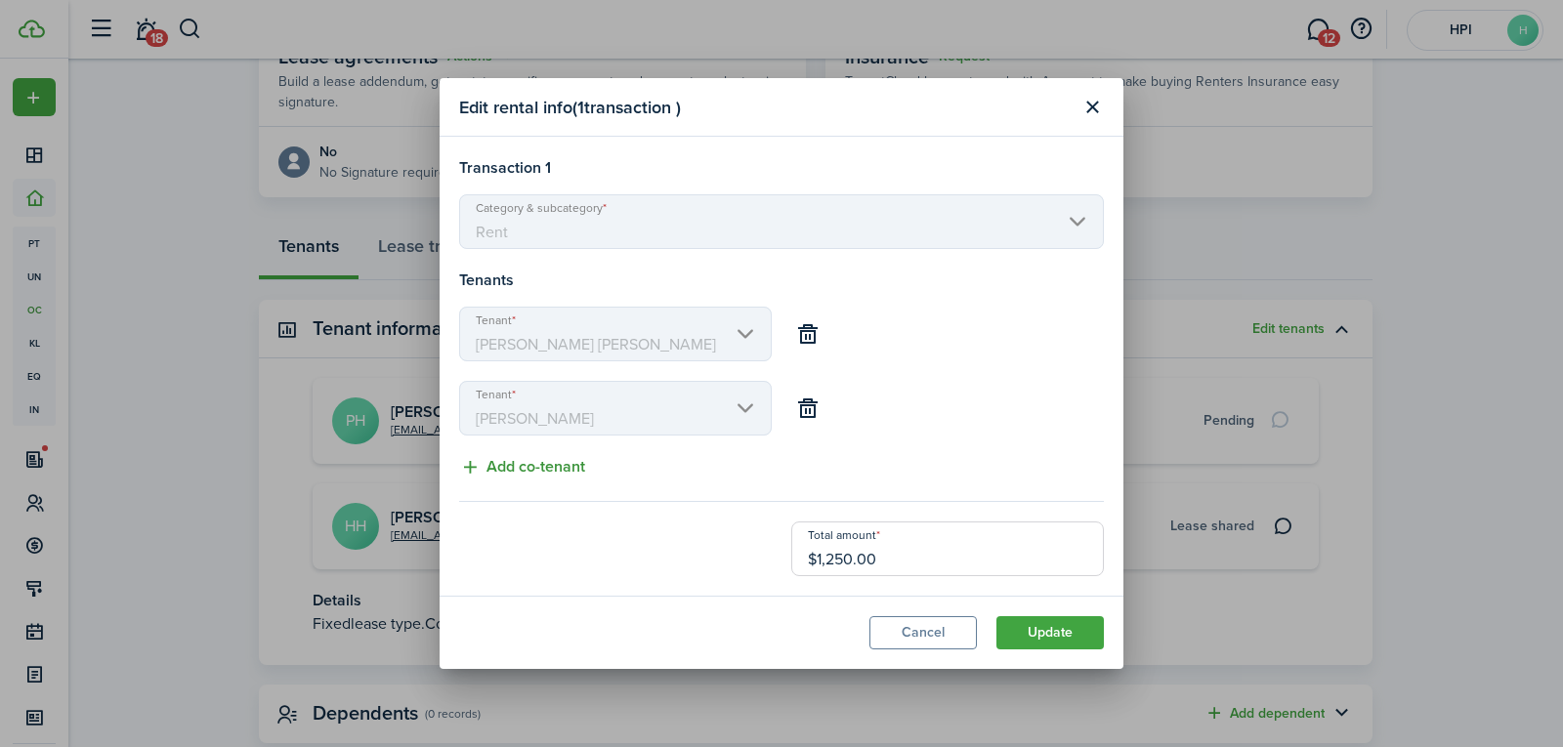
click at [534, 462] on button "Add co-tenant" at bounding box center [522, 467] width 126 height 24
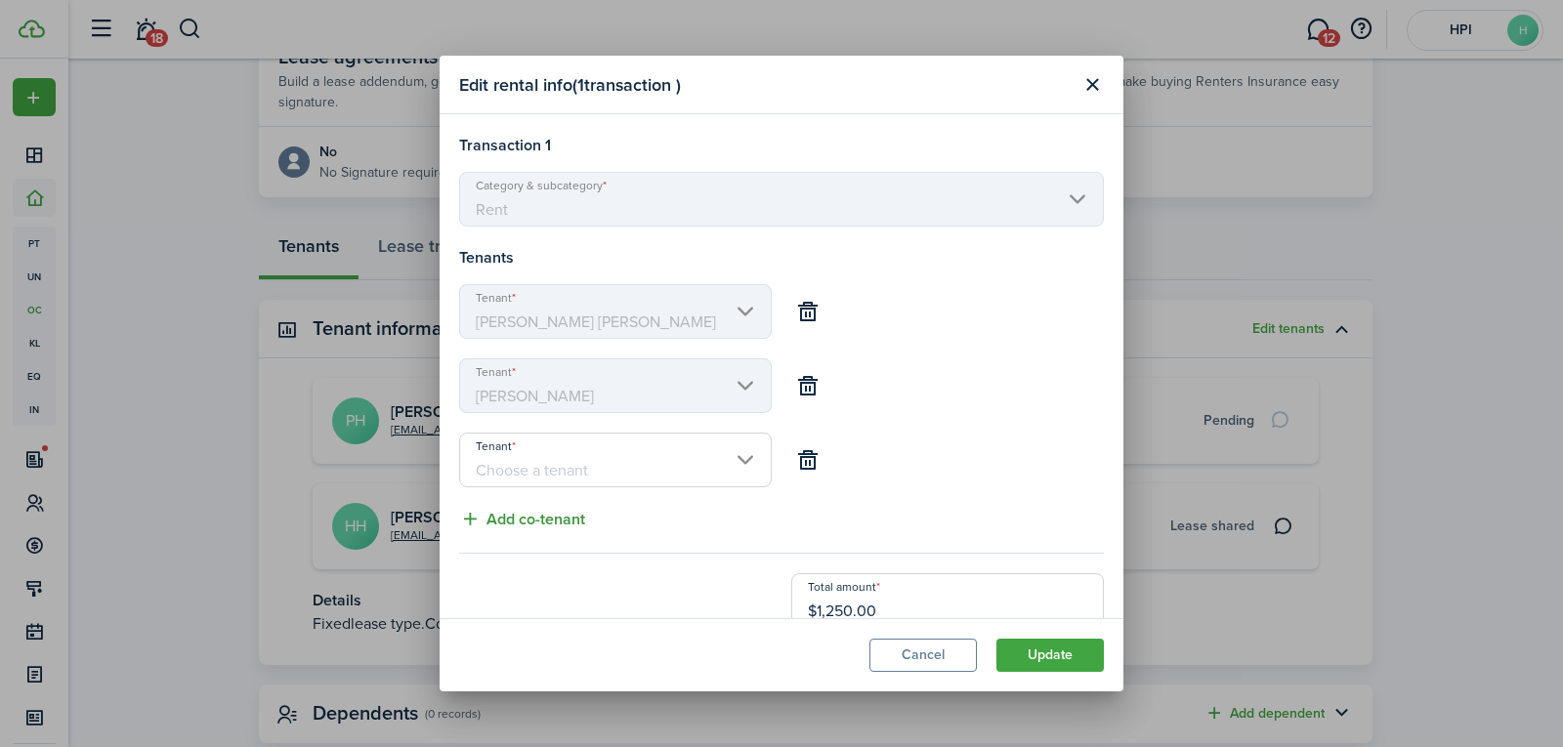
click at [534, 462] on input "Tenant" at bounding box center [615, 460] width 313 height 55
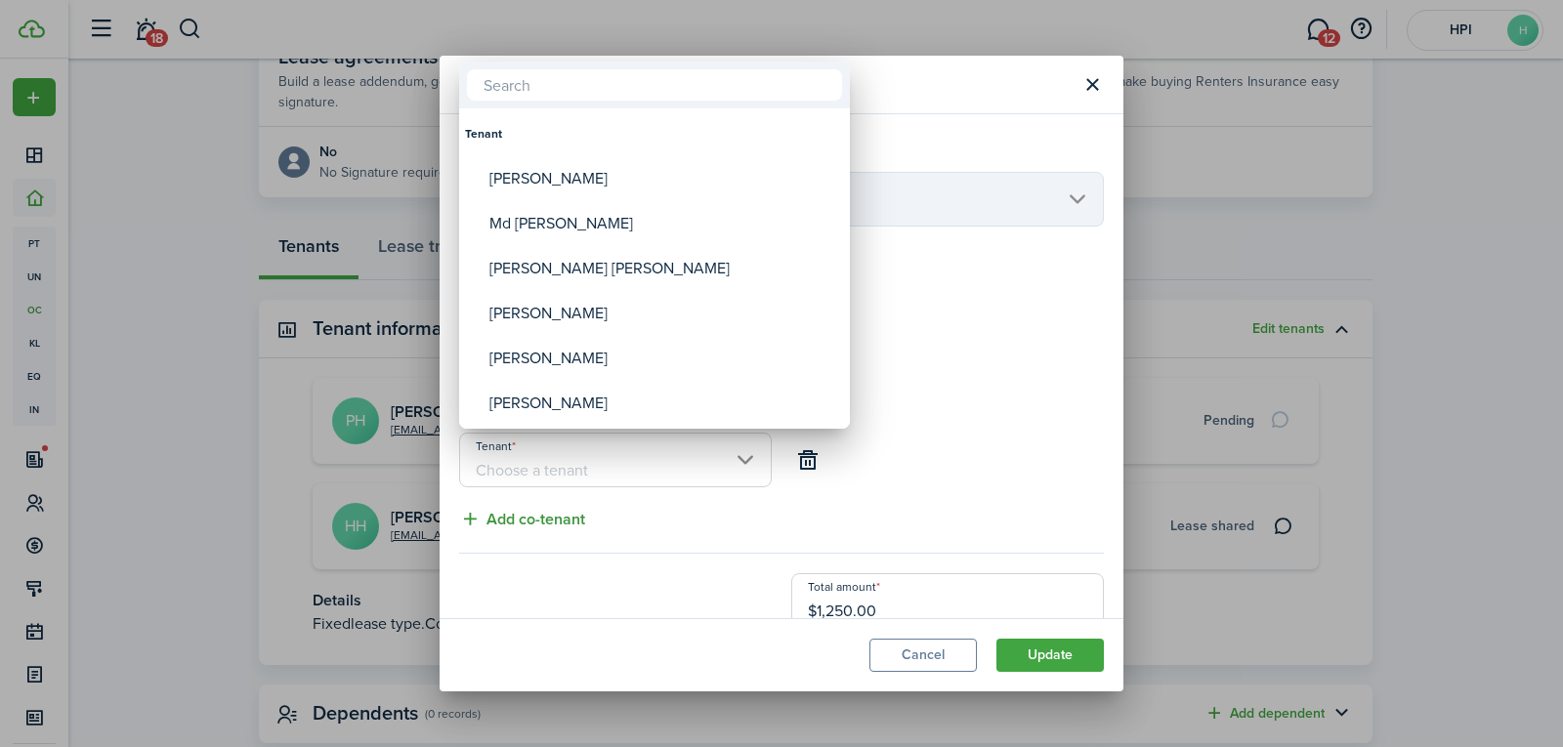
paste input "[PERSON_NAME]"
type input "[PERSON_NAME]"
click at [534, 462] on div at bounding box center [782, 374] width 1876 height 1060
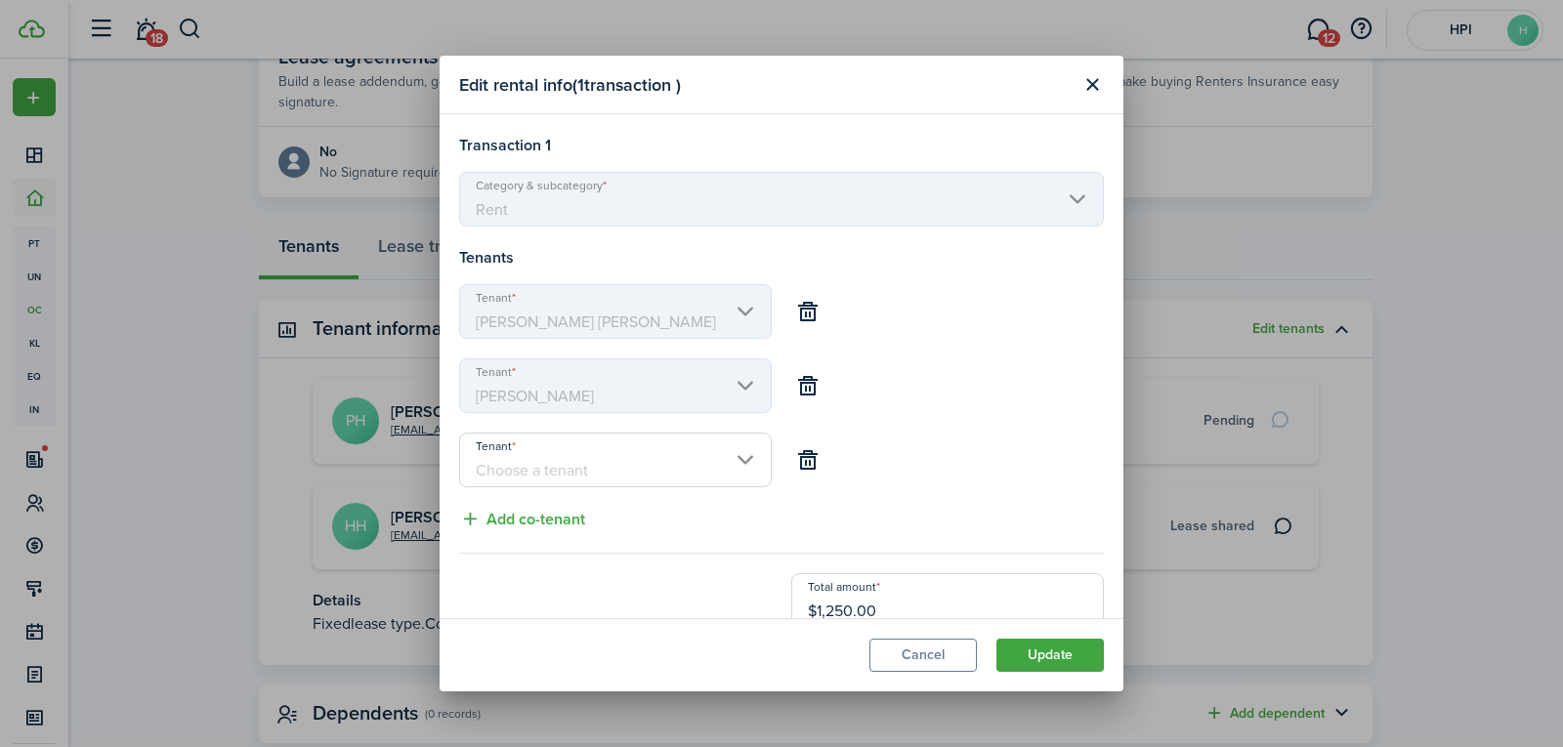
click at [534, 463] on input "Tenant" at bounding box center [615, 460] width 313 height 55
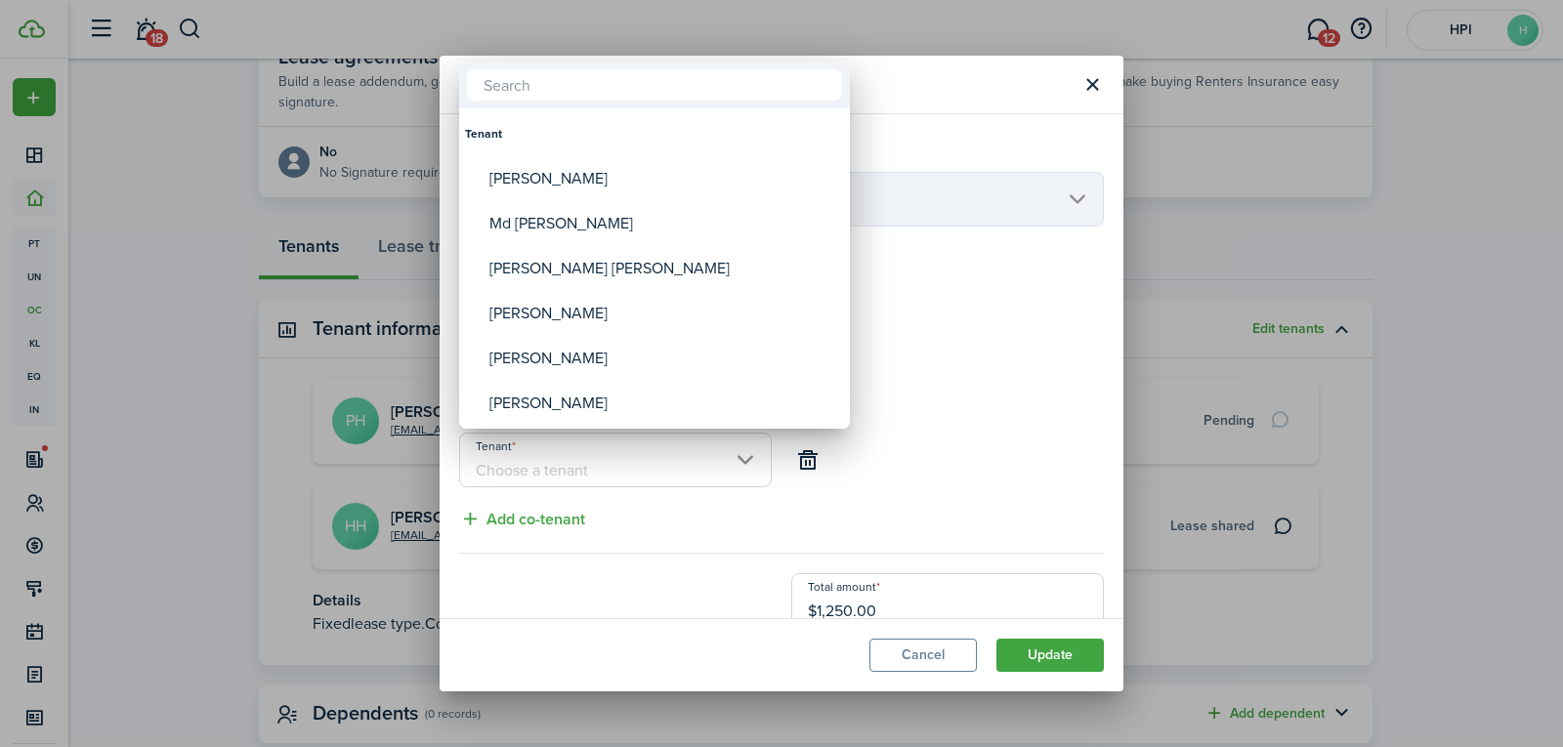
paste input "[PERSON_NAME]"
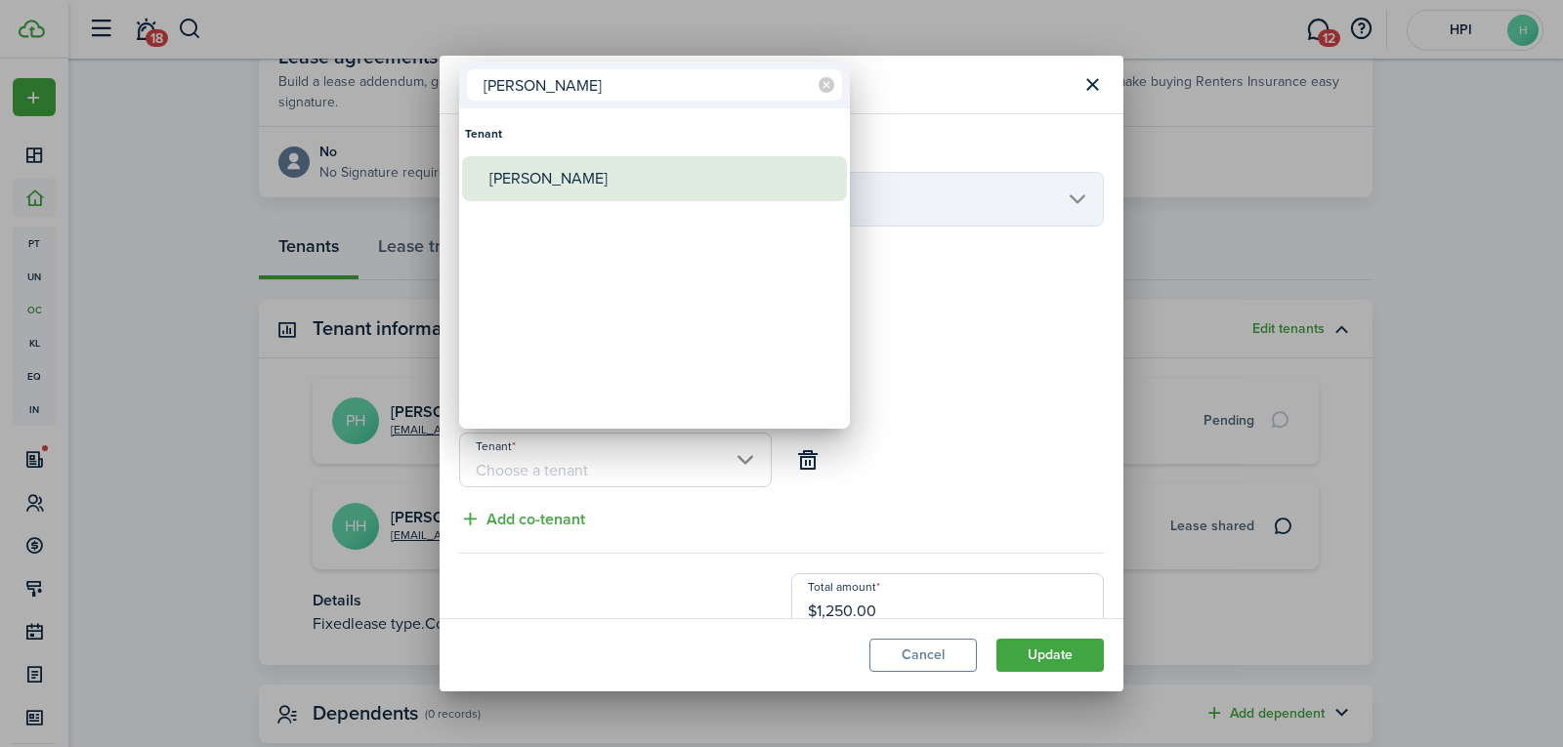
type input "[PERSON_NAME]"
click at [488, 186] on span "Tenant" at bounding box center [475, 178] width 27 height 27
type input "[PERSON_NAME]"
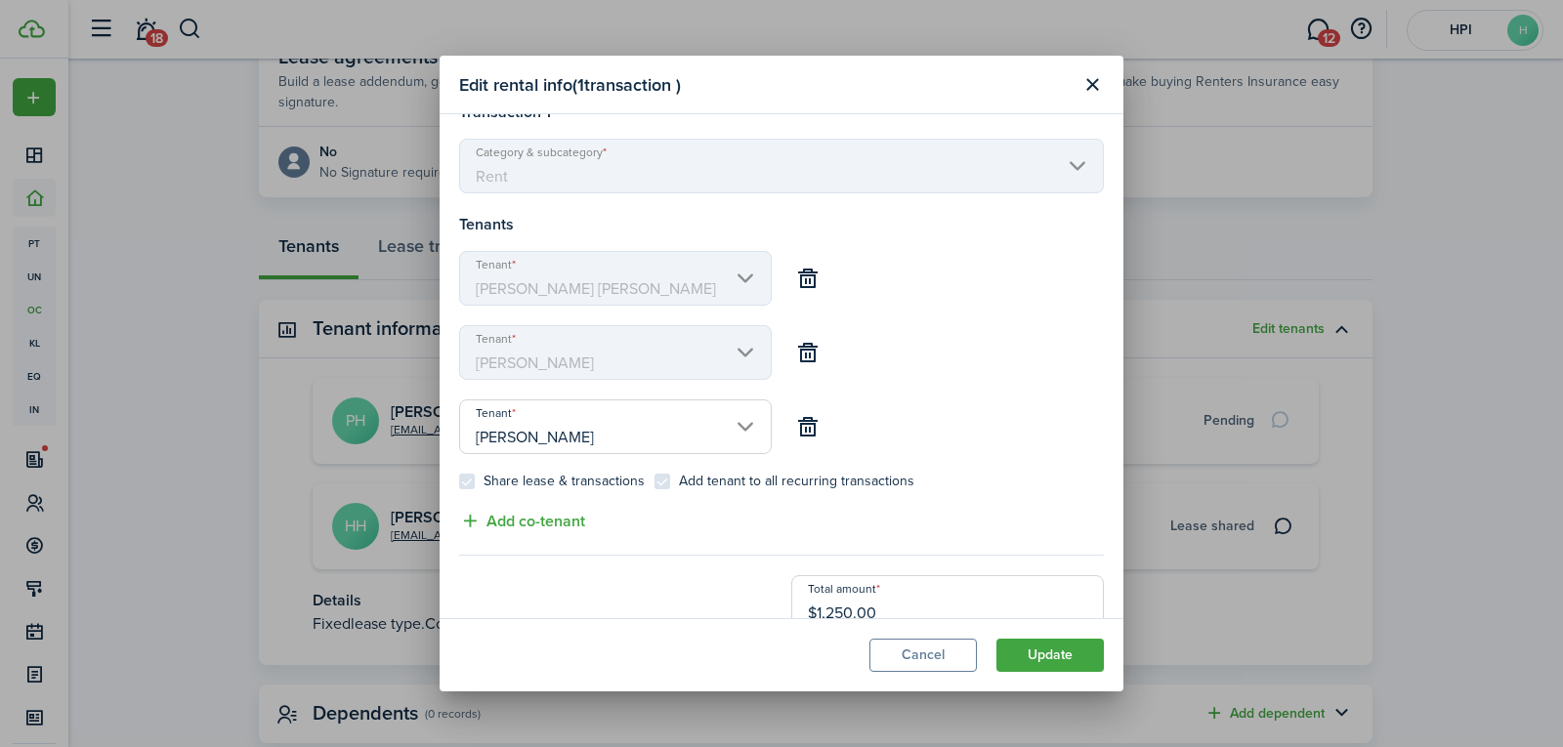
scroll to position [63, 0]
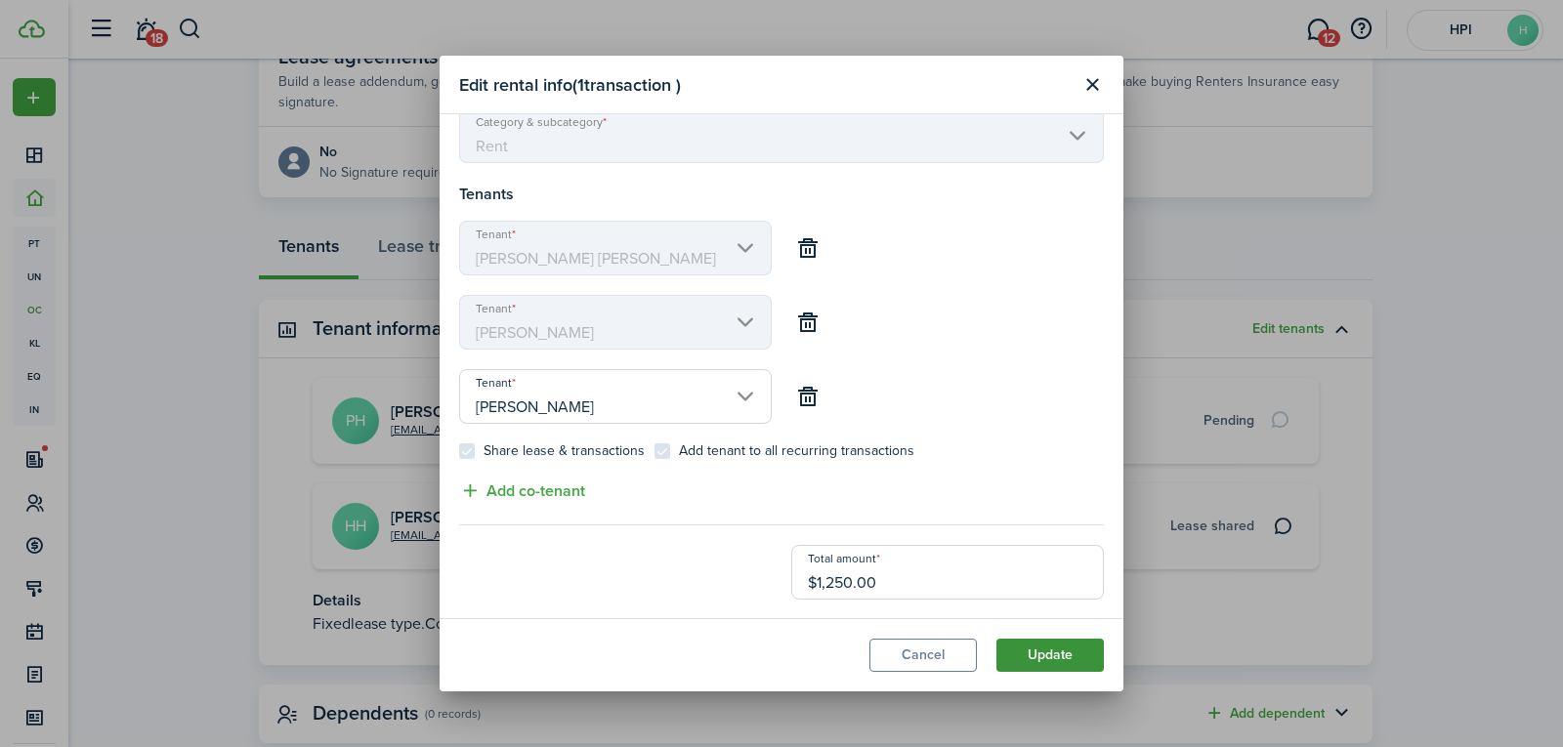
click at [1052, 652] on button "Update" at bounding box center [1049, 655] width 107 height 33
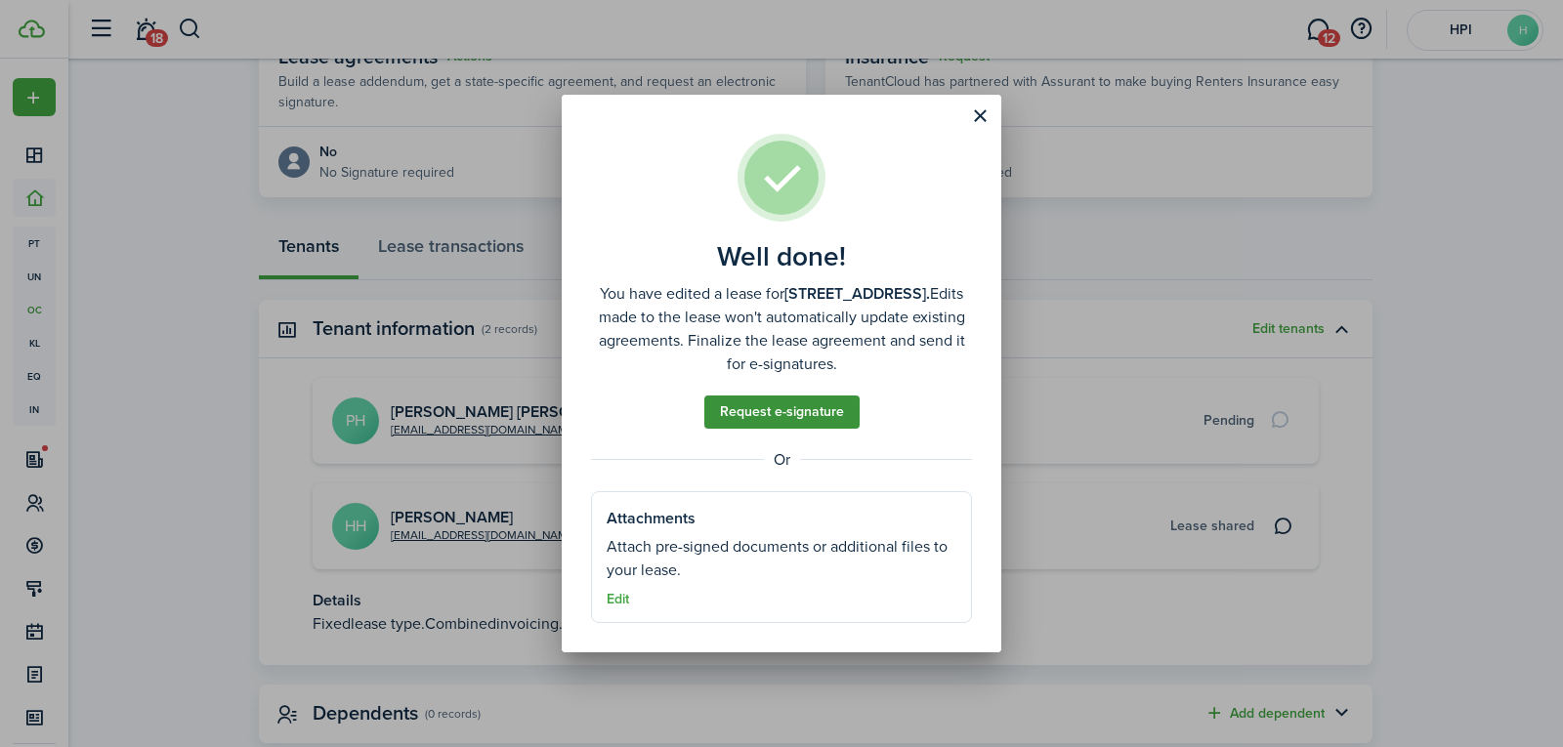
click at [737, 413] on link "Request e-signature" at bounding box center [781, 412] width 155 height 33
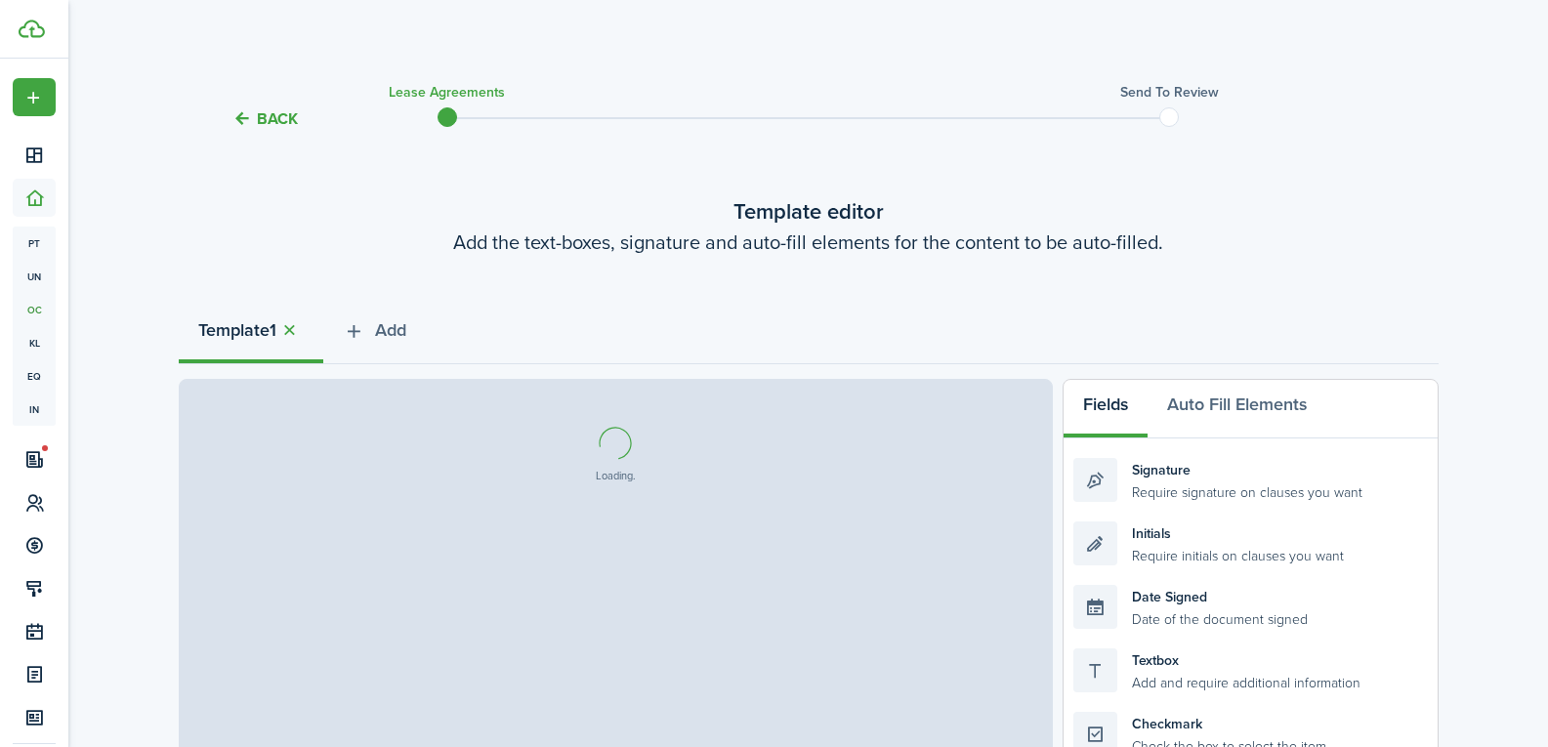
select select "fit"
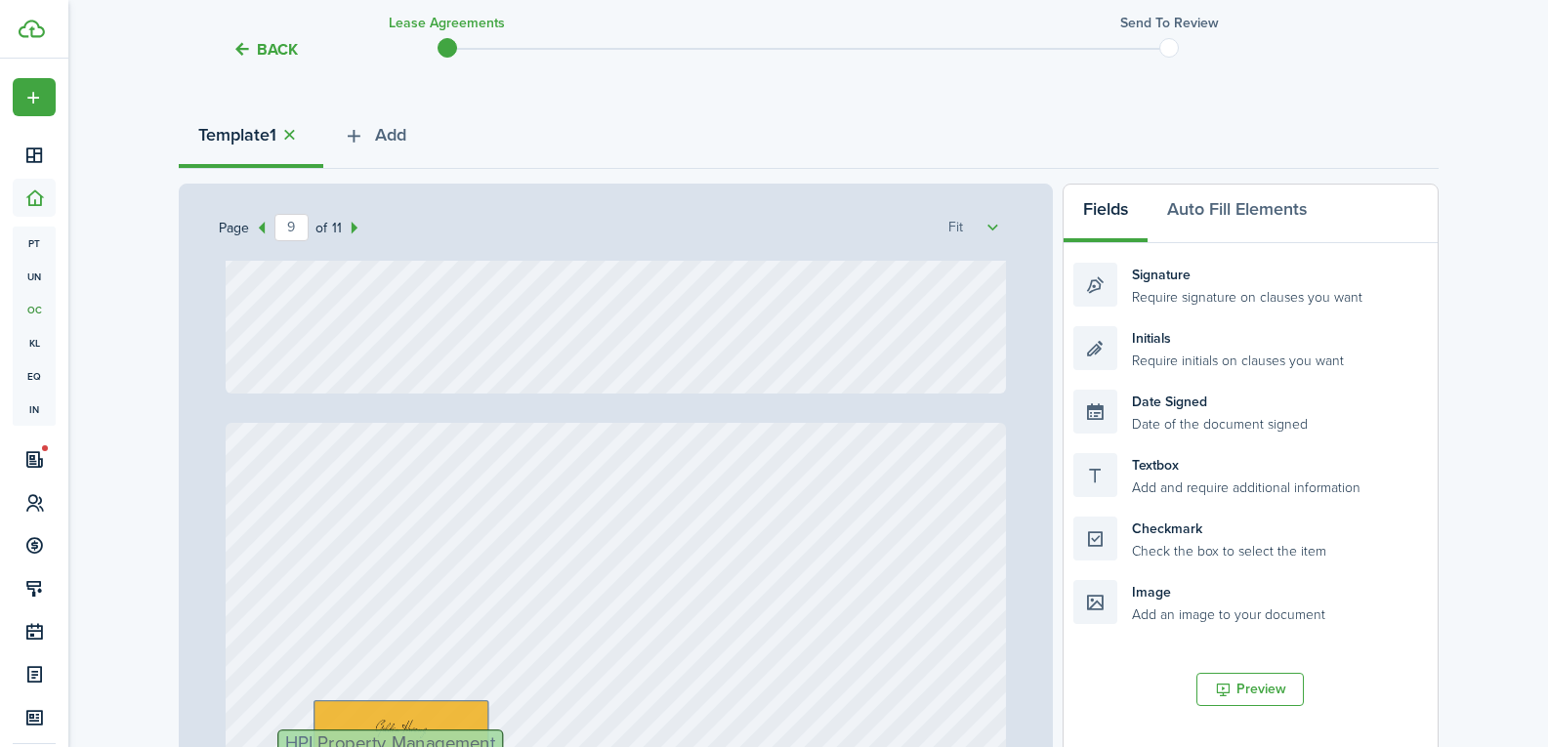
scroll to position [8499, 0]
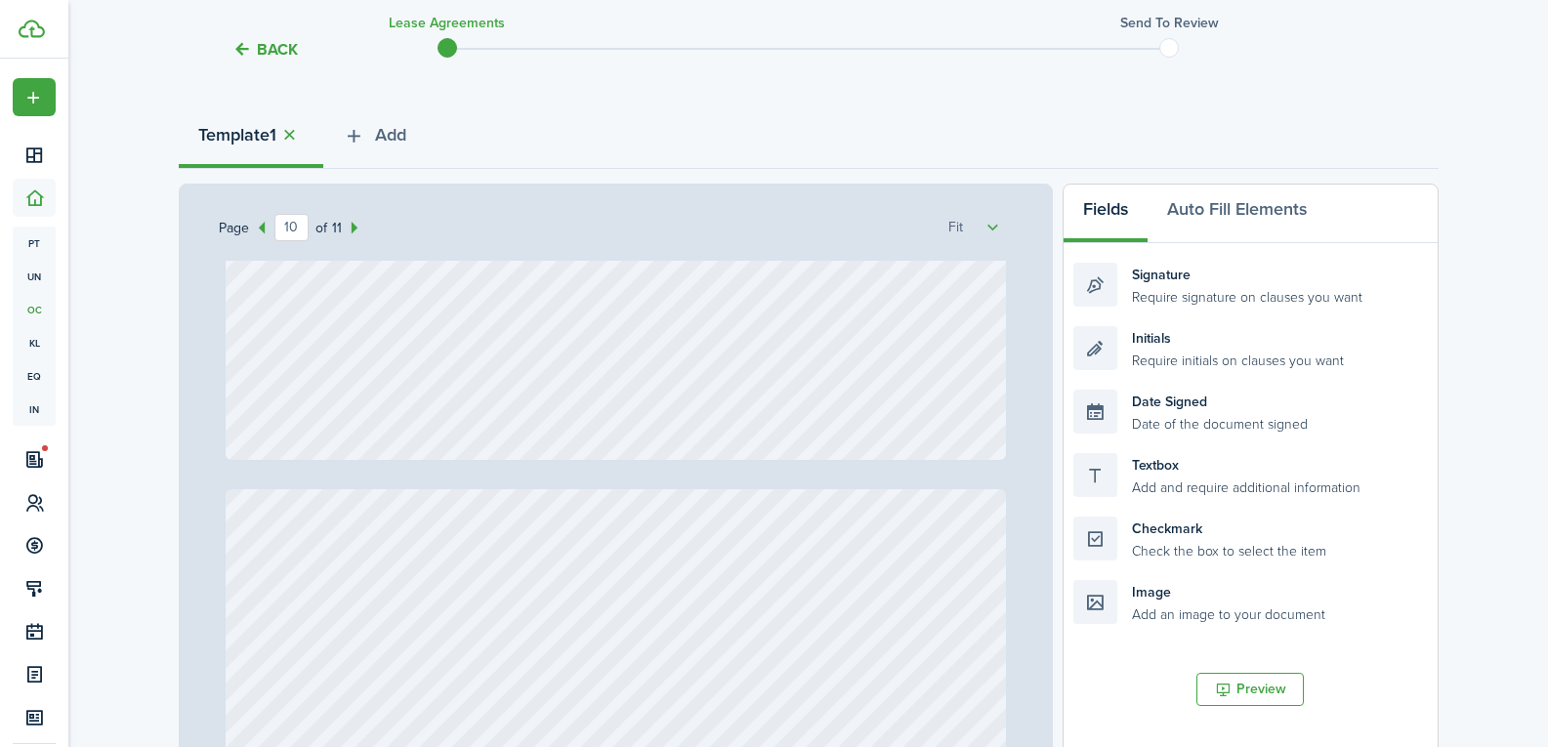
type input "11"
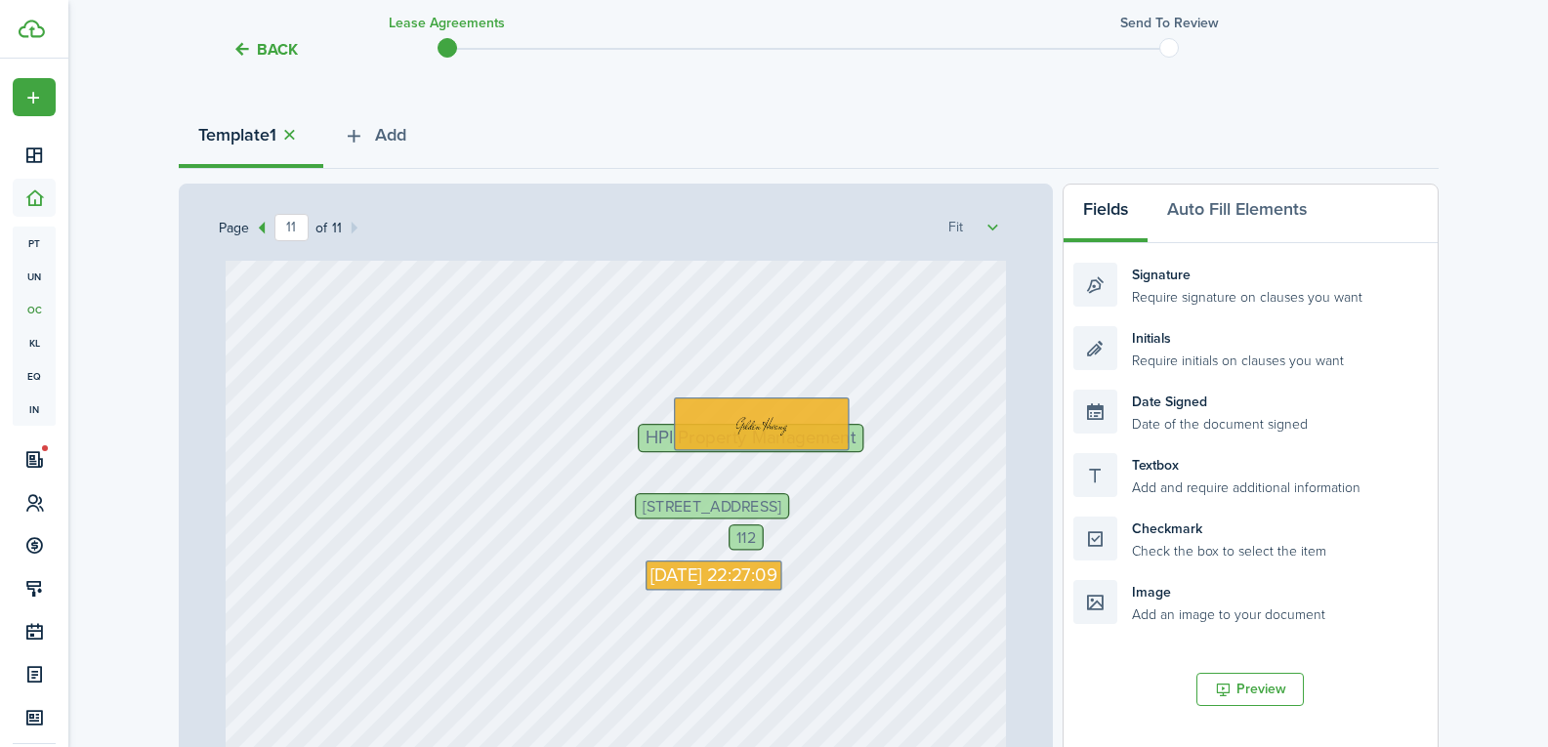
scroll to position [10934, 0]
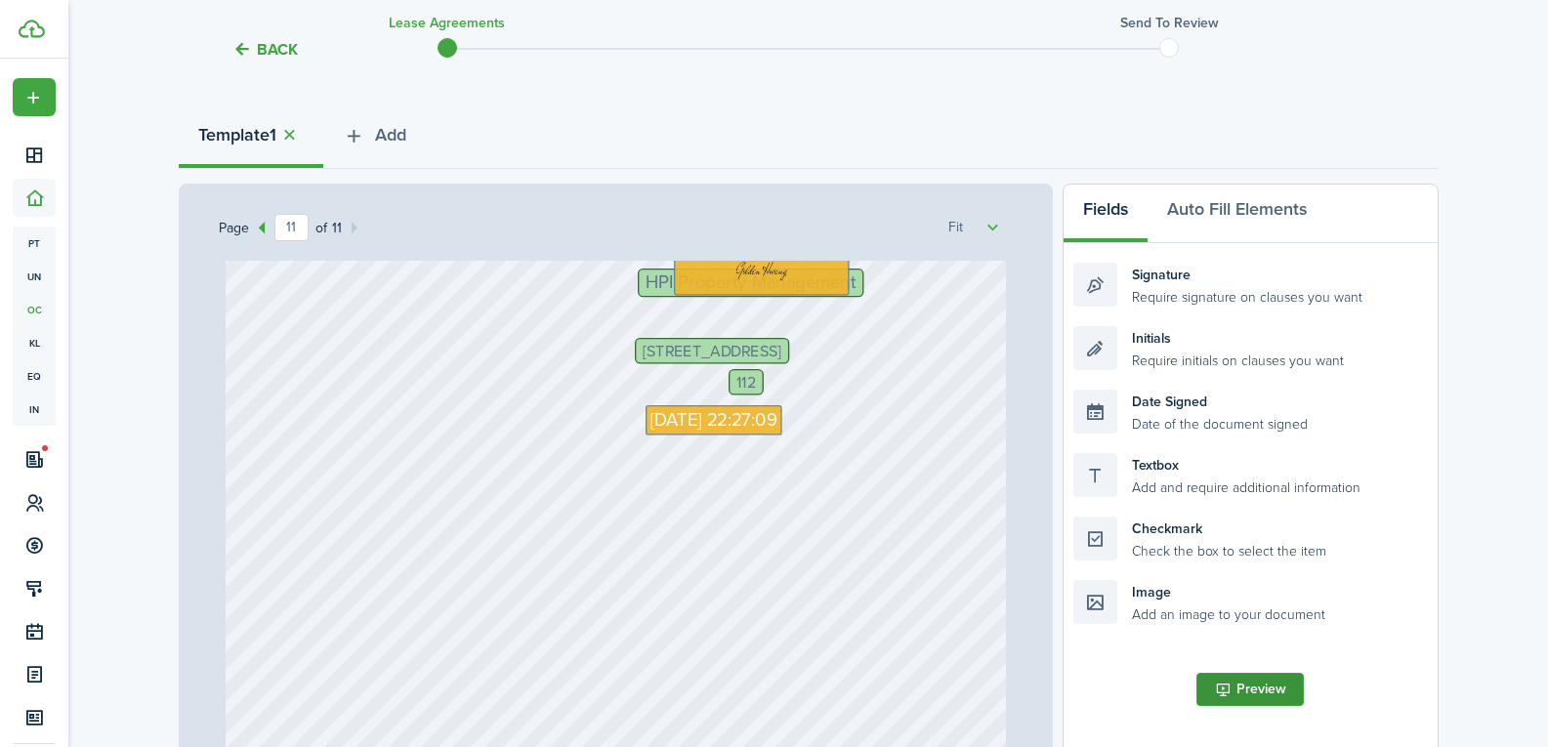
click at [1260, 698] on button "Preview" at bounding box center [1250, 689] width 107 height 33
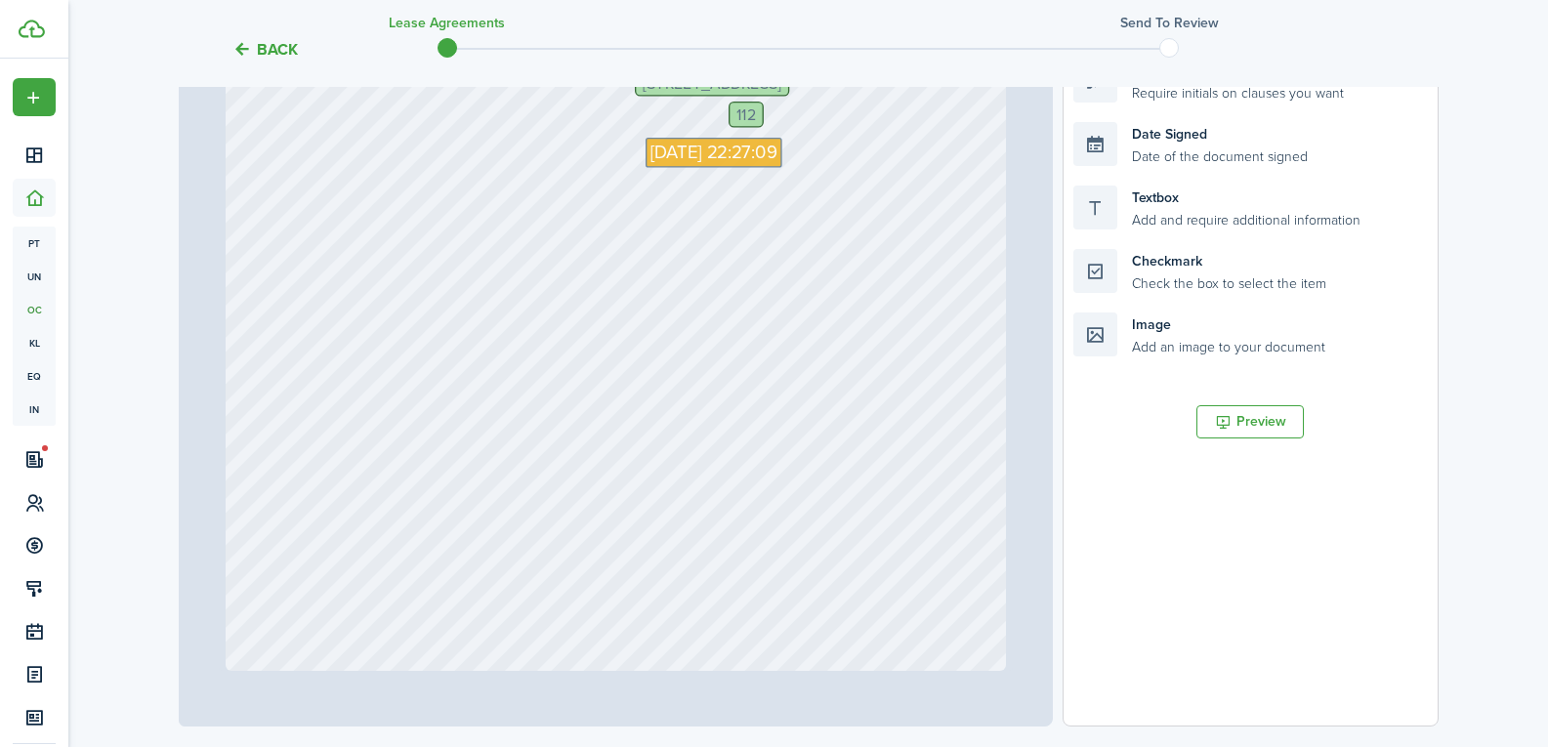
scroll to position [617, 0]
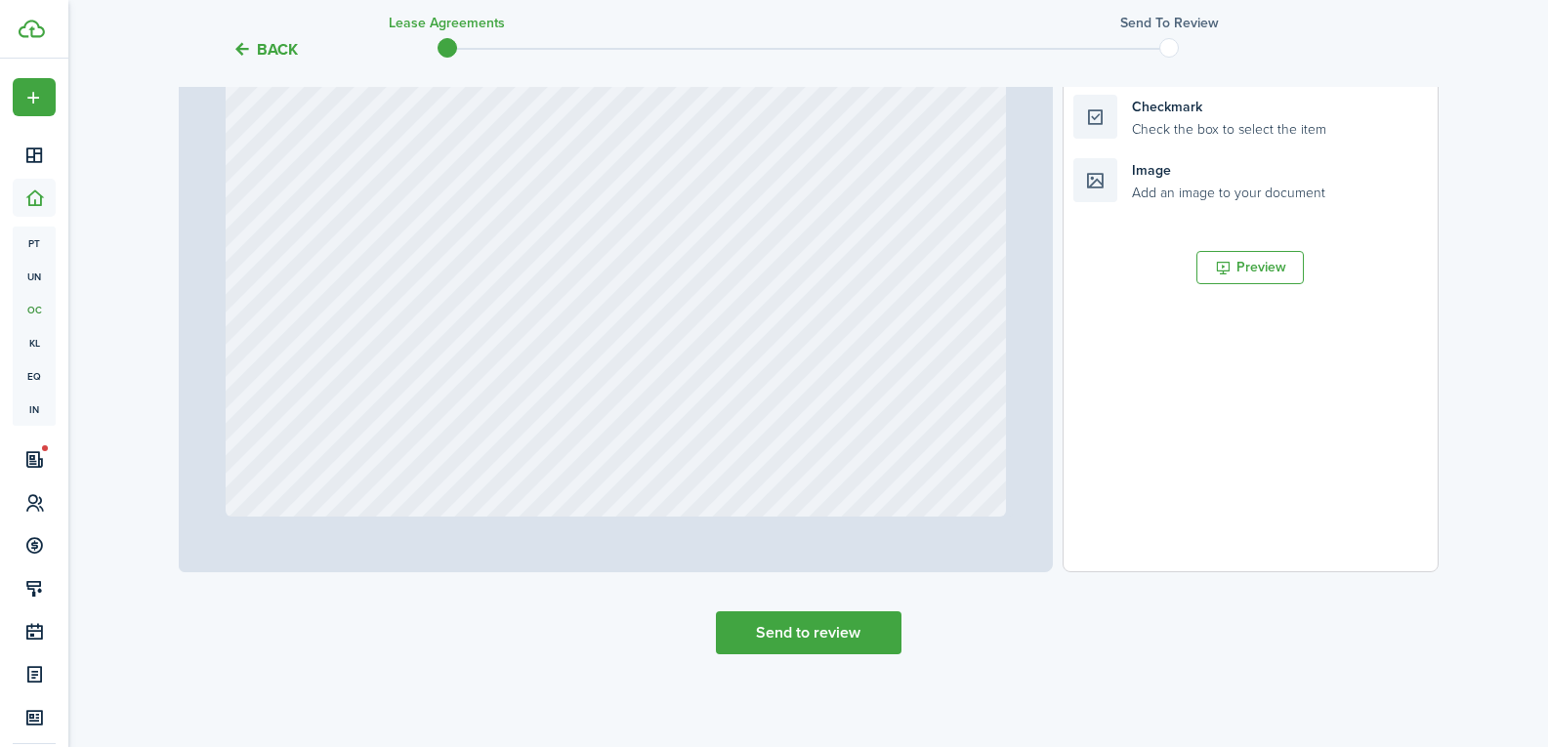
drag, startPoint x: 822, startPoint y: 648, endPoint x: 283, endPoint y: -33, distance: 868.0
click at [871, 628] on button "Send to review" at bounding box center [809, 633] width 186 height 43
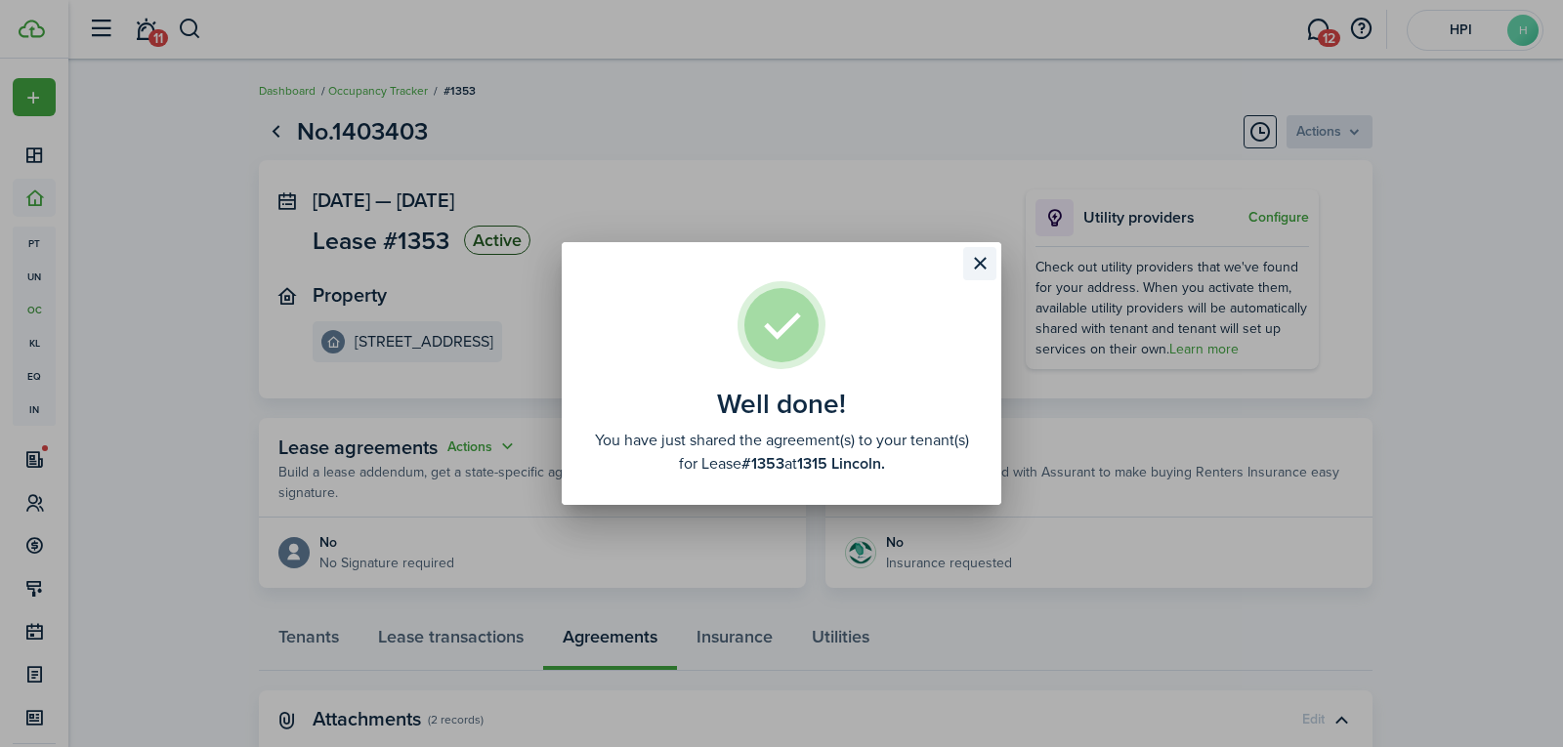
click at [989, 263] on button "Close modal" at bounding box center [979, 263] width 33 height 33
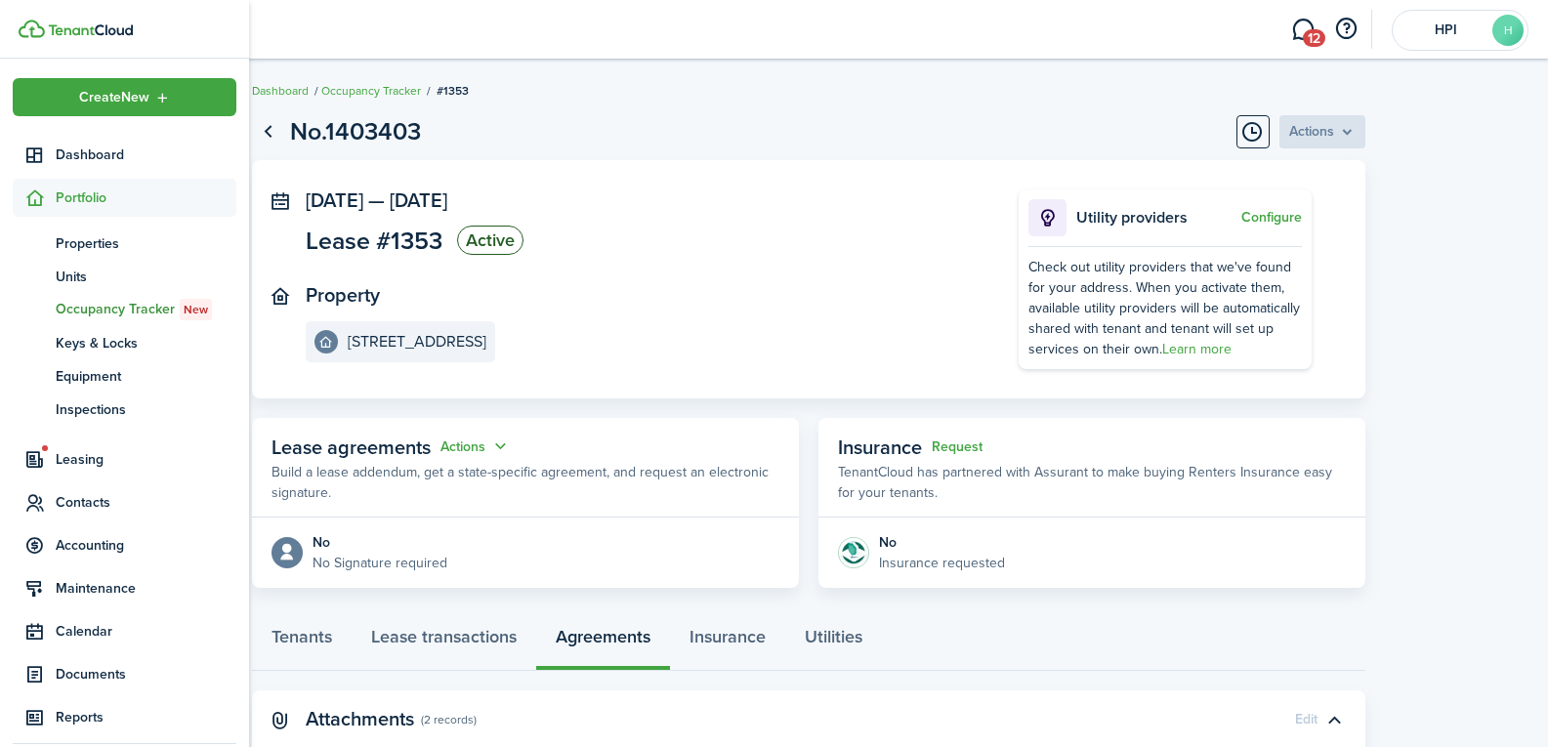
click at [107, 307] on span "Occupancy Tracker New" at bounding box center [146, 309] width 181 height 21
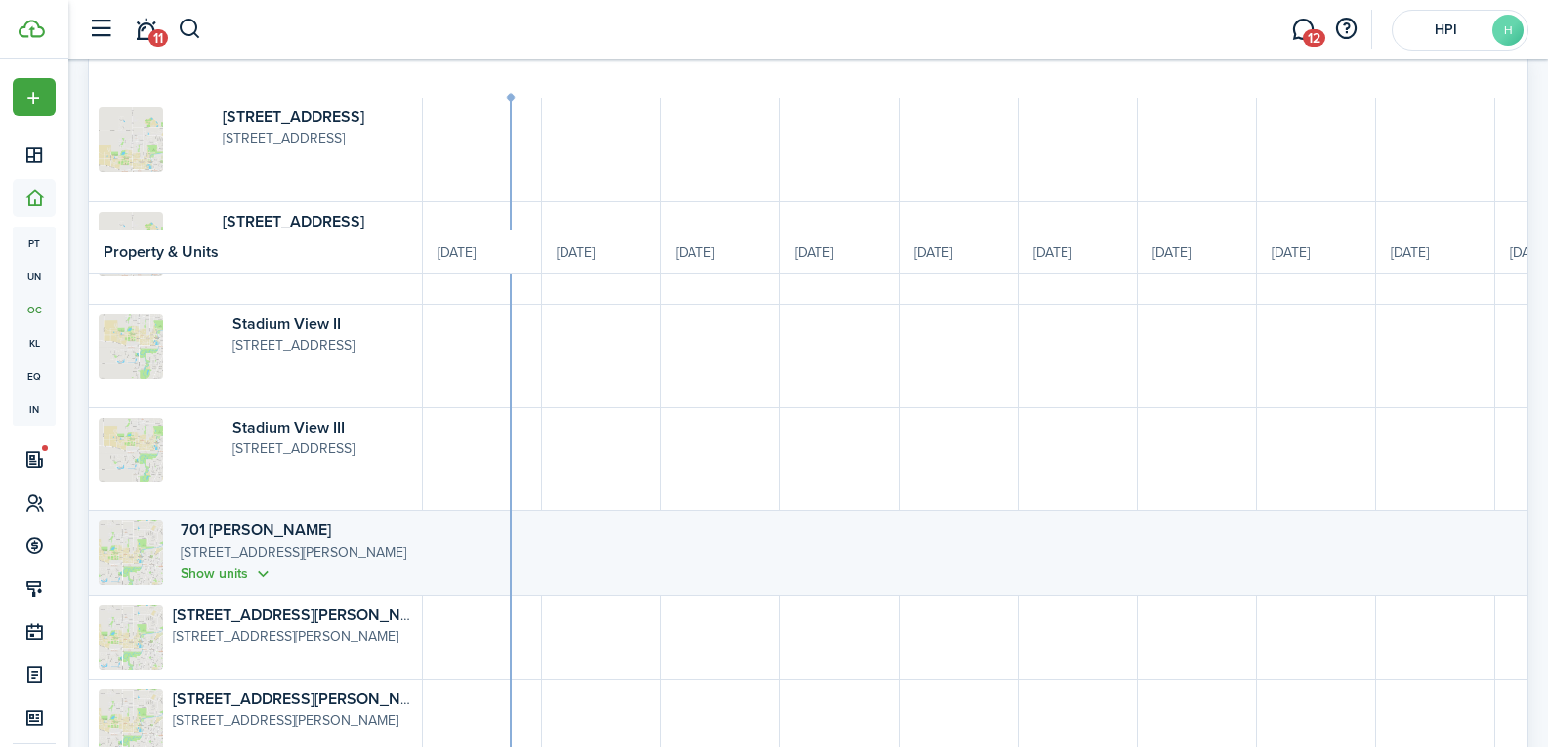
scroll to position [586, 0]
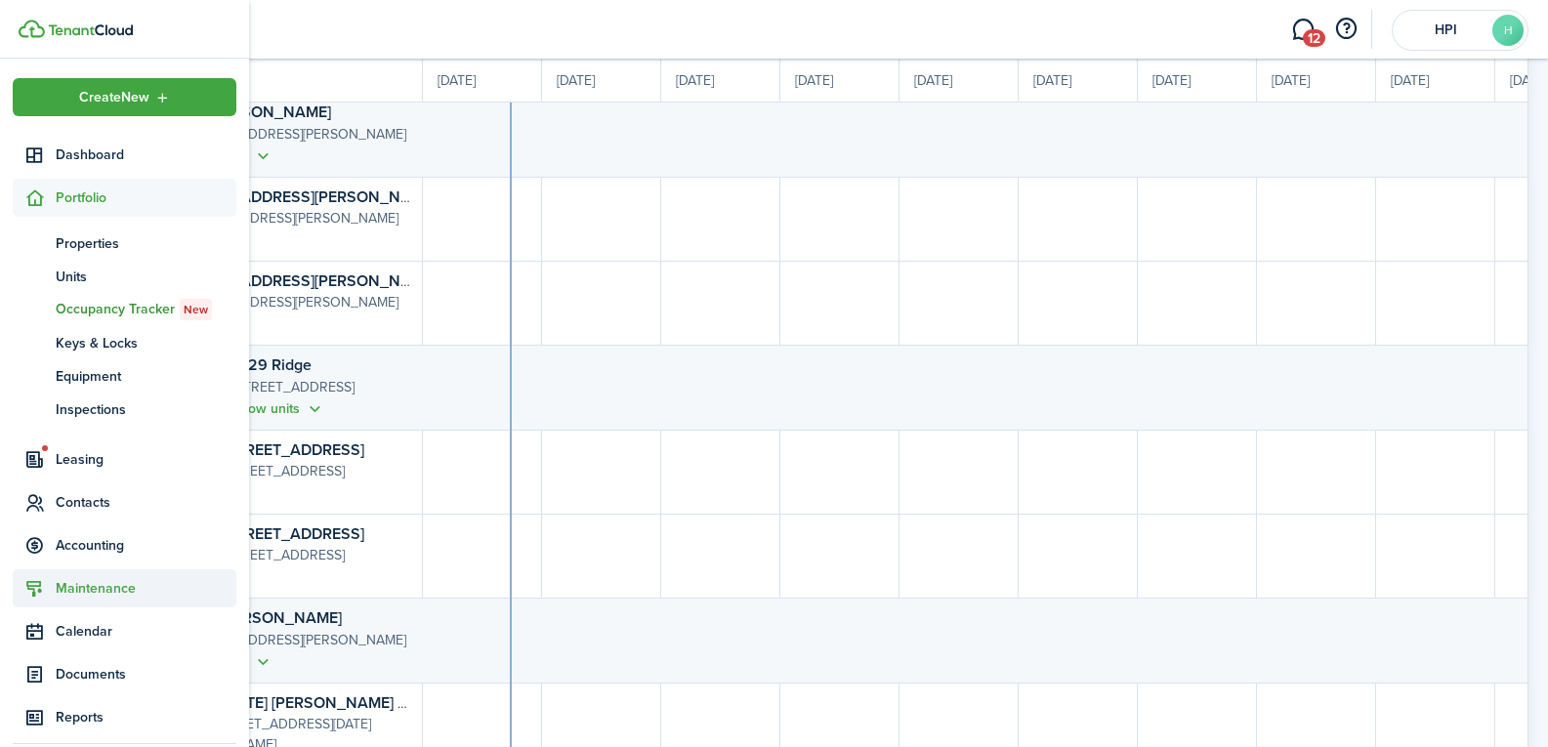
click at [85, 585] on span "Maintenance" at bounding box center [146, 588] width 181 height 21
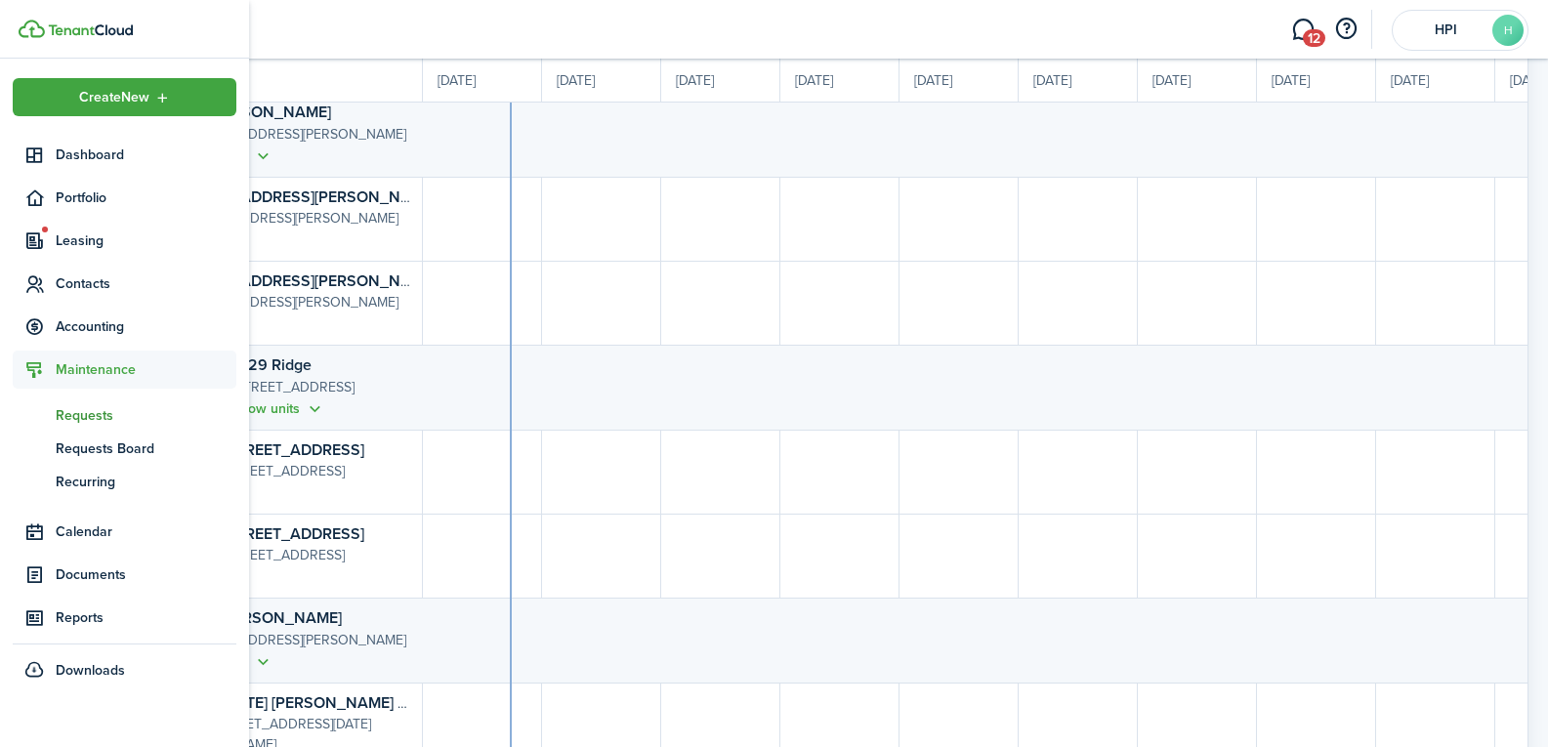
click at [100, 420] on span "Requests" at bounding box center [146, 415] width 181 height 21
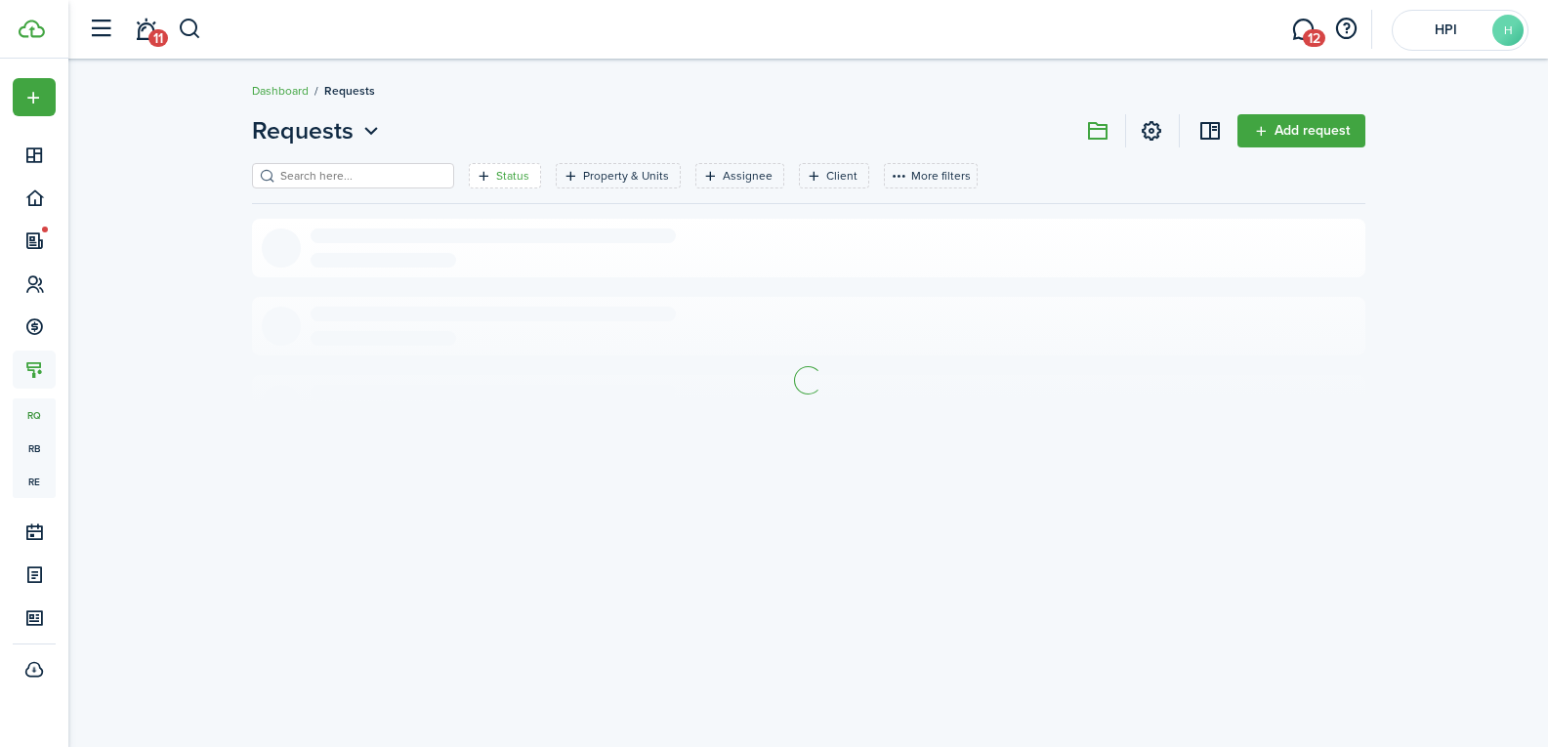
click at [512, 170] on div "Status" at bounding box center [515, 176] width 38 height 18
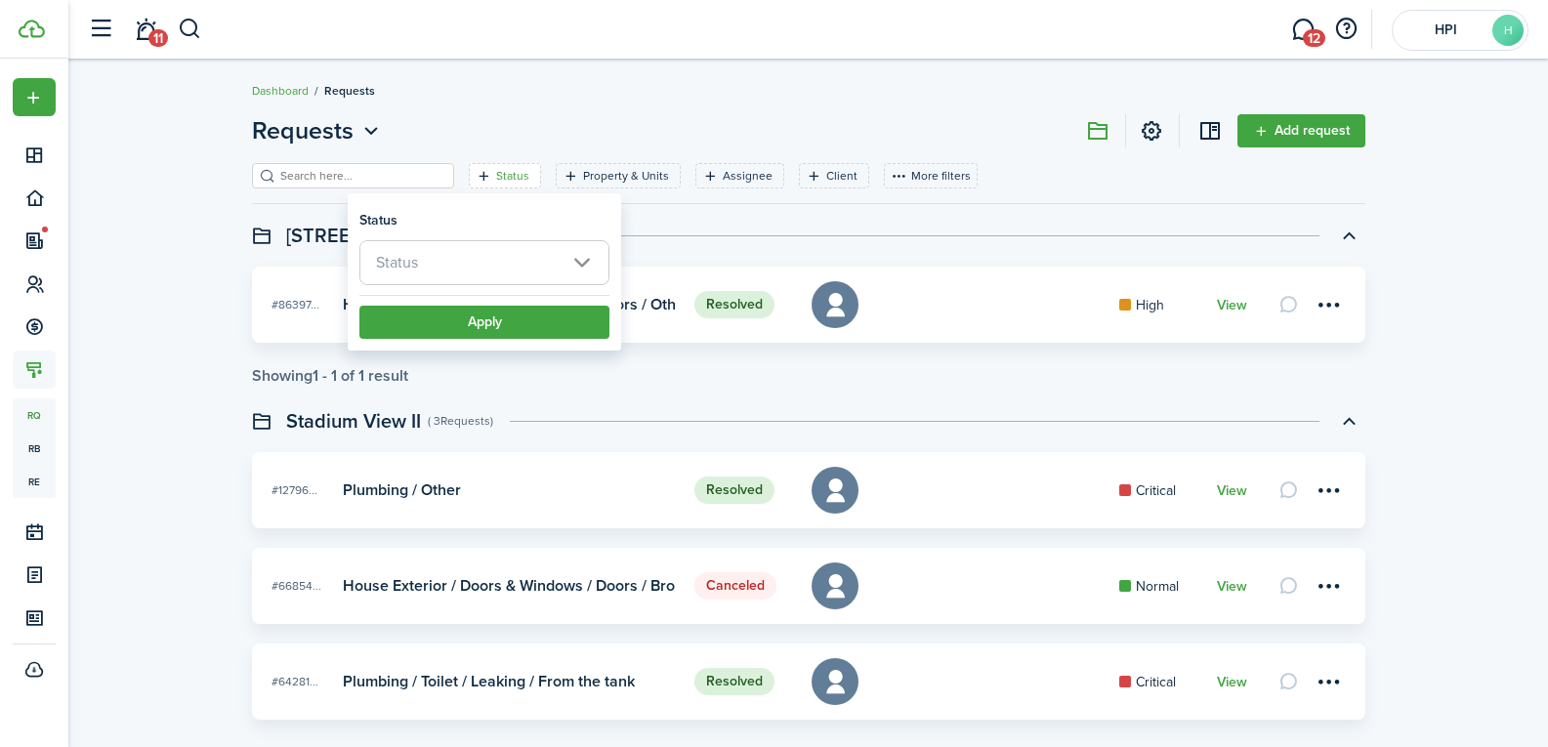
click at [391, 265] on span "Status" at bounding box center [397, 262] width 42 height 22
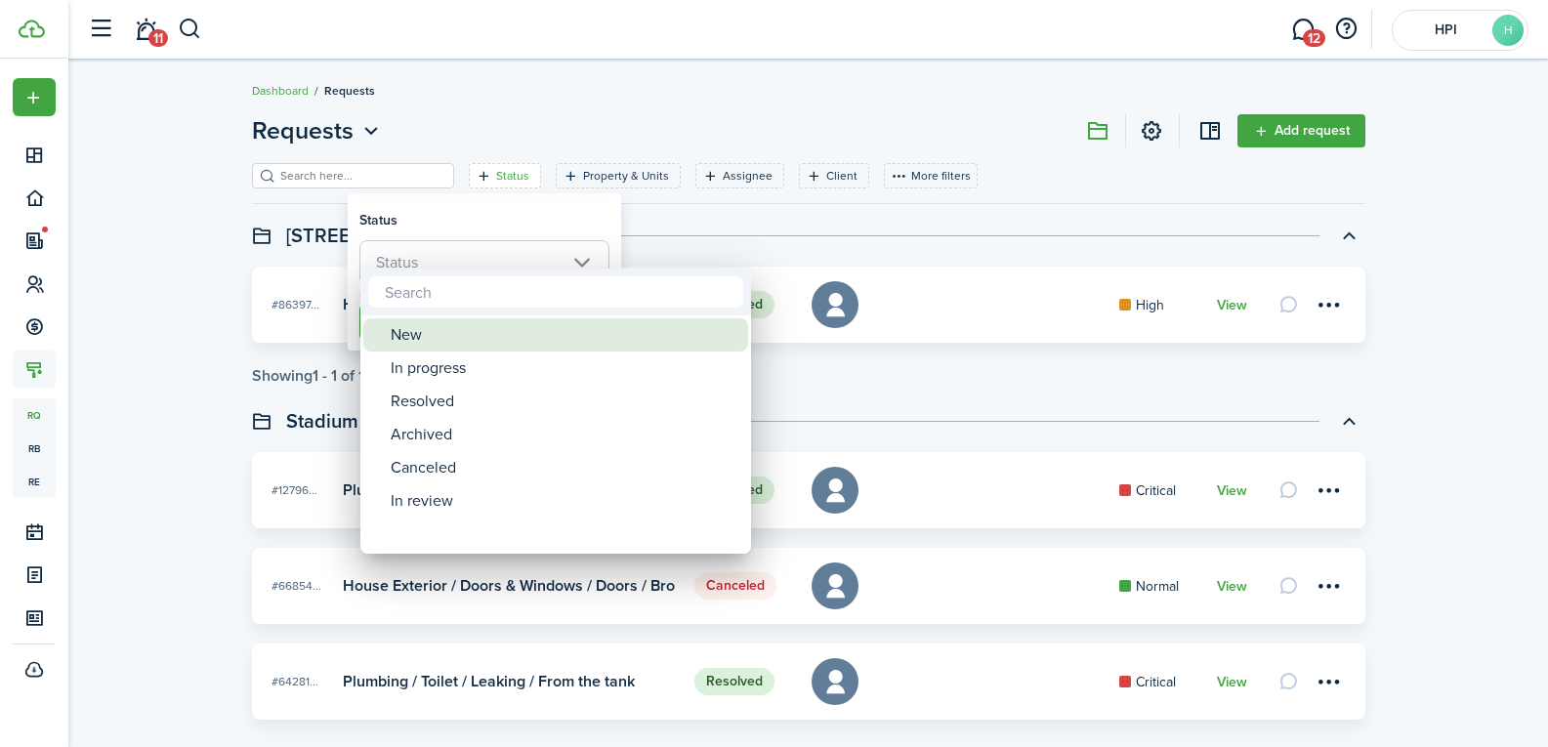
click at [387, 328] on span at bounding box center [376, 334] width 27 height 27
type input "New"
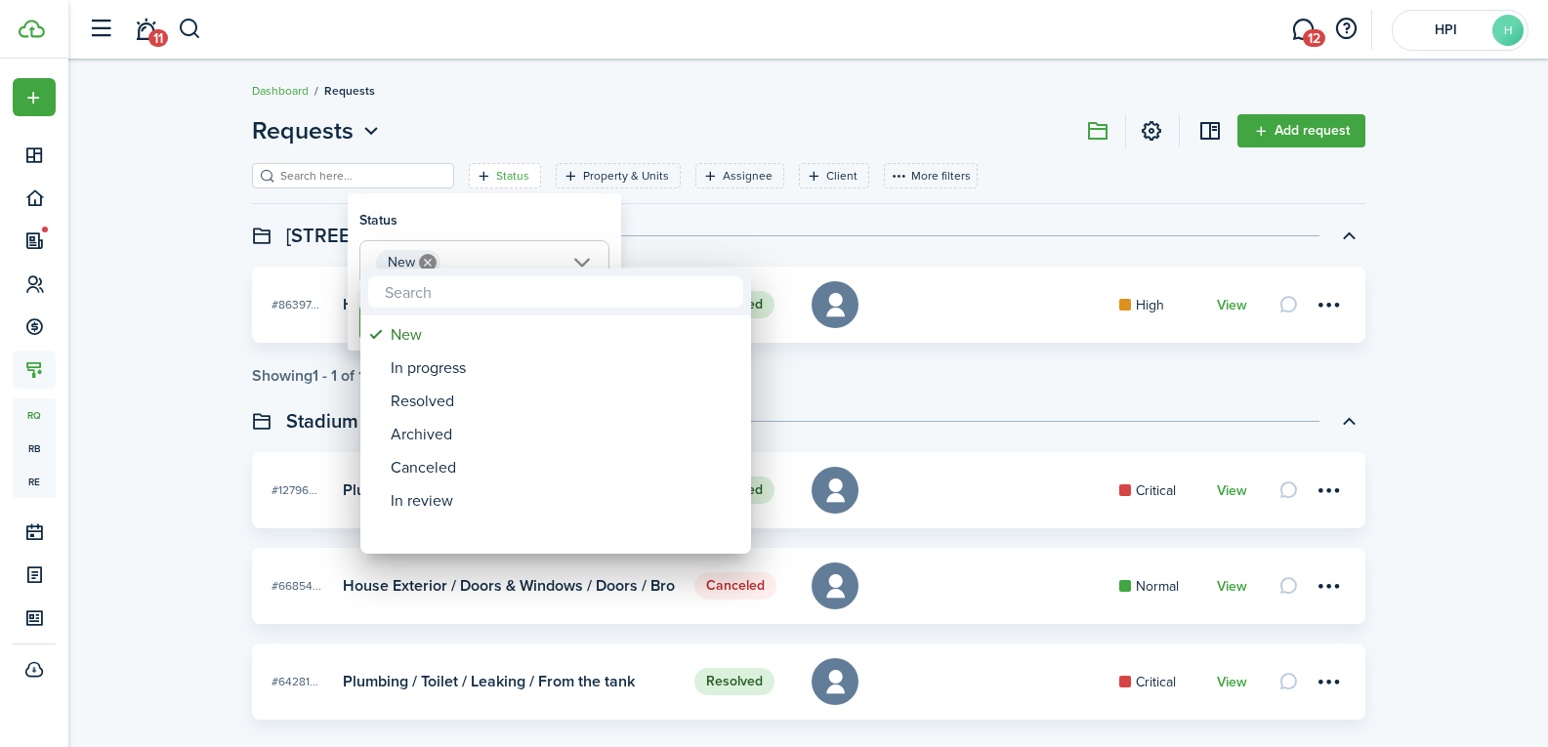
click at [334, 319] on div at bounding box center [774, 374] width 1861 height 1060
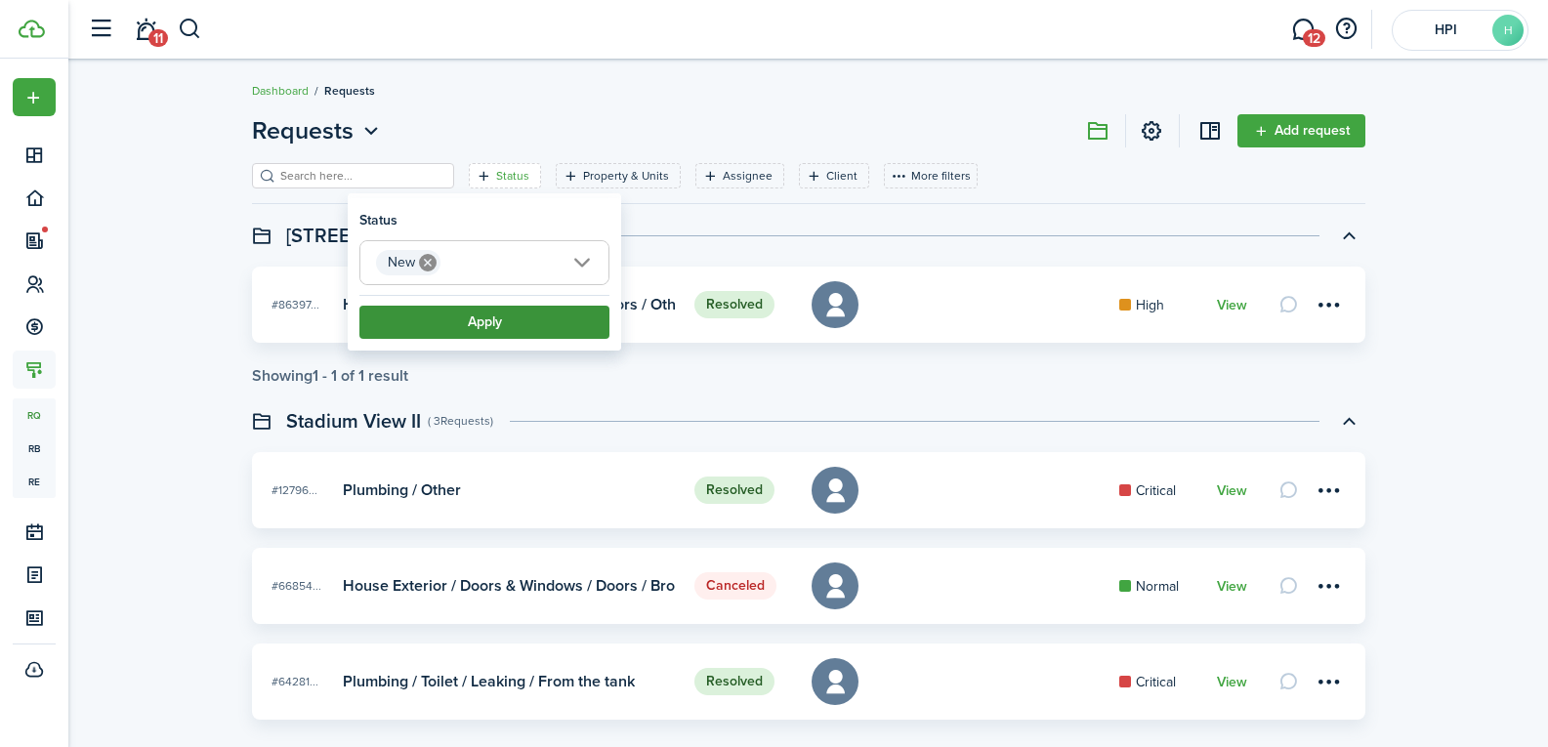
click at [391, 325] on button "Apply" at bounding box center [484, 322] width 250 height 33
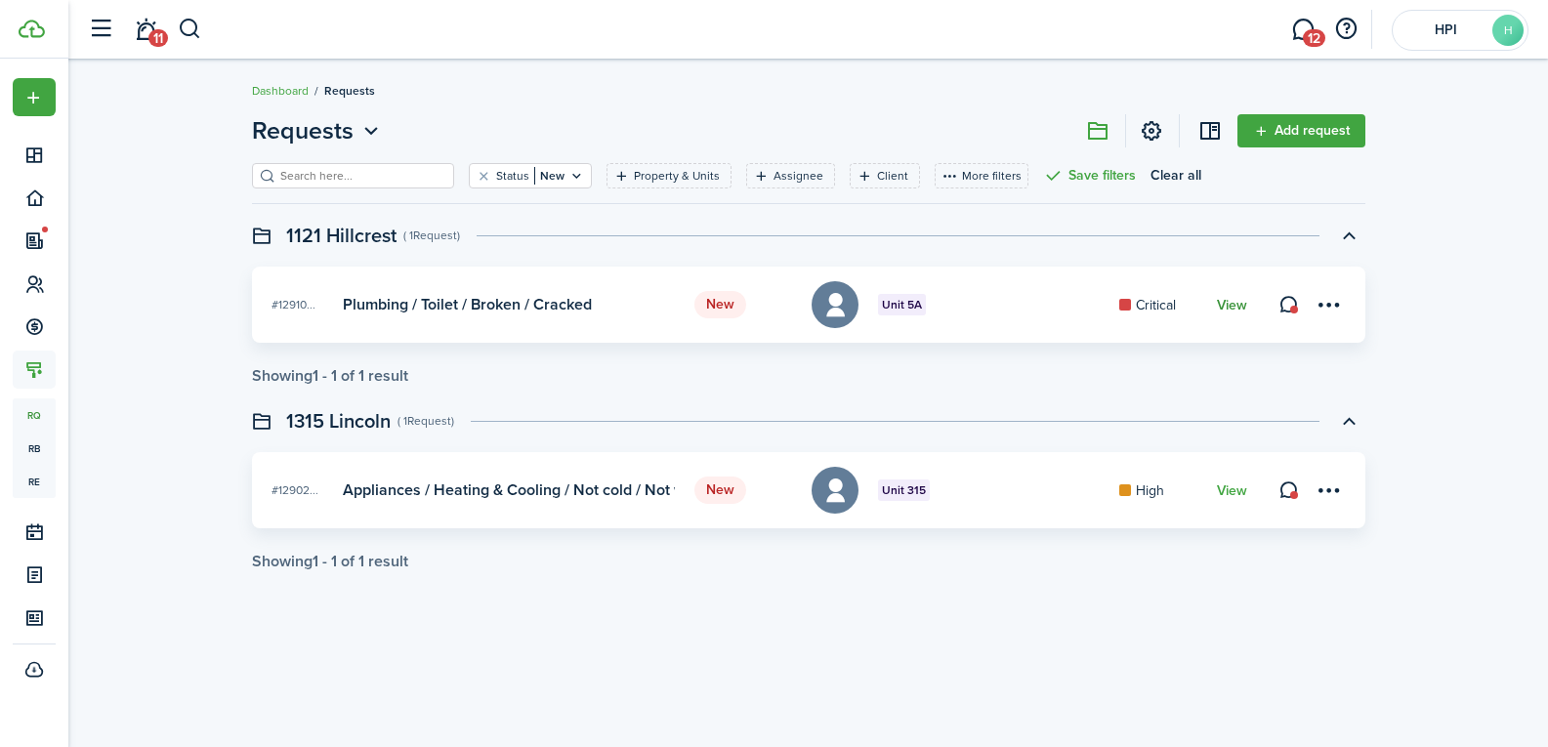
click at [1239, 304] on link "View" at bounding box center [1232, 306] width 30 height 16
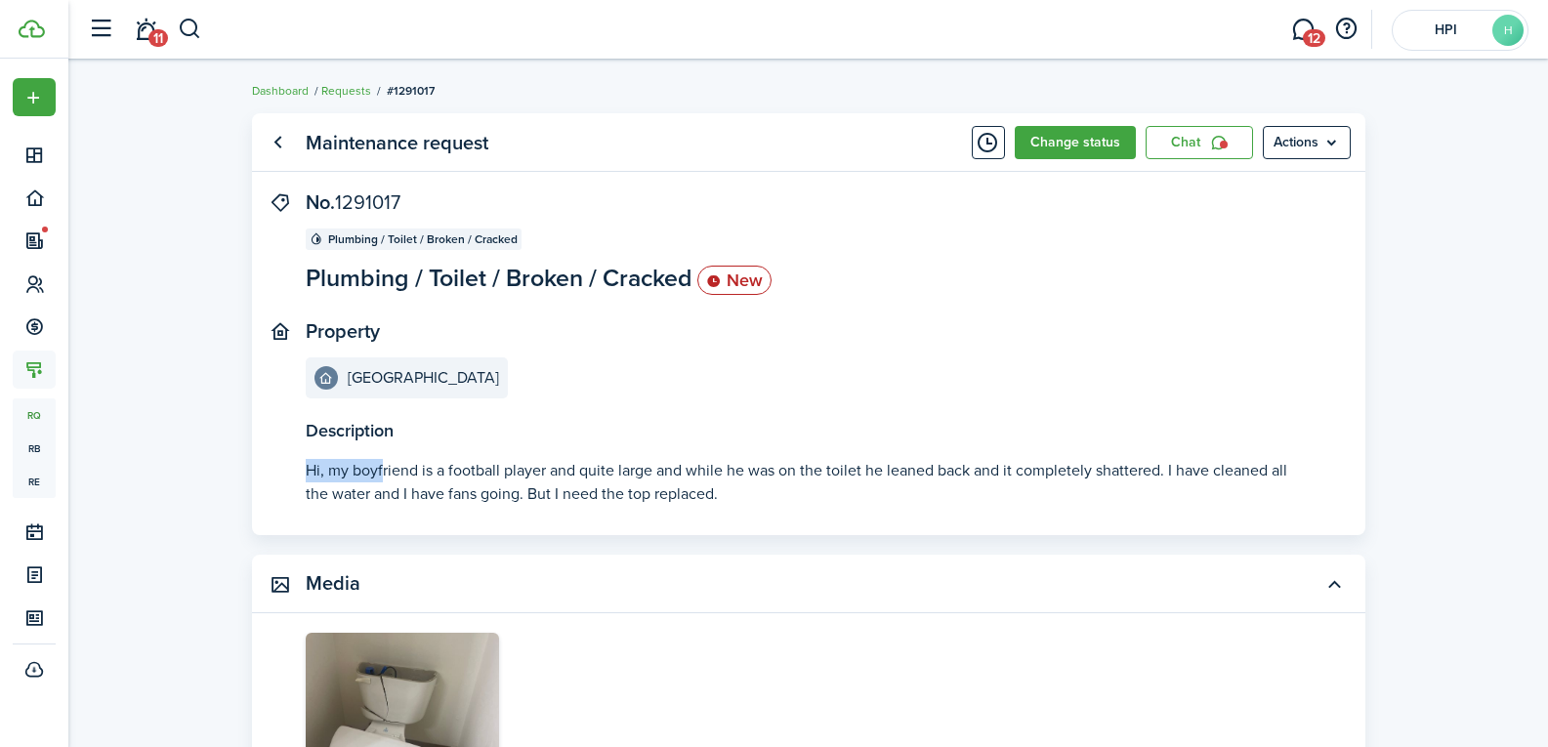
drag, startPoint x: 308, startPoint y: 468, endPoint x: 384, endPoint y: 479, distance: 77.0
click at [384, 479] on p "Hi, my boyfriend is a football player and quite large and while he was on the t…" at bounding box center [809, 482] width 1006 height 47
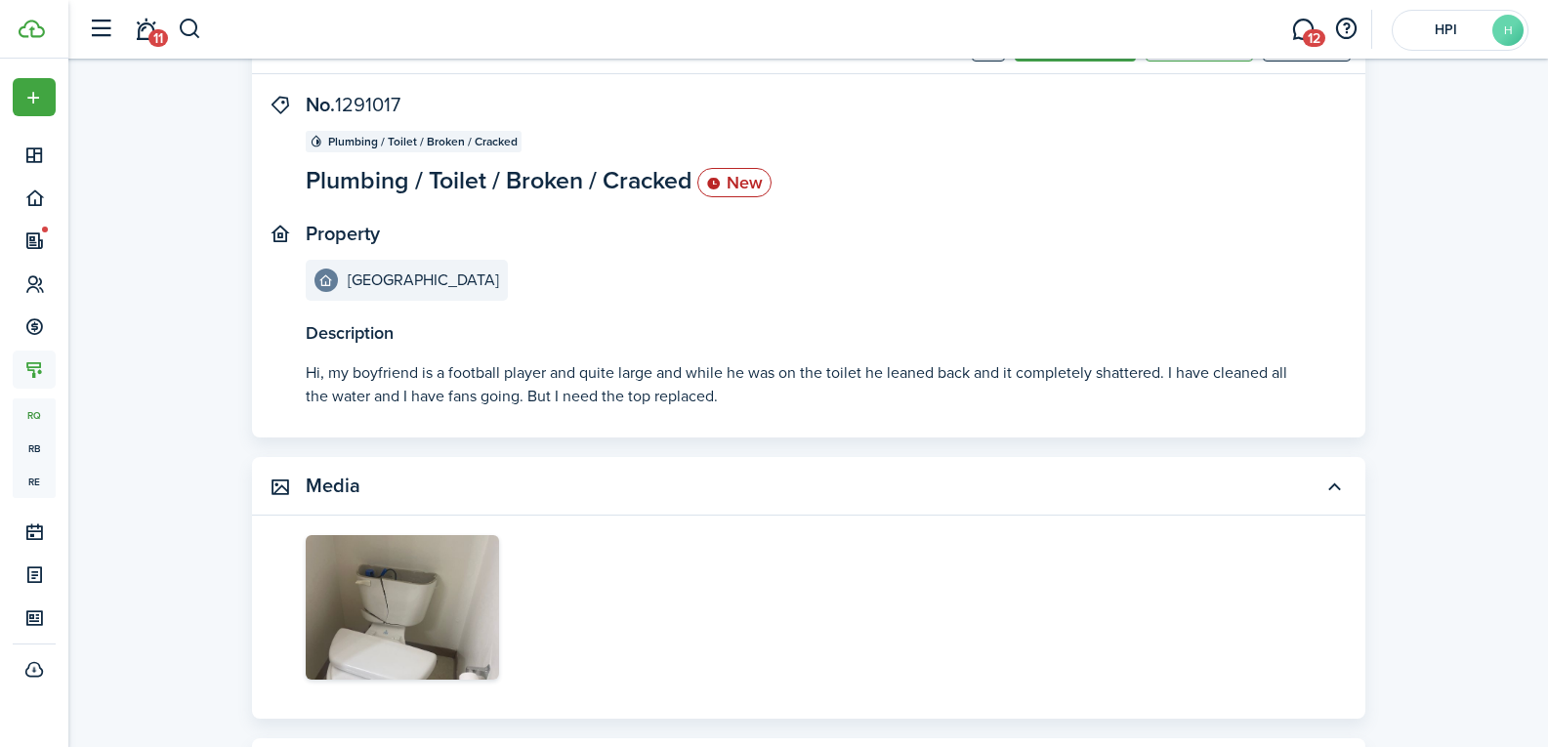
click at [383, 409] on panel-main-body "Description Hi, my boyfriend is a football player and quite large and while he …" at bounding box center [809, 266] width 1114 height 344
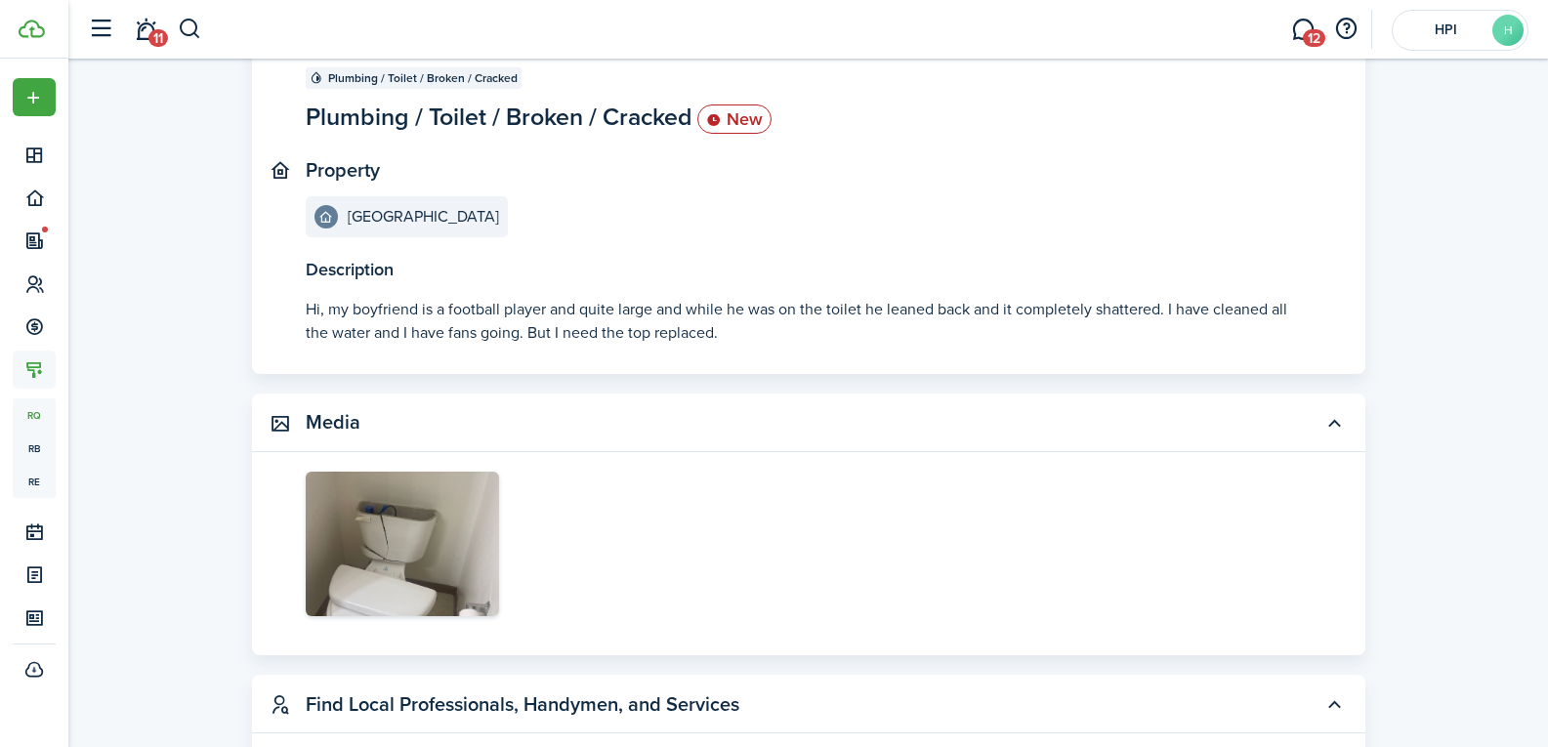
scroll to position [195, 0]
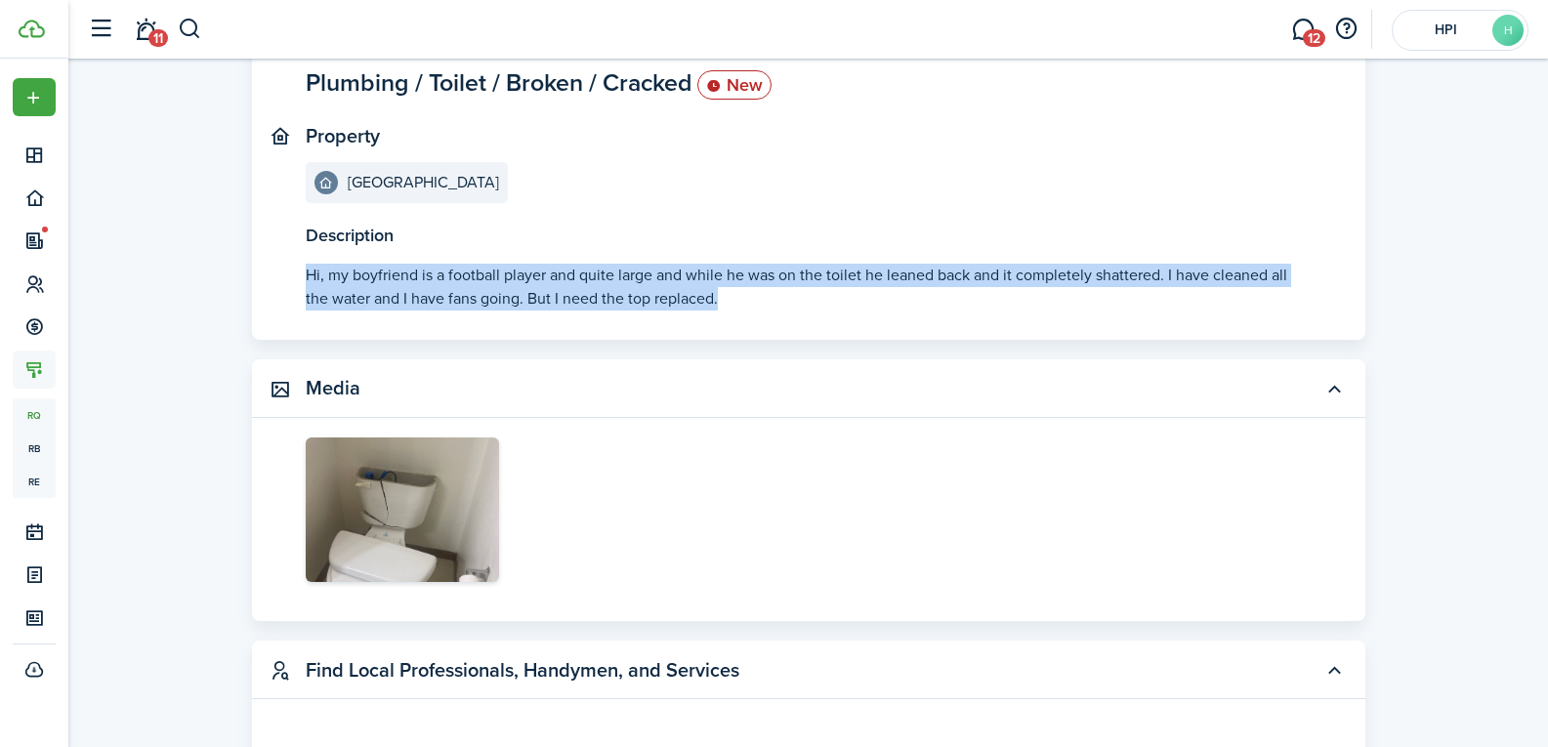
drag, startPoint x: 307, startPoint y: 278, endPoint x: 774, endPoint y: 314, distance: 468.3
click at [774, 314] on panel-main-body "Description Hi, my boyfriend is a football player and quite large and while he …" at bounding box center [809, 168] width 1114 height 344
copy p "Hi, my boyfriend is a football player and quite large and while he was on the t…"
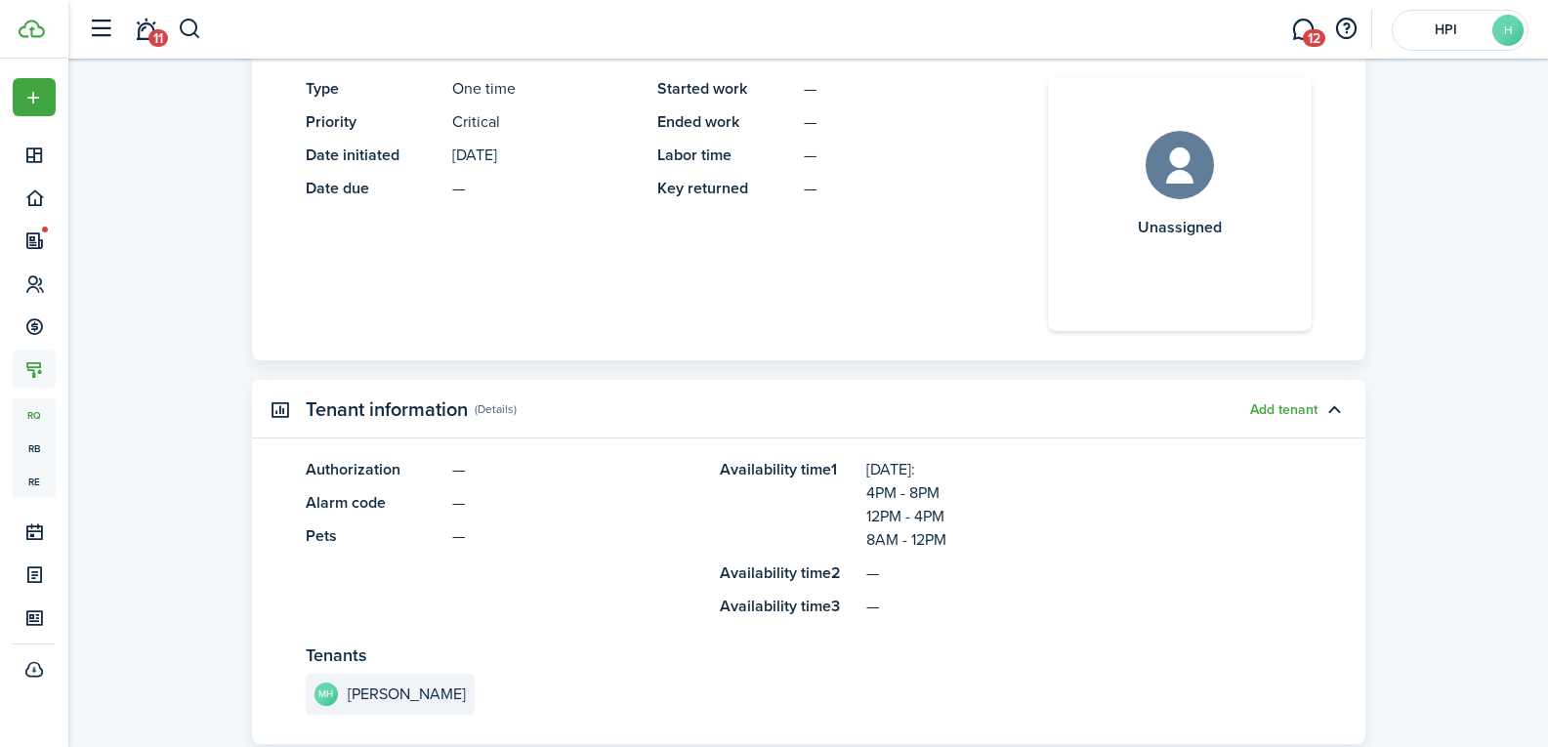
scroll to position [1465, 0]
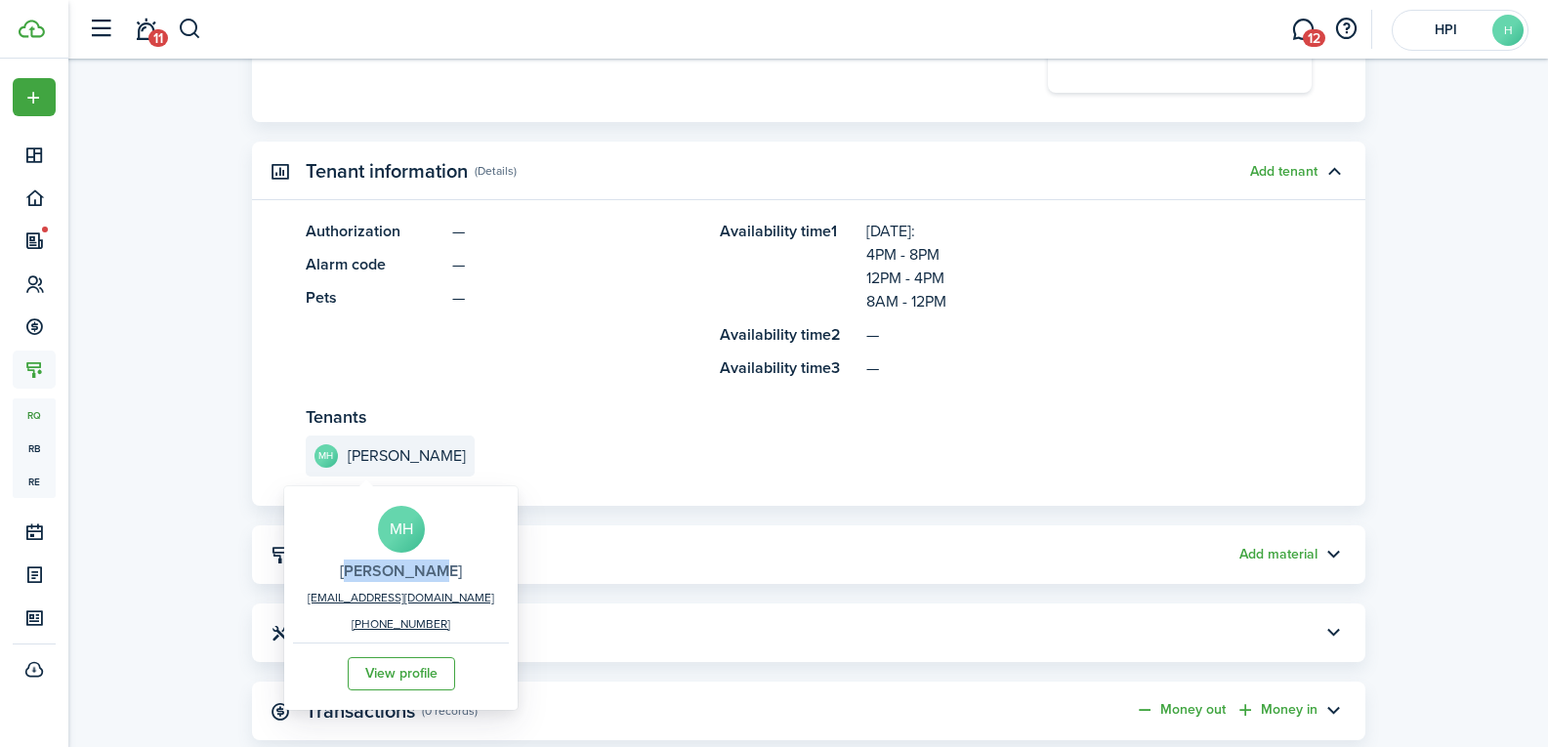
drag, startPoint x: 325, startPoint y: 559, endPoint x: 408, endPoint y: 564, distance: 83.2
click at [408, 564] on div "MH [PERSON_NAME] [EMAIL_ADDRESS][DOMAIN_NAME] [PHONE_NUMBER] View profile" at bounding box center [401, 598] width 216 height 214
copy h2 "[PERSON_NAME]"
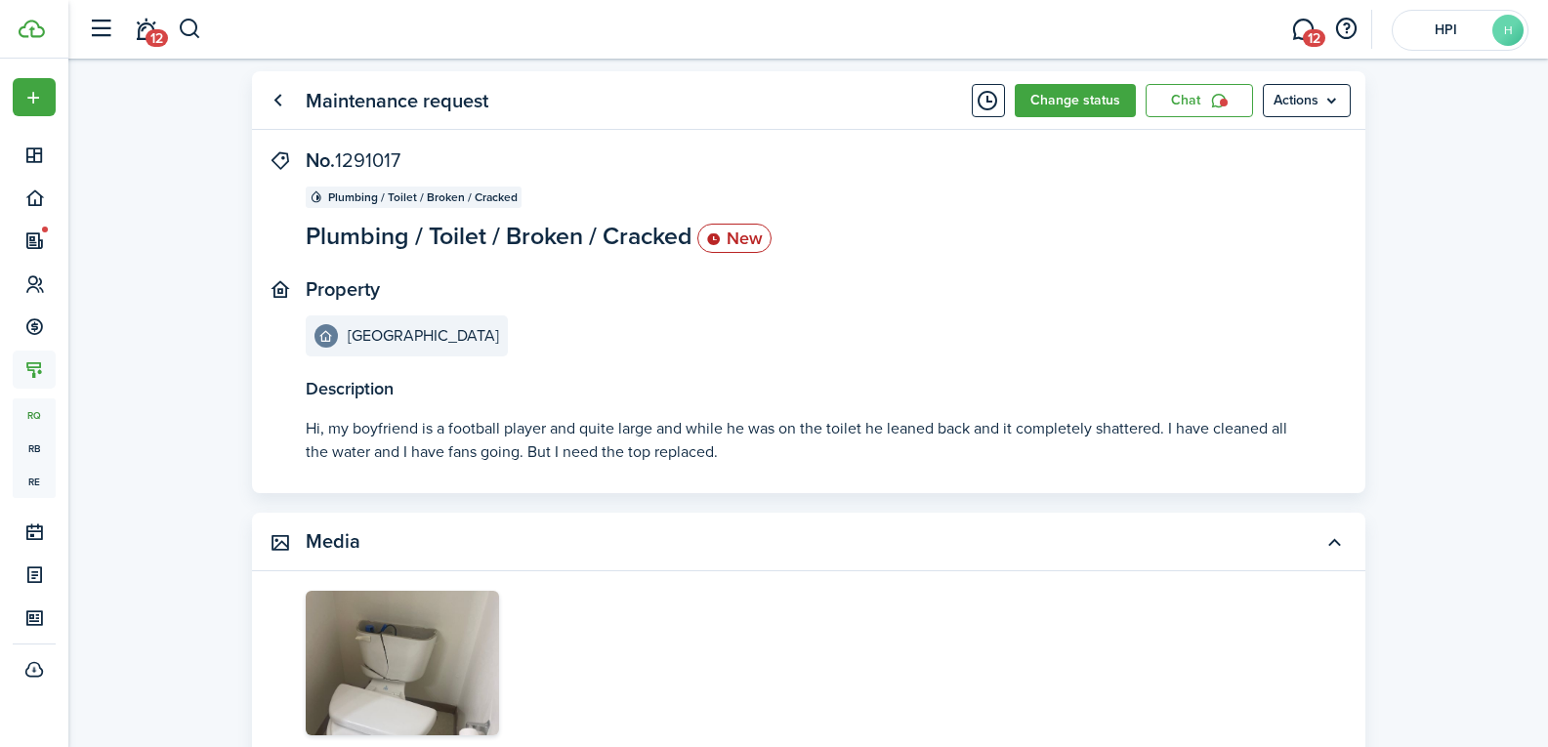
scroll to position [0, 0]
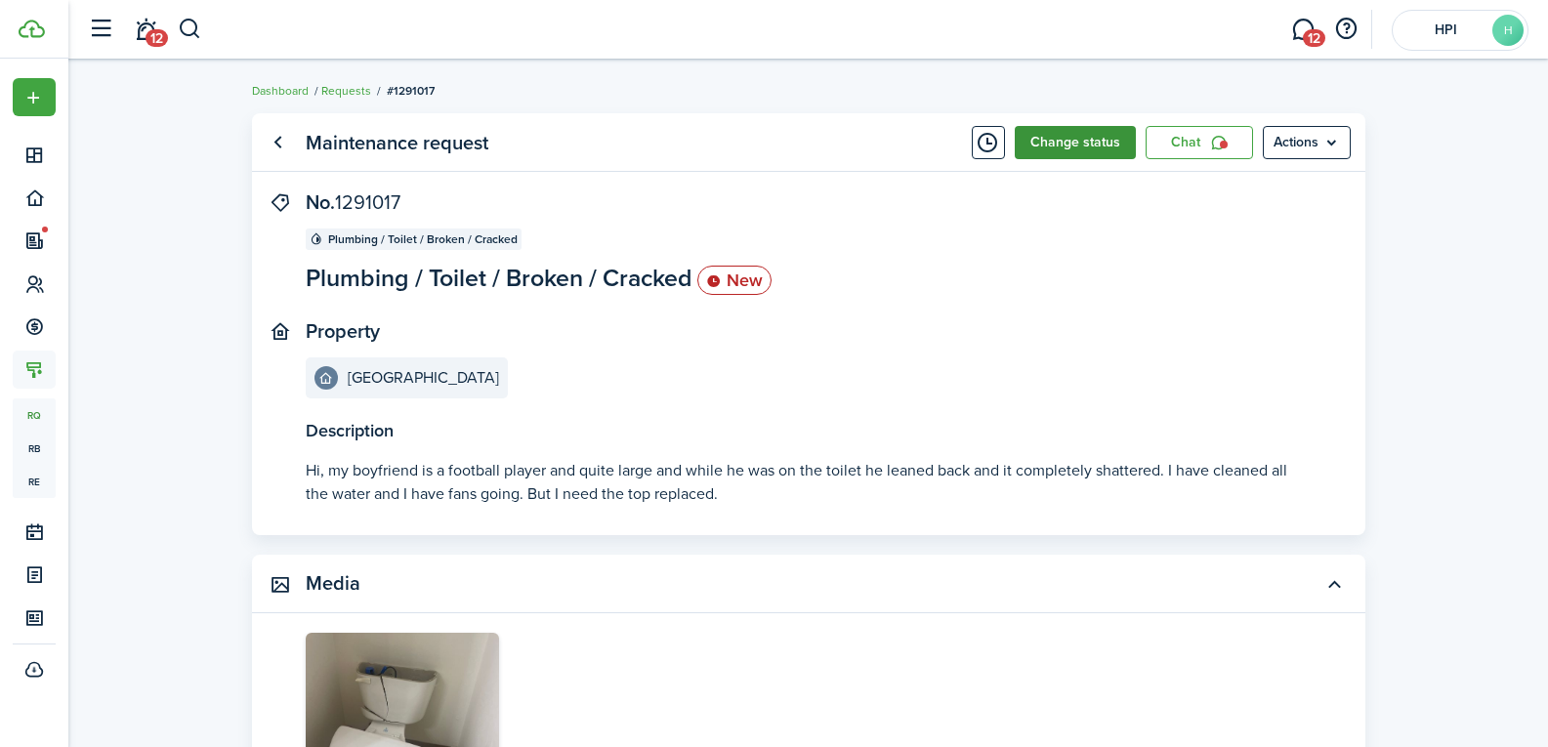
click at [1034, 132] on button "Change status" at bounding box center [1075, 142] width 121 height 33
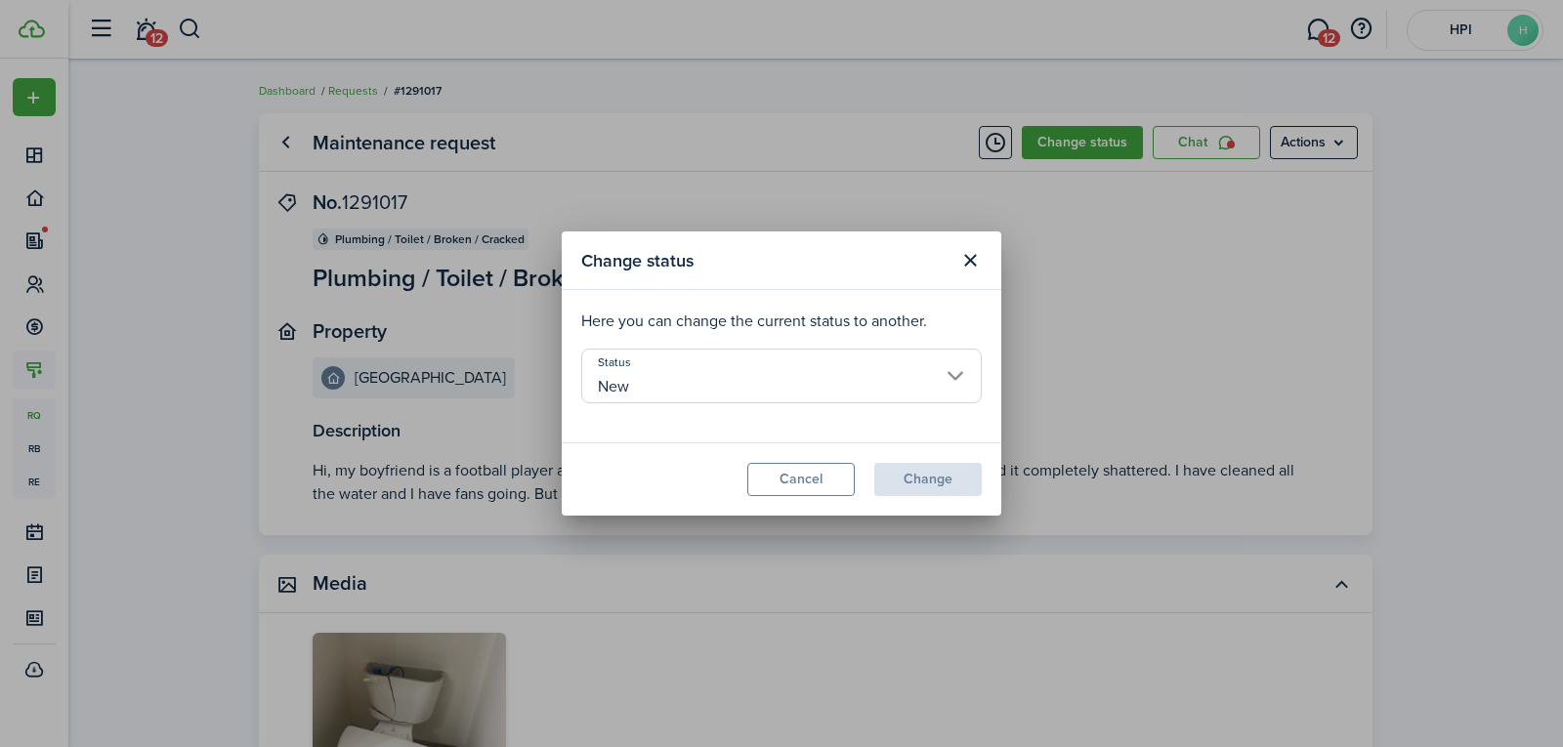
click at [648, 366] on input "New" at bounding box center [781, 376] width 401 height 55
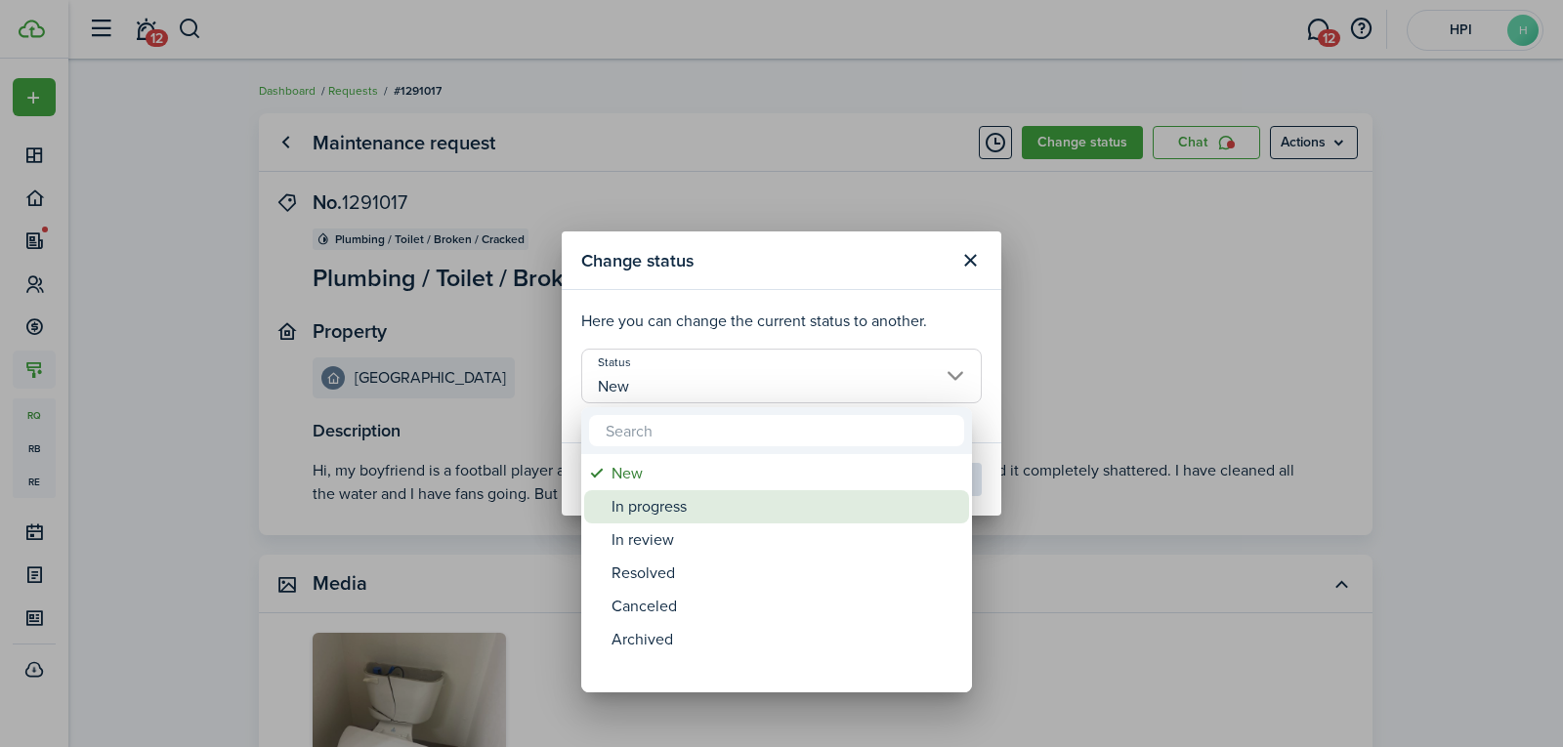
click at [708, 514] on div "In progress" at bounding box center [785, 506] width 346 height 33
type input "In progress"
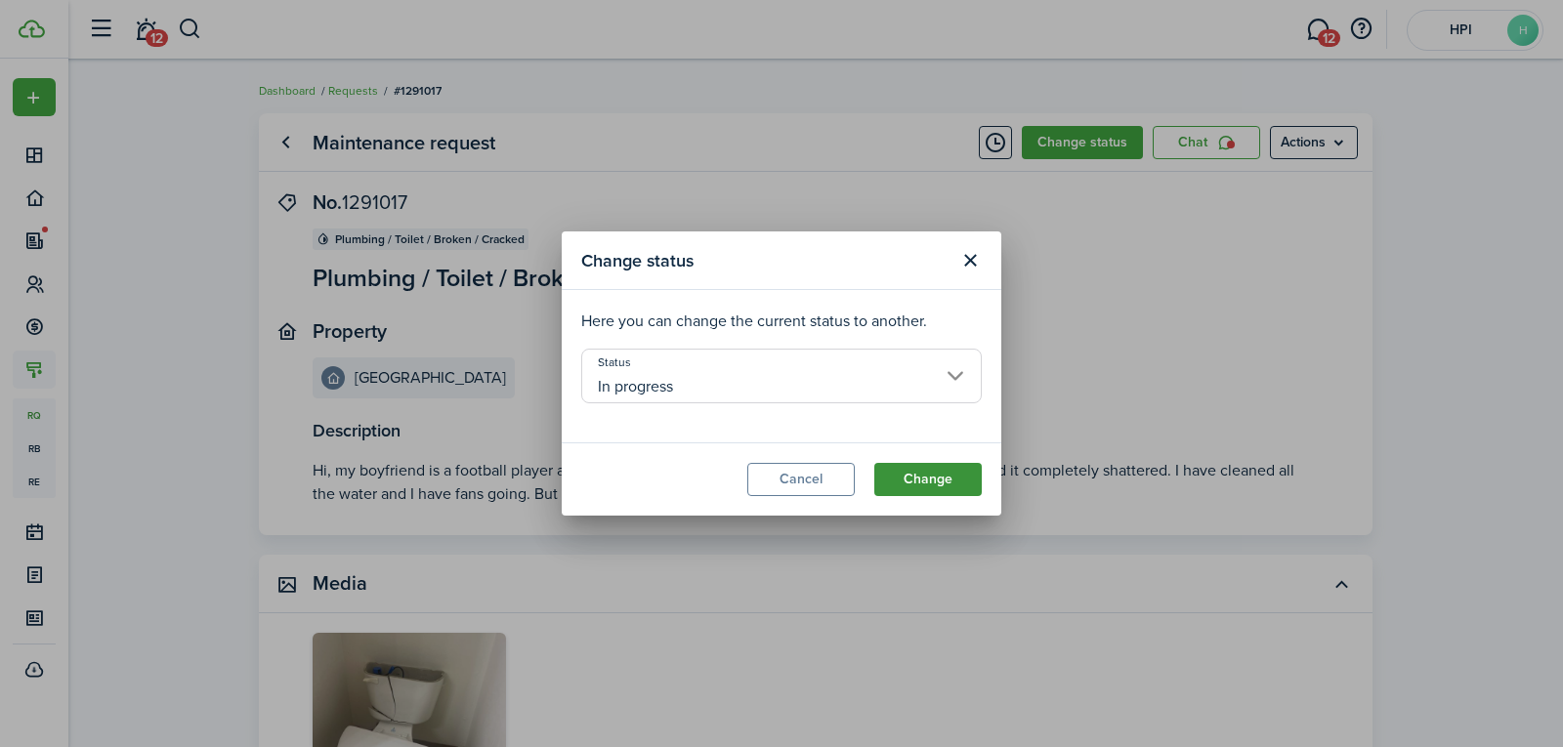
click at [896, 480] on button "Change" at bounding box center [927, 479] width 107 height 33
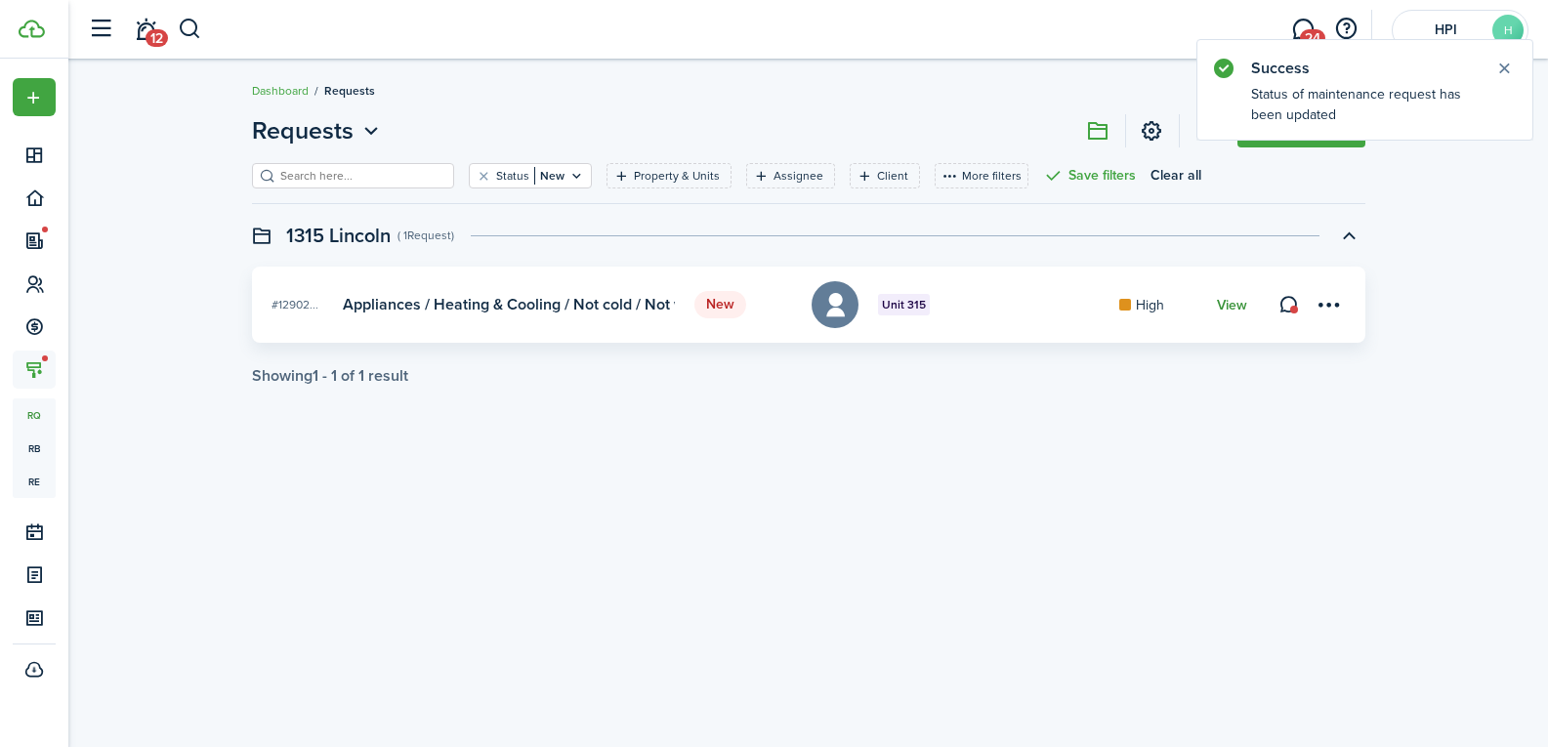
click at [1223, 302] on link "View" at bounding box center [1232, 306] width 30 height 16
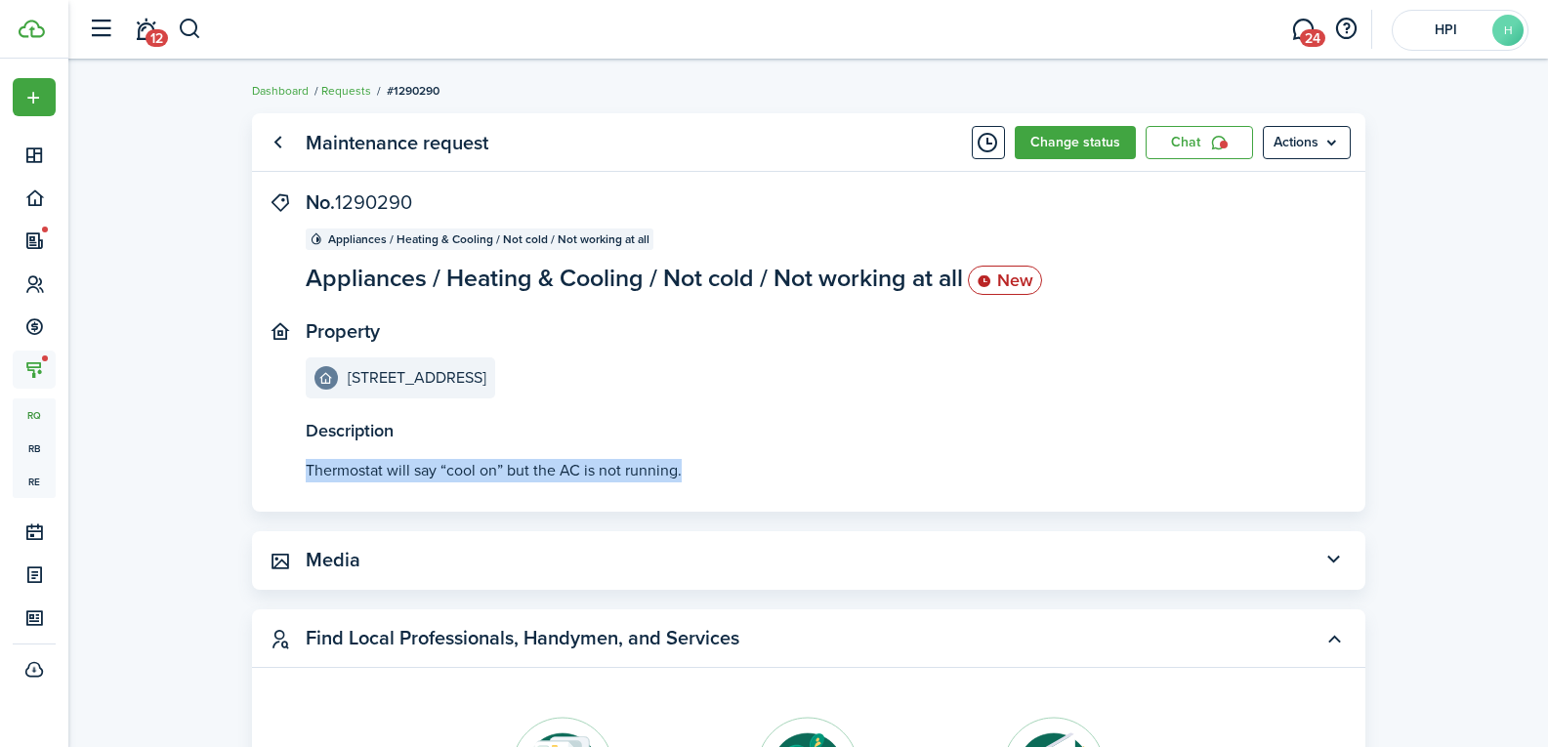
drag, startPoint x: 290, startPoint y: 456, endPoint x: 737, endPoint y: 469, distance: 446.6
click at [737, 469] on panel-main-body "Description Thermostat will say “cool on” but the AC is not running. No. 129029…" at bounding box center [809, 351] width 1114 height 320
copy p "Thermostat will say “cool on” but the AC is not running."
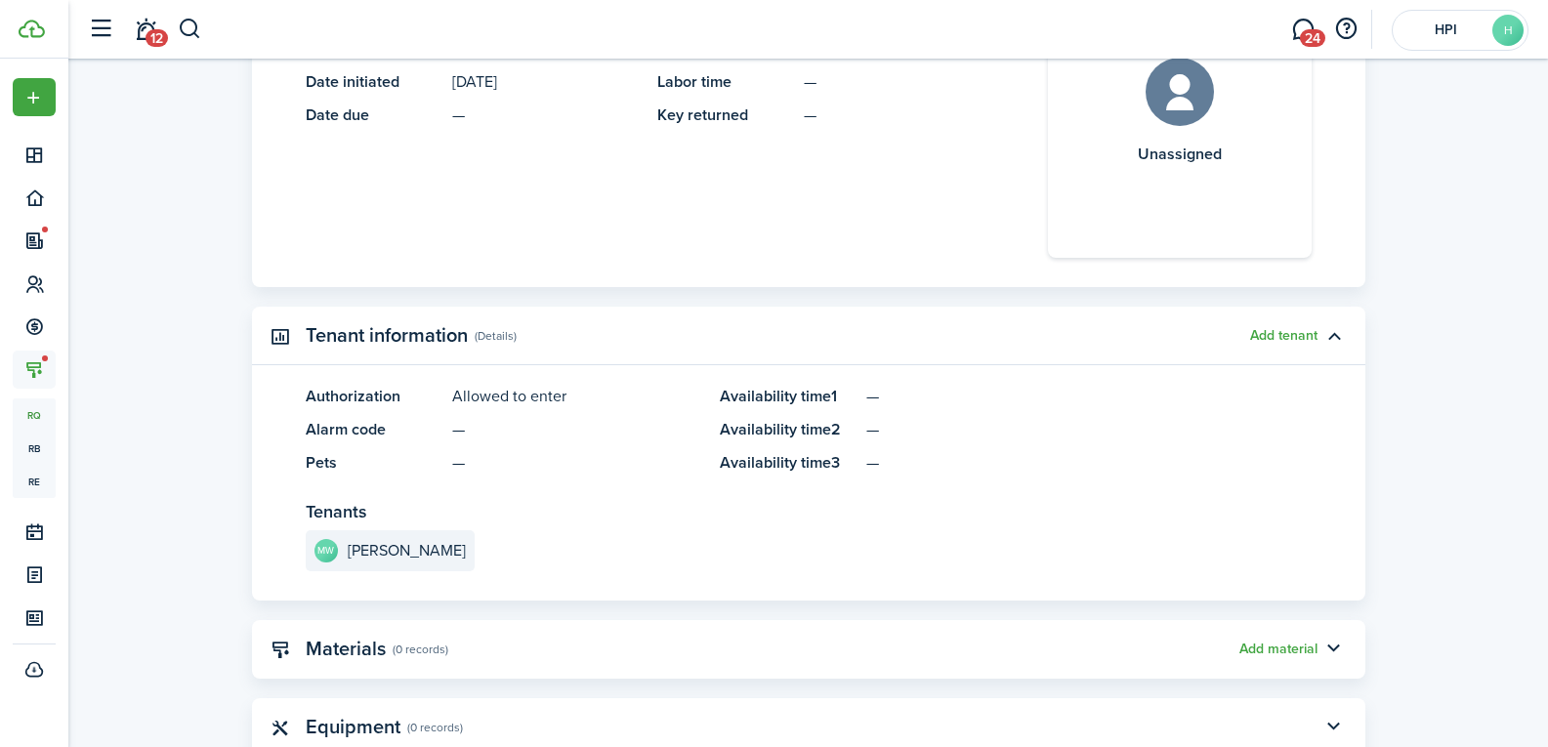
scroll to position [1075, 0]
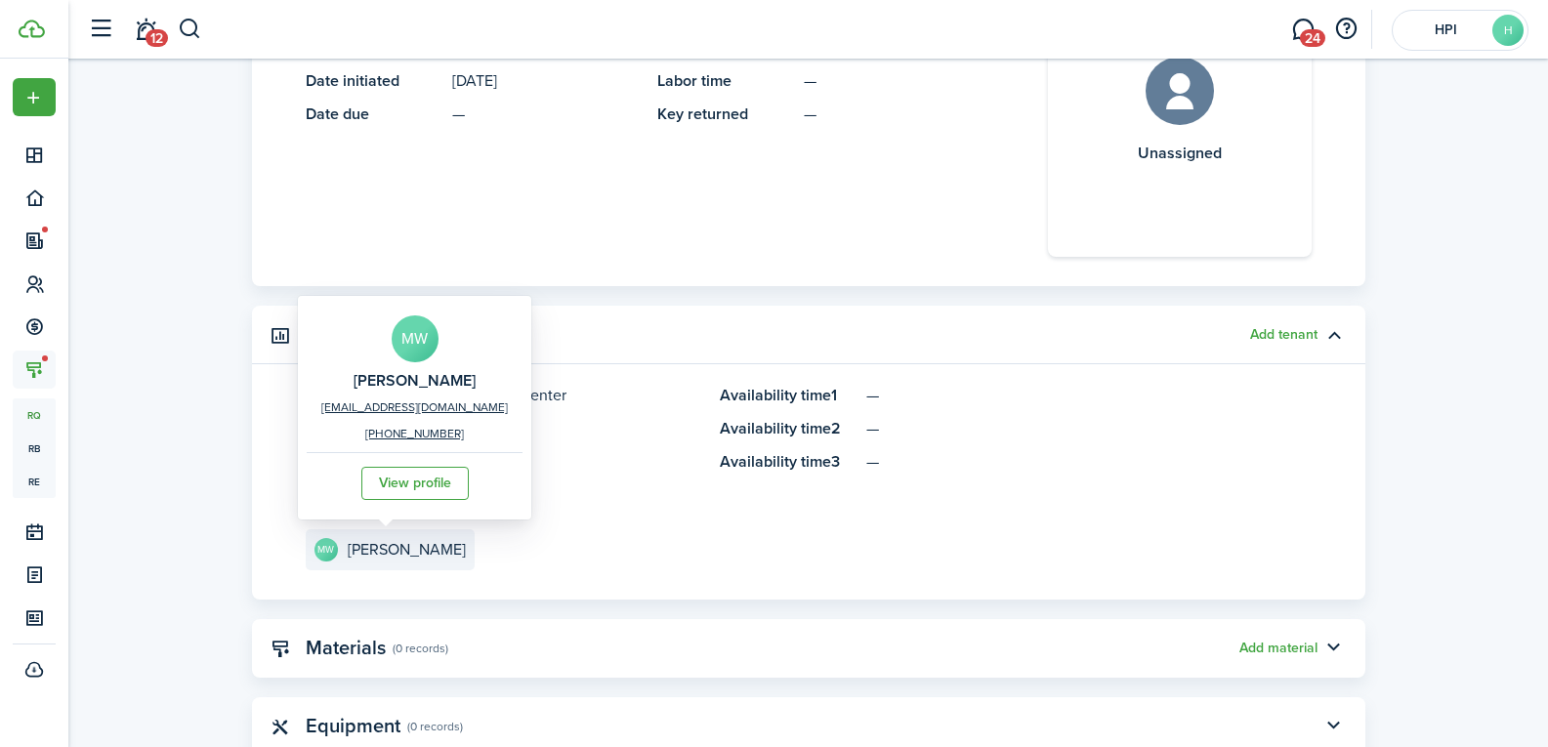
drag, startPoint x: 322, startPoint y: 359, endPoint x: 454, endPoint y: 382, distance: 133.9
click at [454, 382] on div "MW [PERSON_NAME] [EMAIL_ADDRESS][DOMAIN_NAME] [PHONE_NUMBER] View profile" at bounding box center [415, 408] width 216 height 214
copy h2 "[PERSON_NAME]"
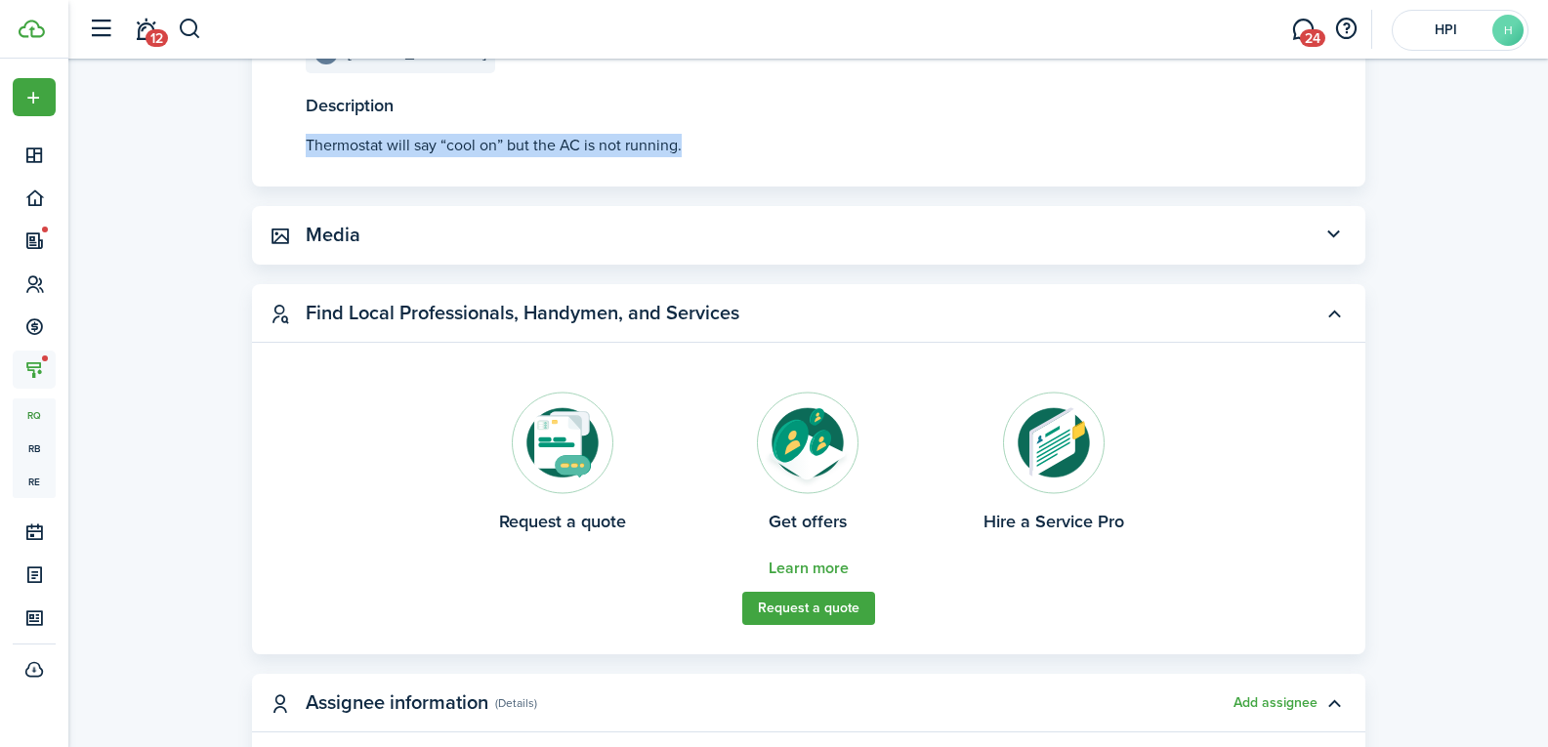
scroll to position [0, 0]
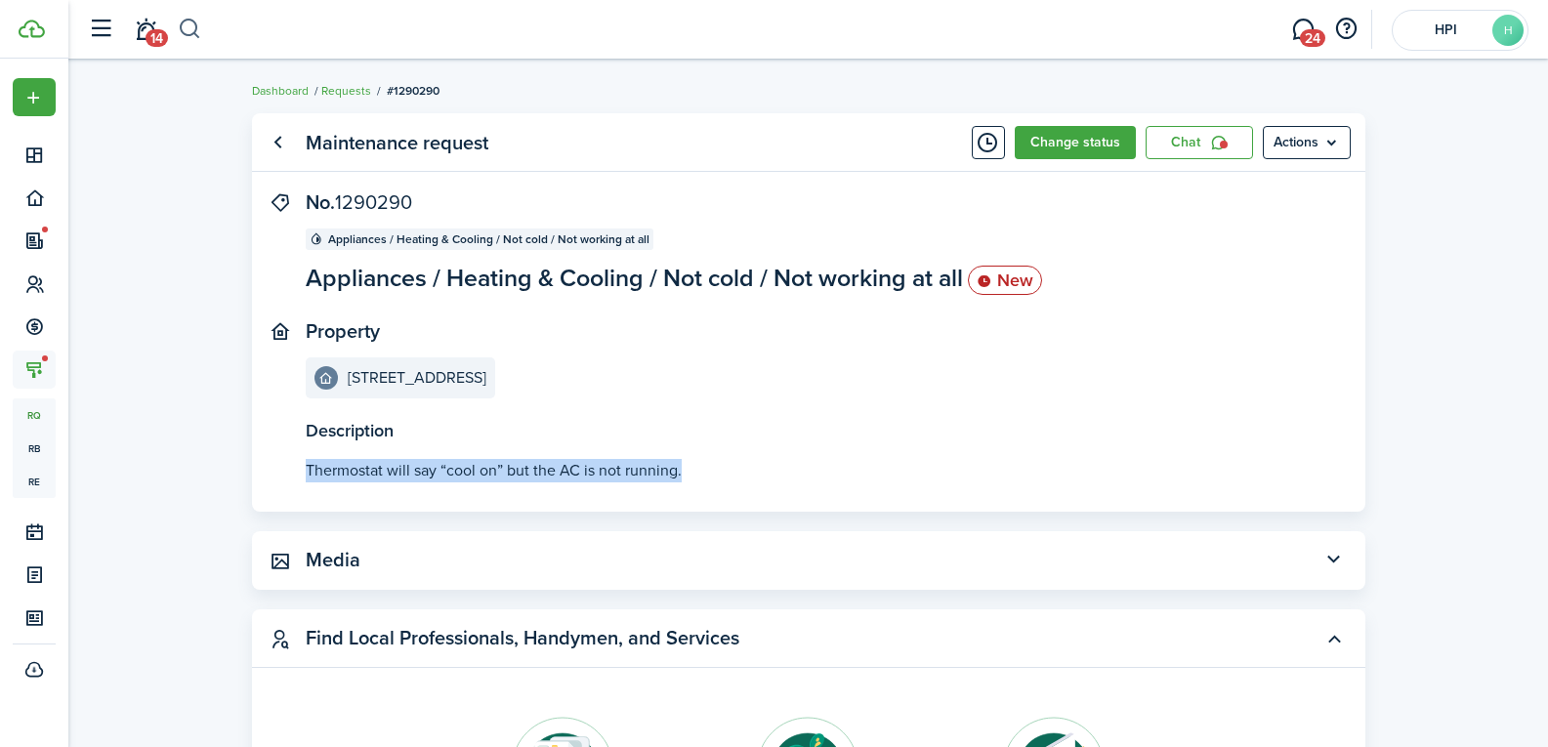
click at [189, 25] on button "button" at bounding box center [190, 29] width 24 height 33
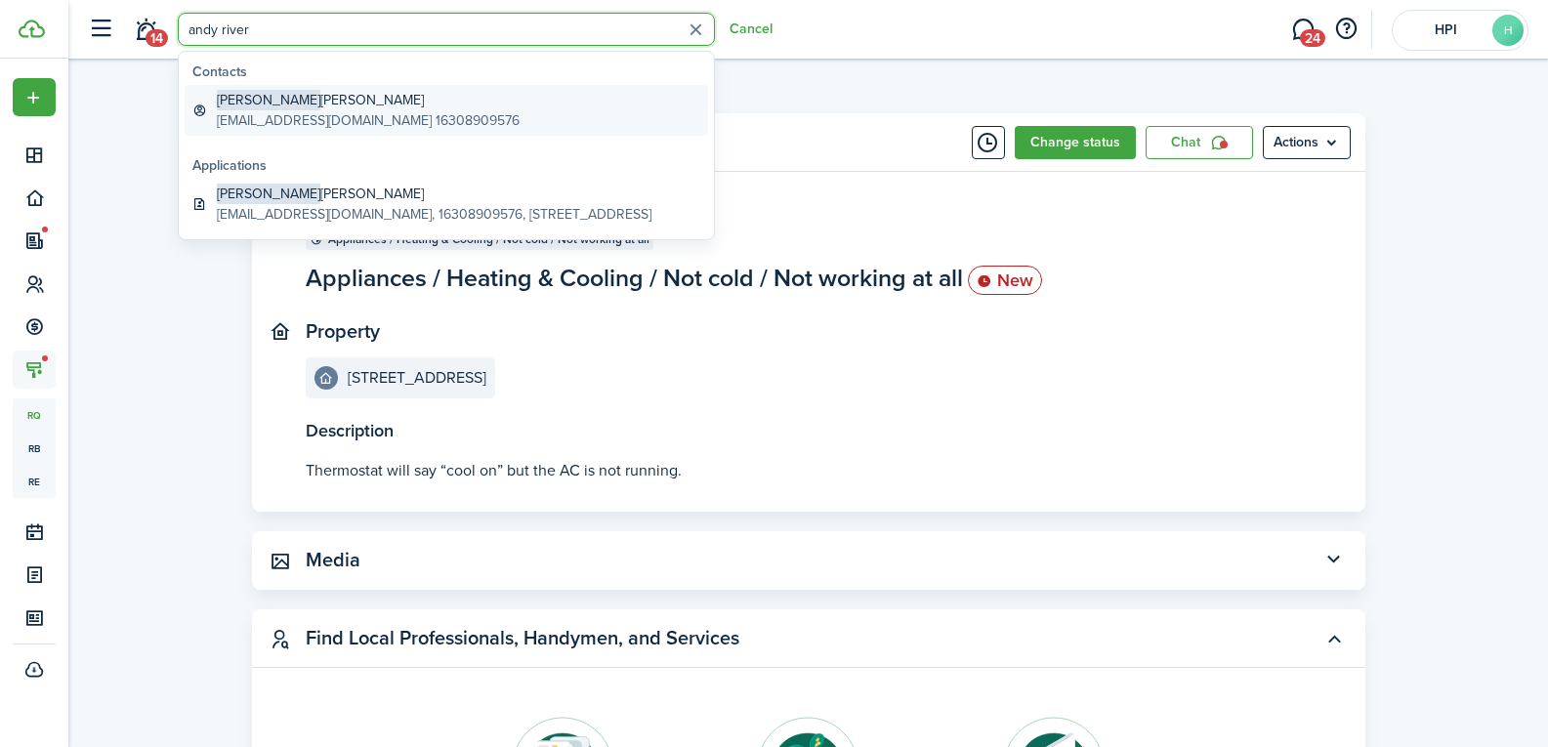
type input "andy river"
click at [276, 118] on global-search-item-description "[EMAIL_ADDRESS][DOMAIN_NAME] 16308909576" at bounding box center [368, 120] width 303 height 21
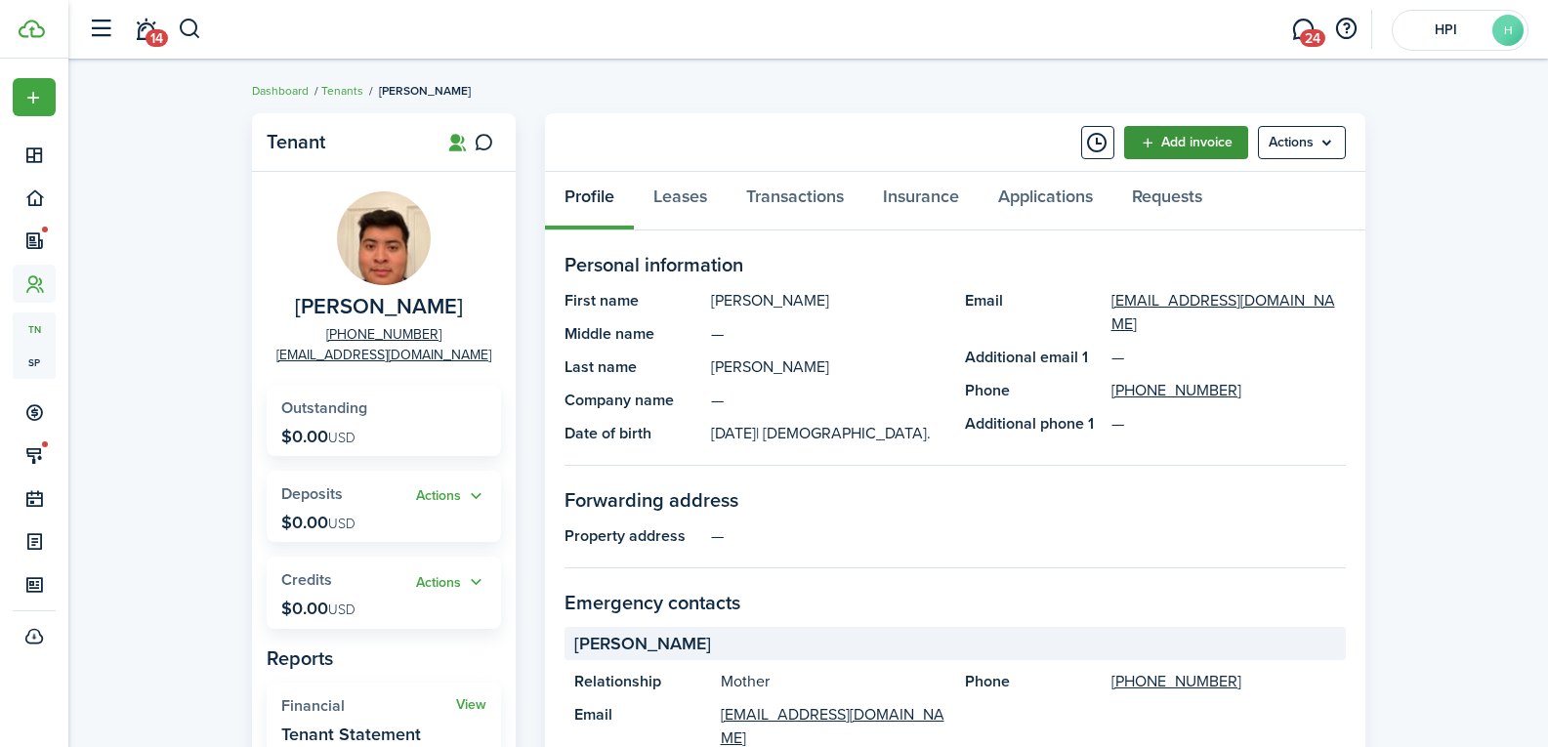
click at [1169, 140] on link "Add invoice" at bounding box center [1186, 142] width 124 height 33
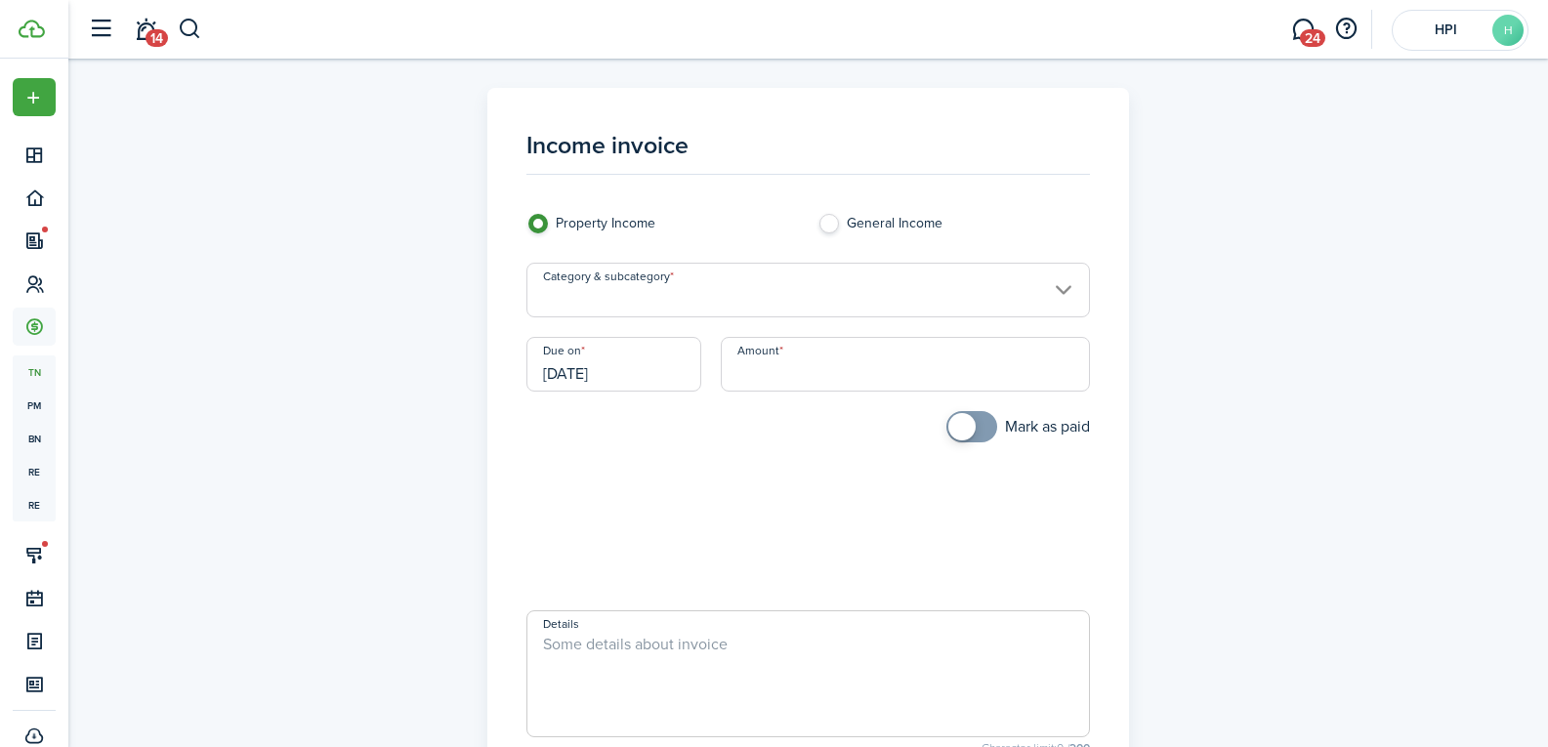
click at [702, 280] on input "Category & subcategory" at bounding box center [809, 290] width 564 height 55
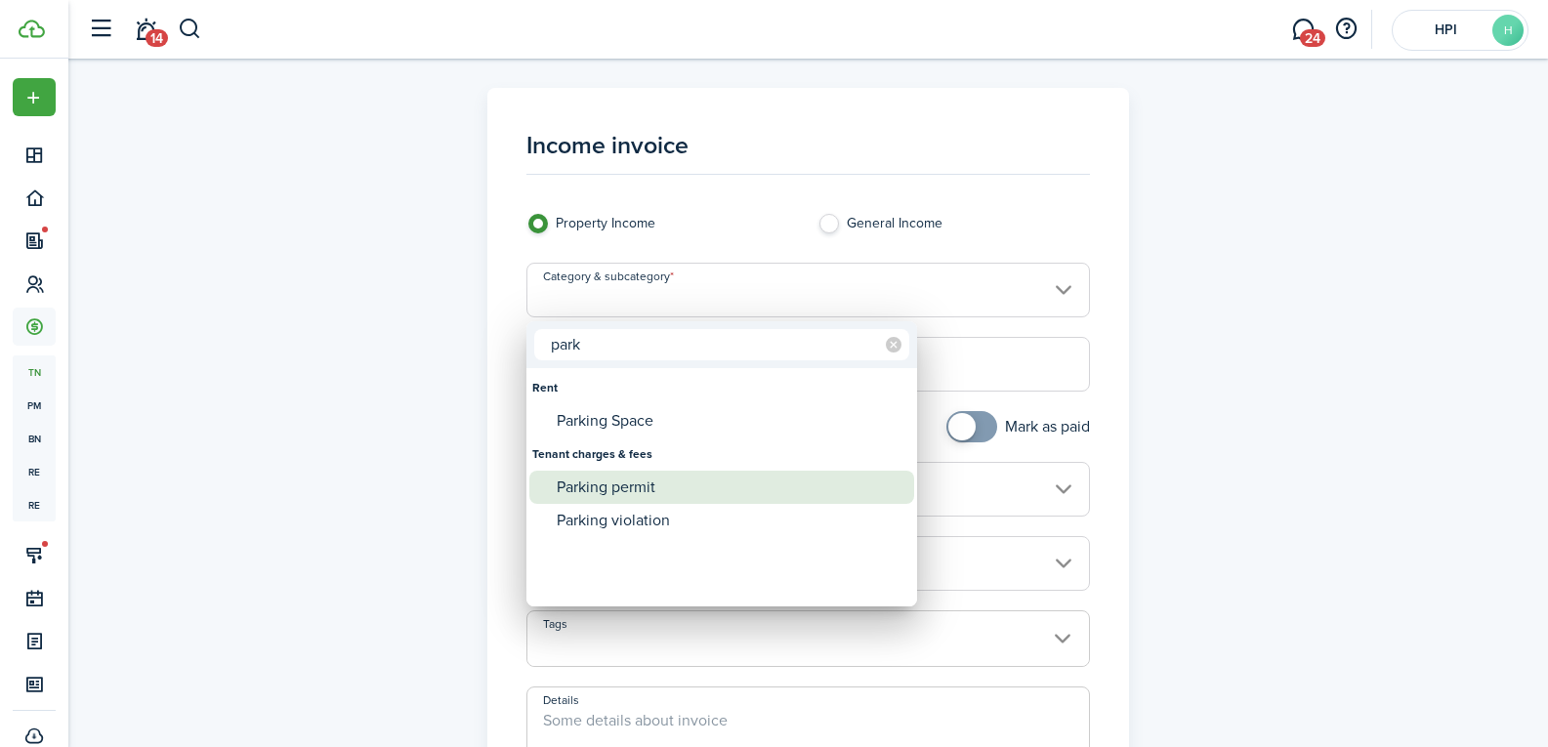
type input "park"
click at [604, 481] on div "Parking permit" at bounding box center [730, 487] width 346 height 33
type input "Tenant charges & fees / Parking permit"
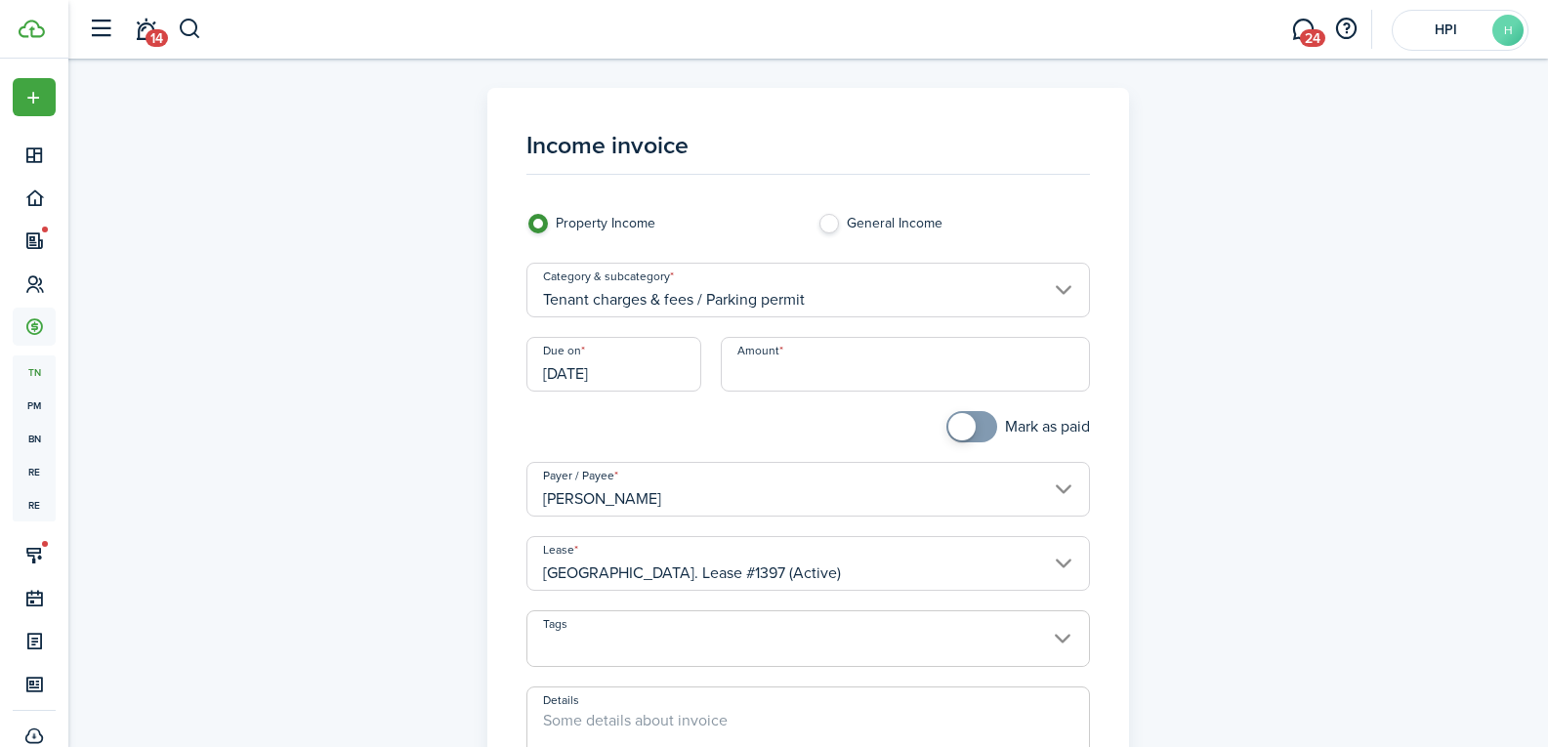
click at [806, 377] on input "Amount" at bounding box center [905, 364] width 369 height 55
type input "$20.00"
click at [702, 409] on div "Due on [DATE]" at bounding box center [614, 374] width 194 height 74
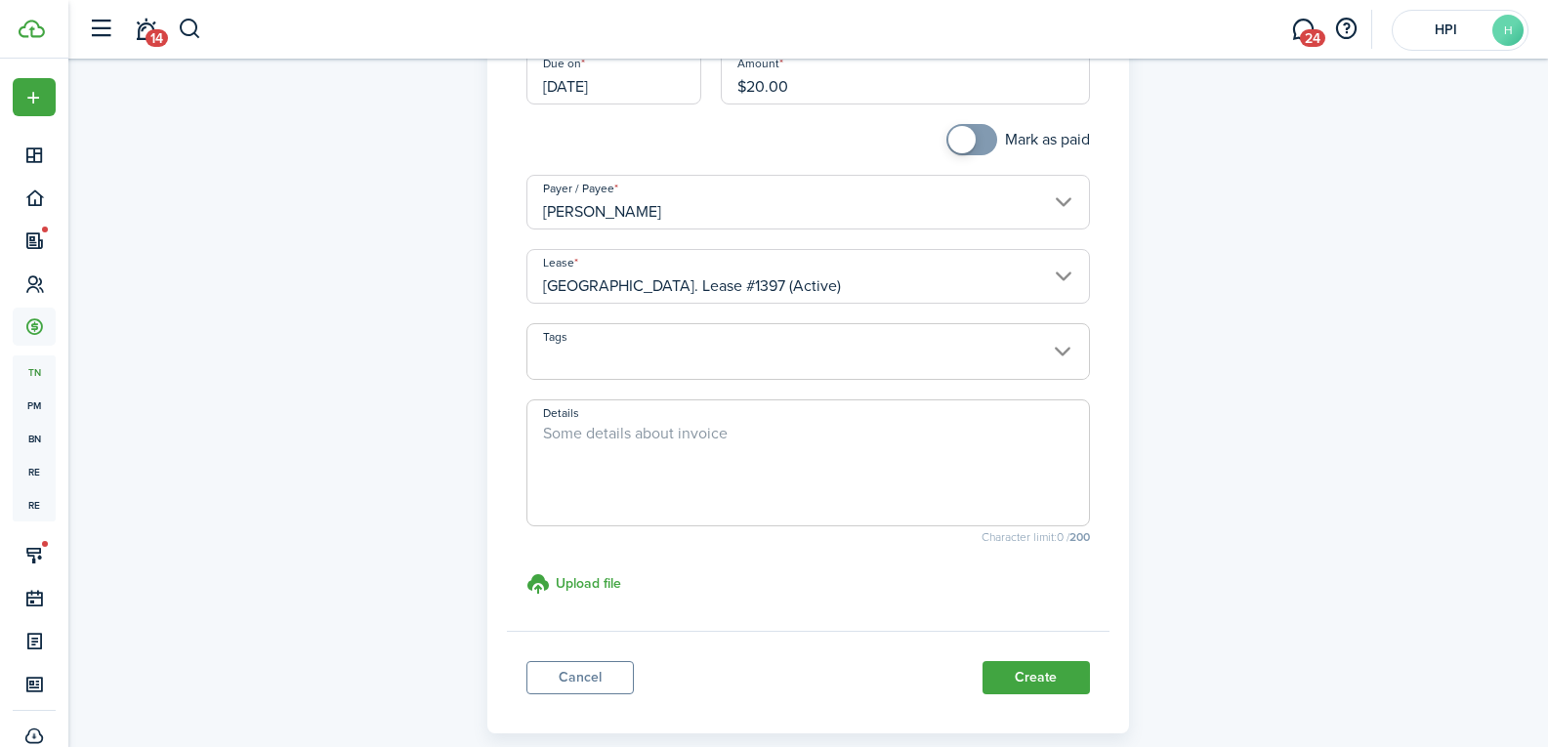
scroll to position [293, 0]
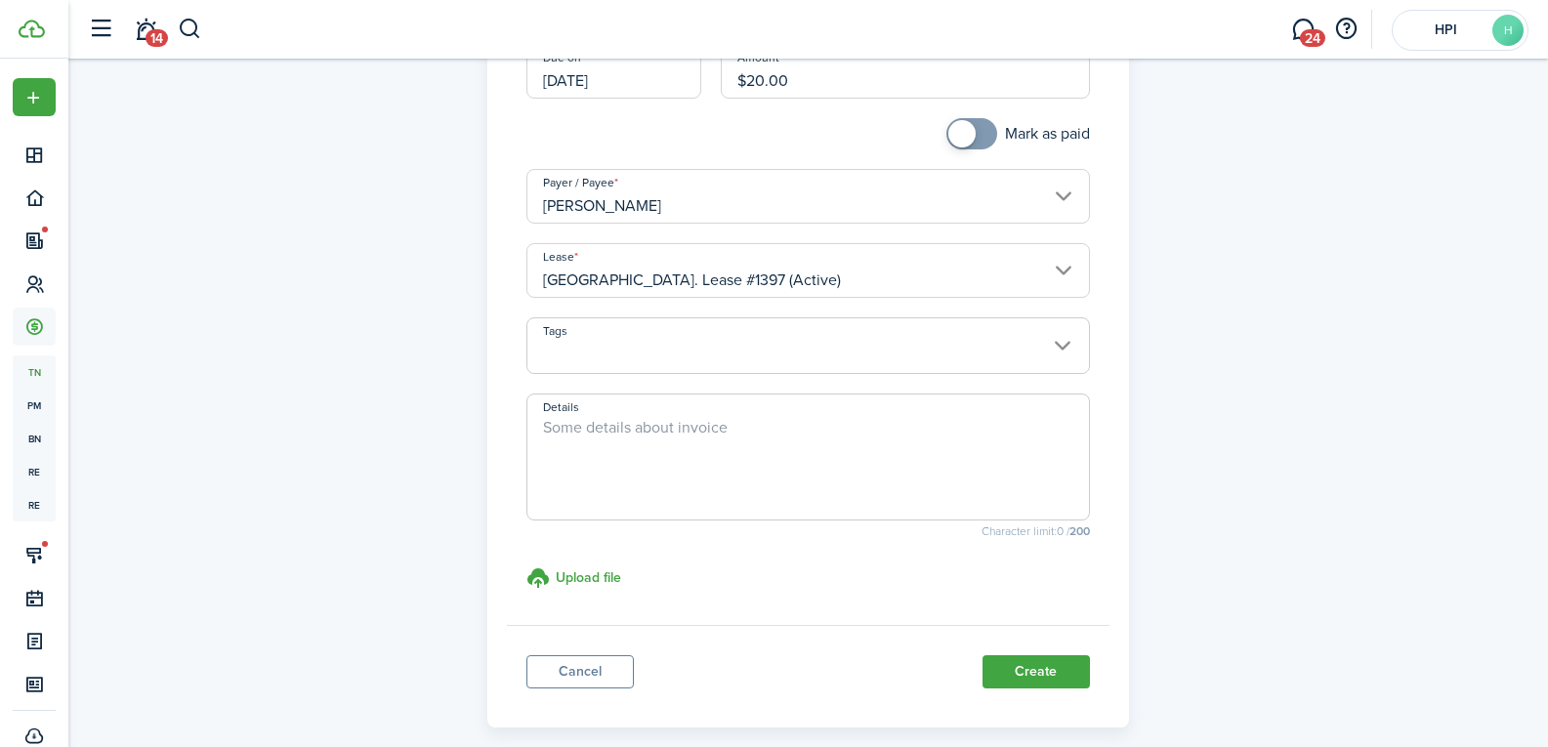
click at [681, 434] on textarea "Details" at bounding box center [809, 463] width 562 height 94
type textarea "[PERSON_NAME] 25-26"
click at [1036, 680] on button "Create" at bounding box center [1036, 671] width 107 height 33
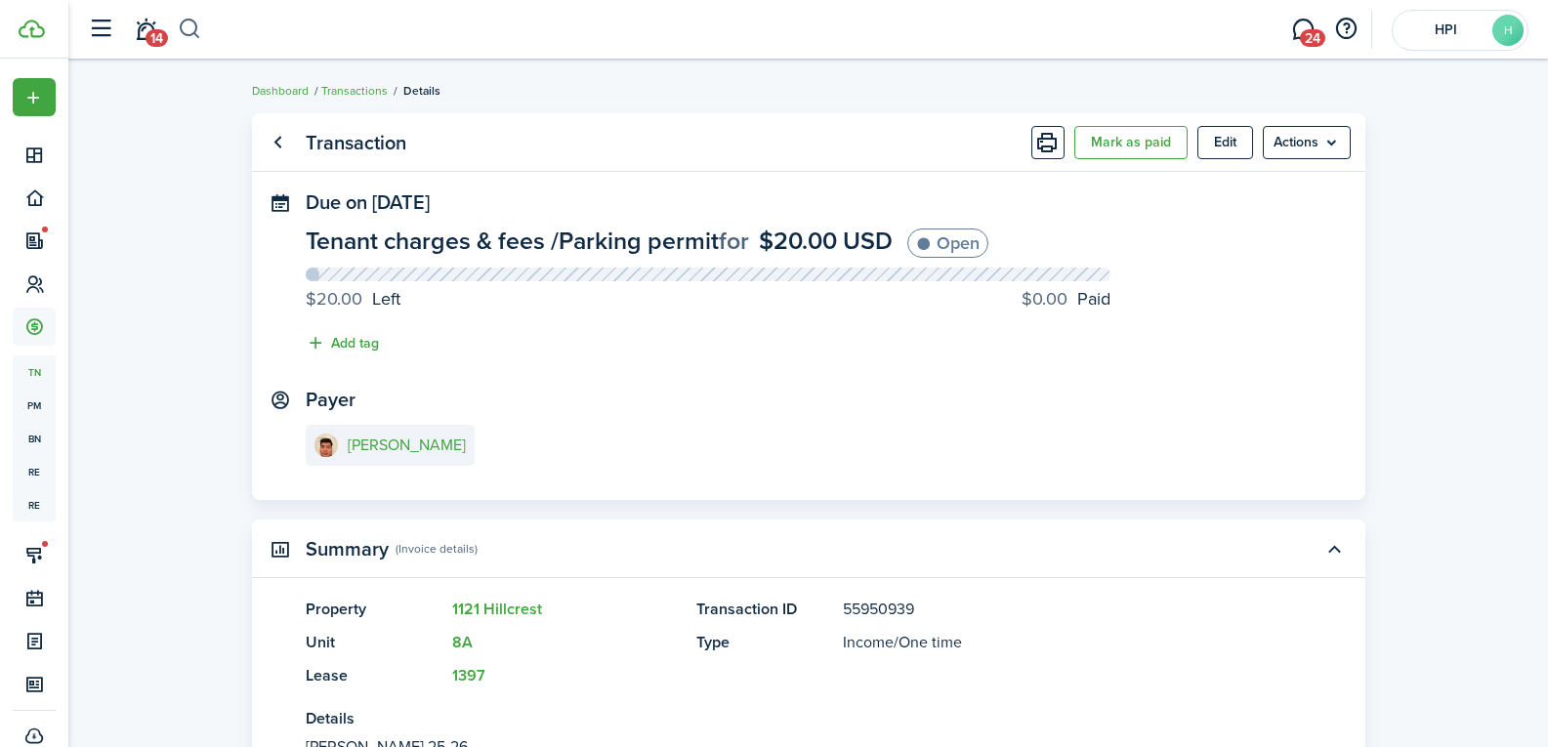
click at [191, 27] on button "button" at bounding box center [190, 29] width 24 height 33
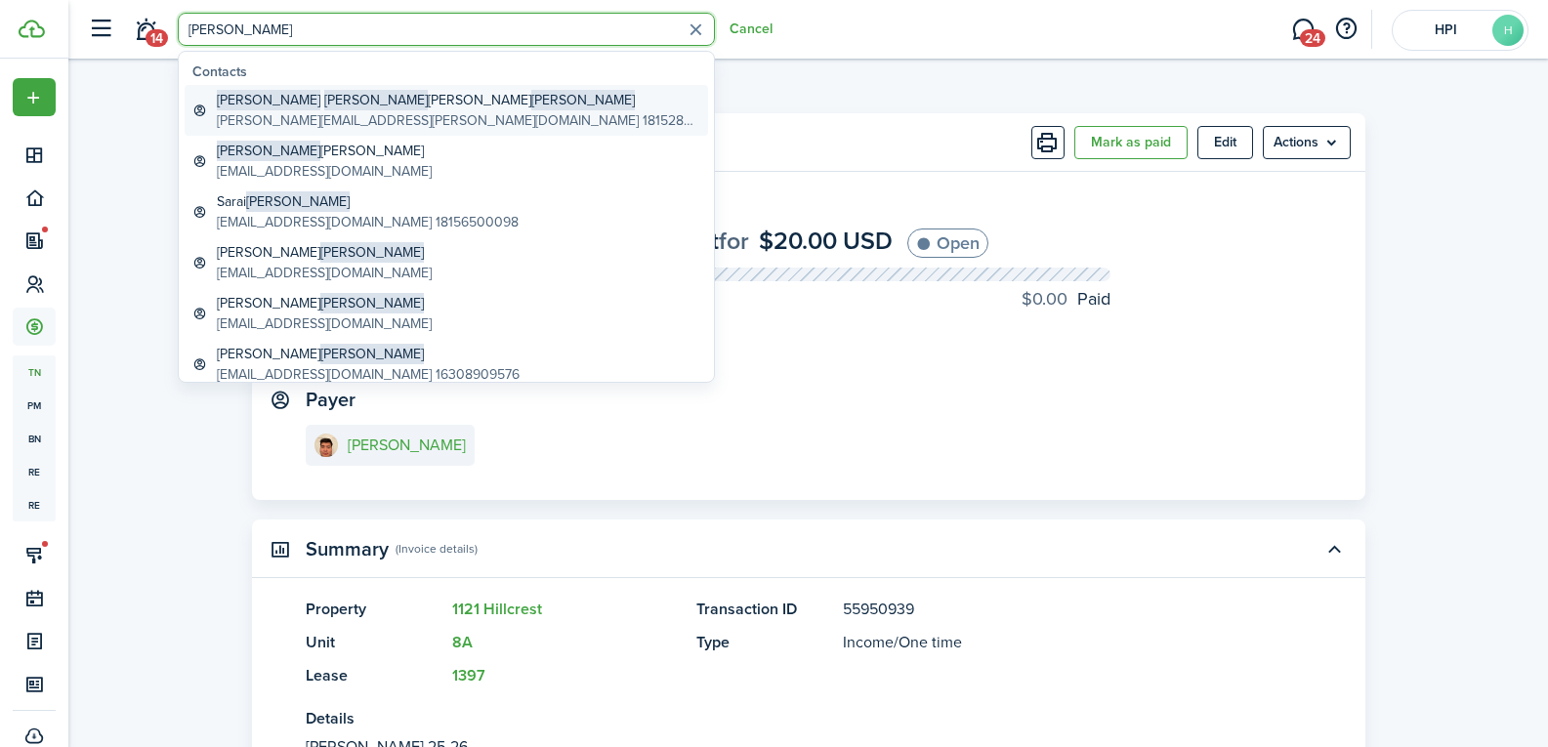
type input "[PERSON_NAME]"
click at [286, 96] on global-search-item-title "[PERSON_NAME] [PERSON_NAME] [PERSON_NAME]" at bounding box center [459, 100] width 484 height 21
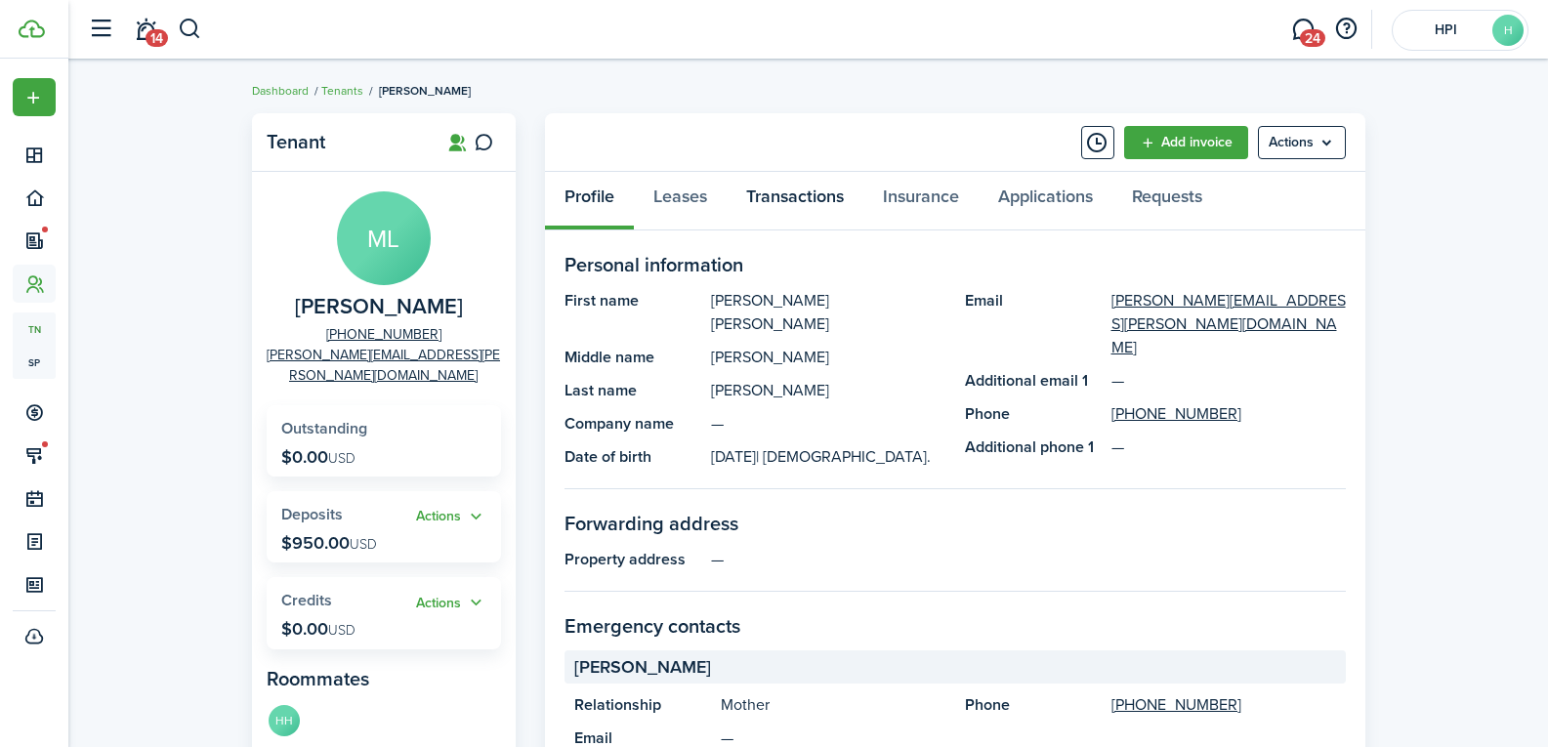
click at [763, 202] on link "Transactions" at bounding box center [795, 201] width 137 height 59
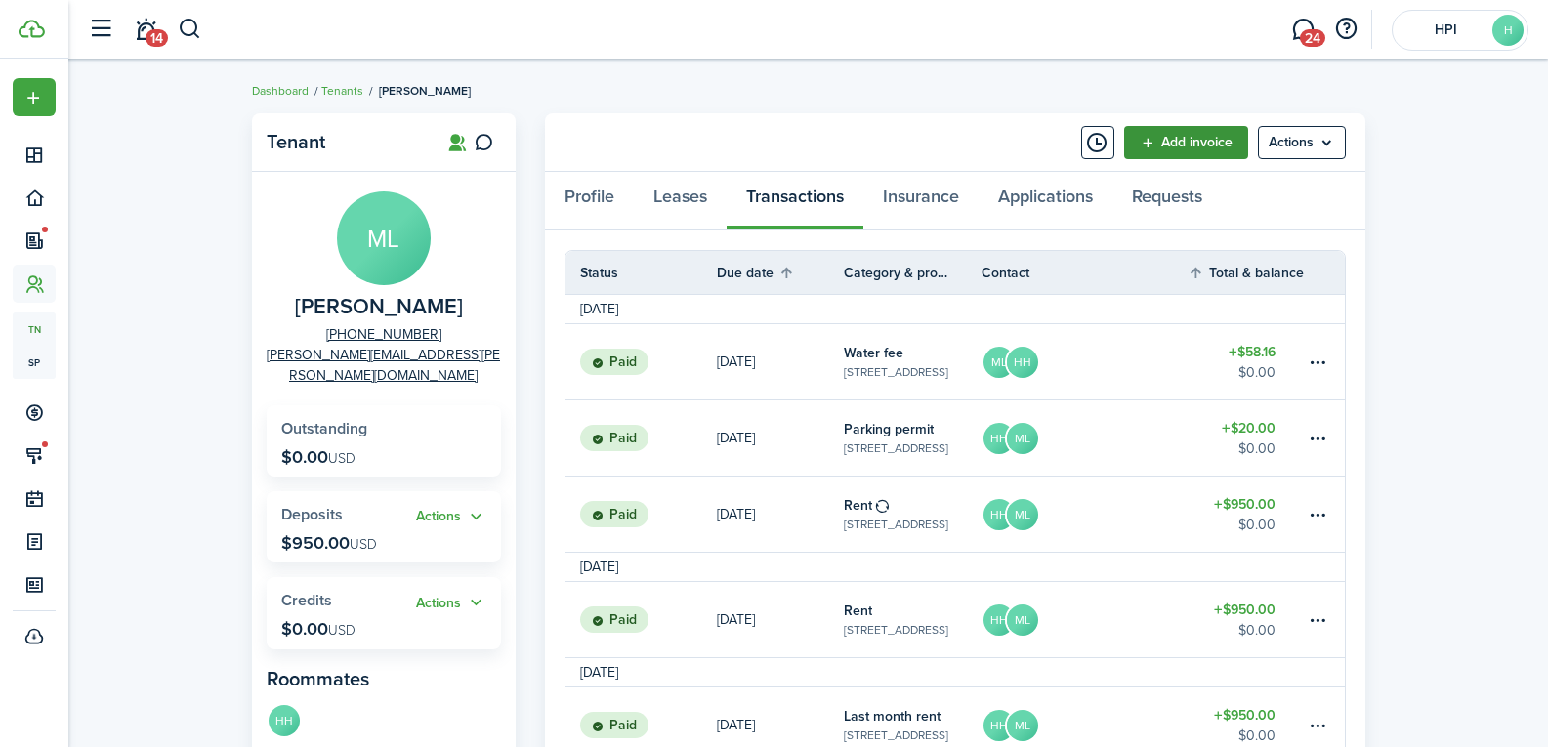
click at [1175, 128] on link "Add invoice" at bounding box center [1186, 142] width 124 height 33
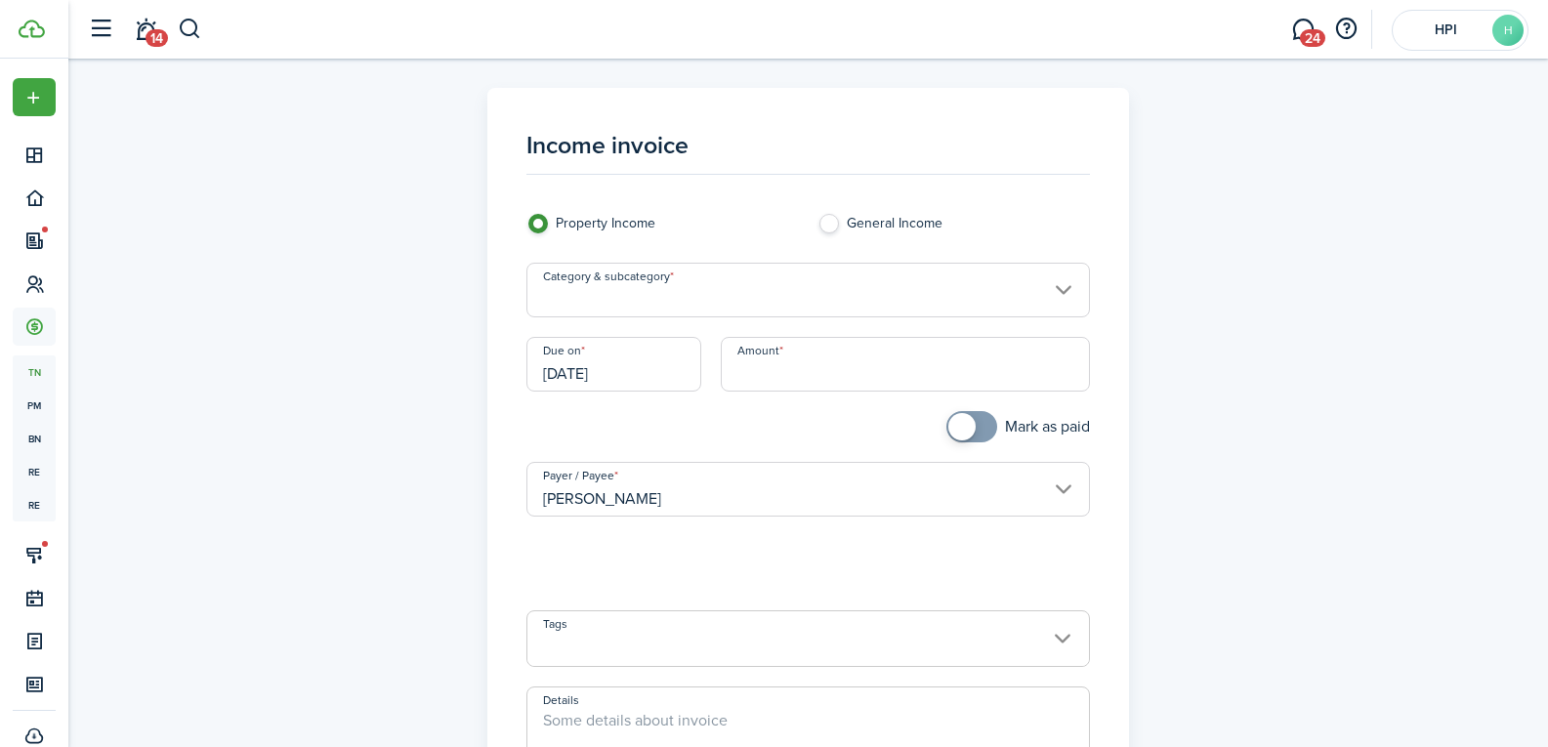
click at [760, 279] on input "Category & subcategory" at bounding box center [809, 290] width 564 height 55
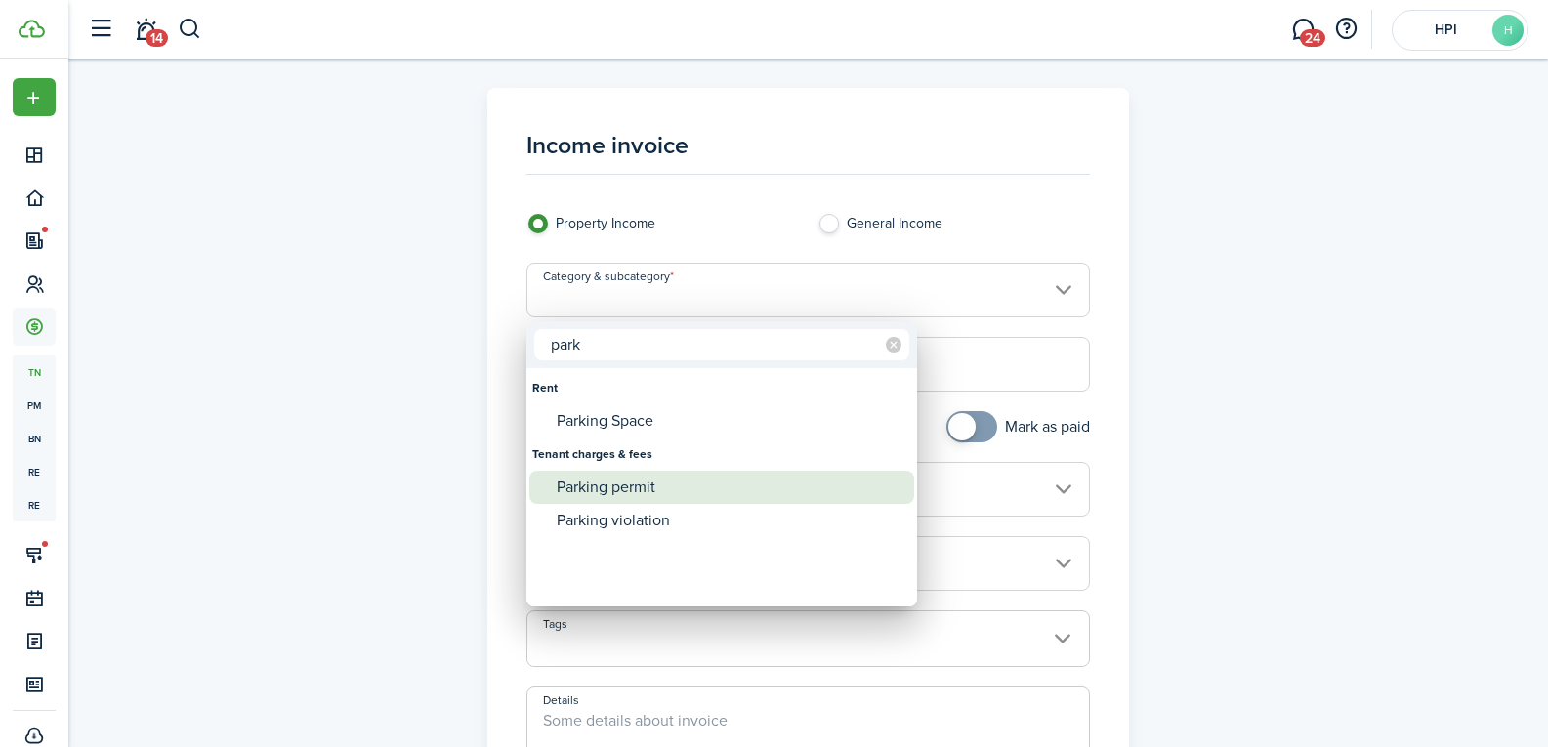
type input "park"
click at [683, 479] on div "Parking permit" at bounding box center [730, 487] width 346 height 33
type input "Tenant charges & fees / Parking permit"
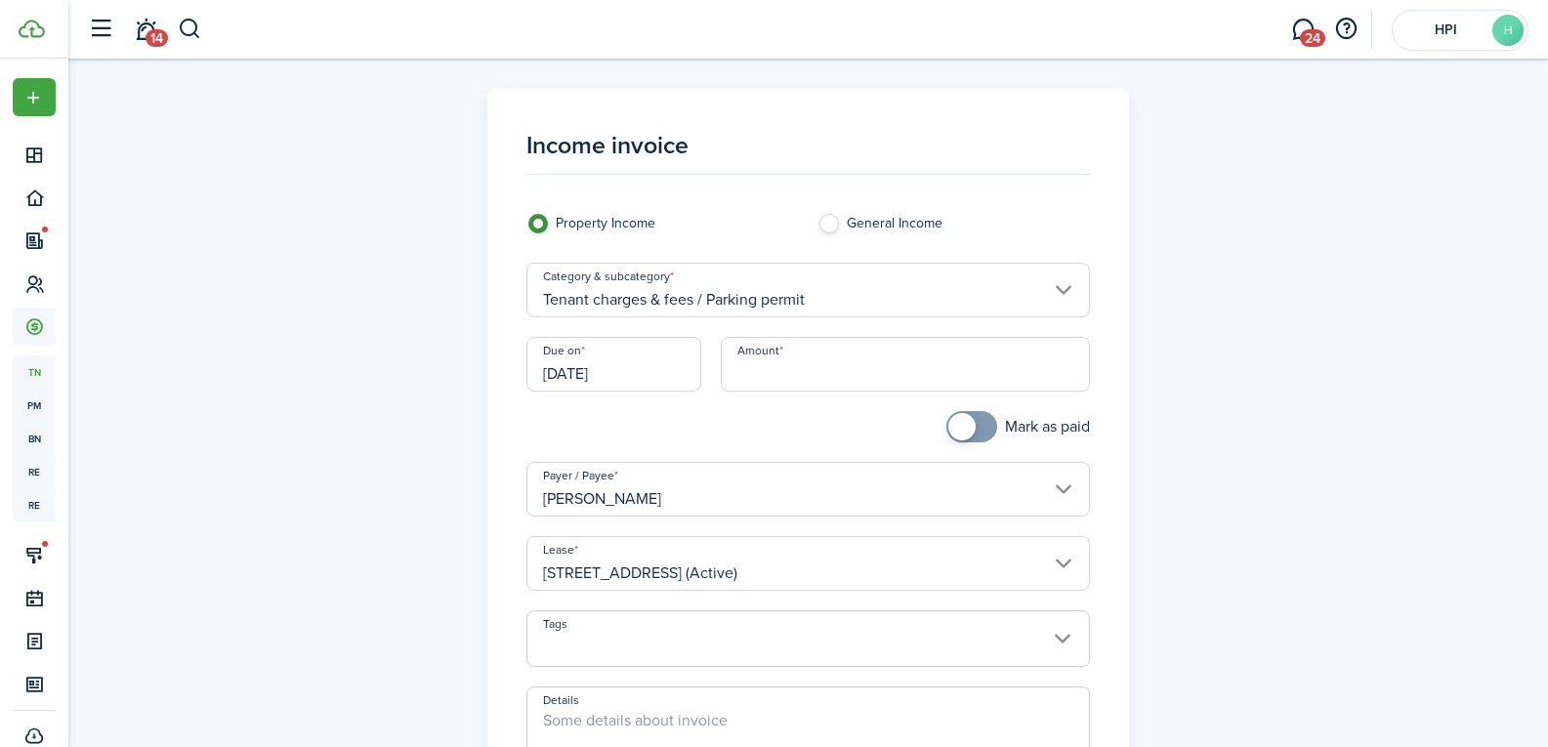
click at [857, 372] on input "Amount" at bounding box center [905, 364] width 369 height 55
type input "$20.00"
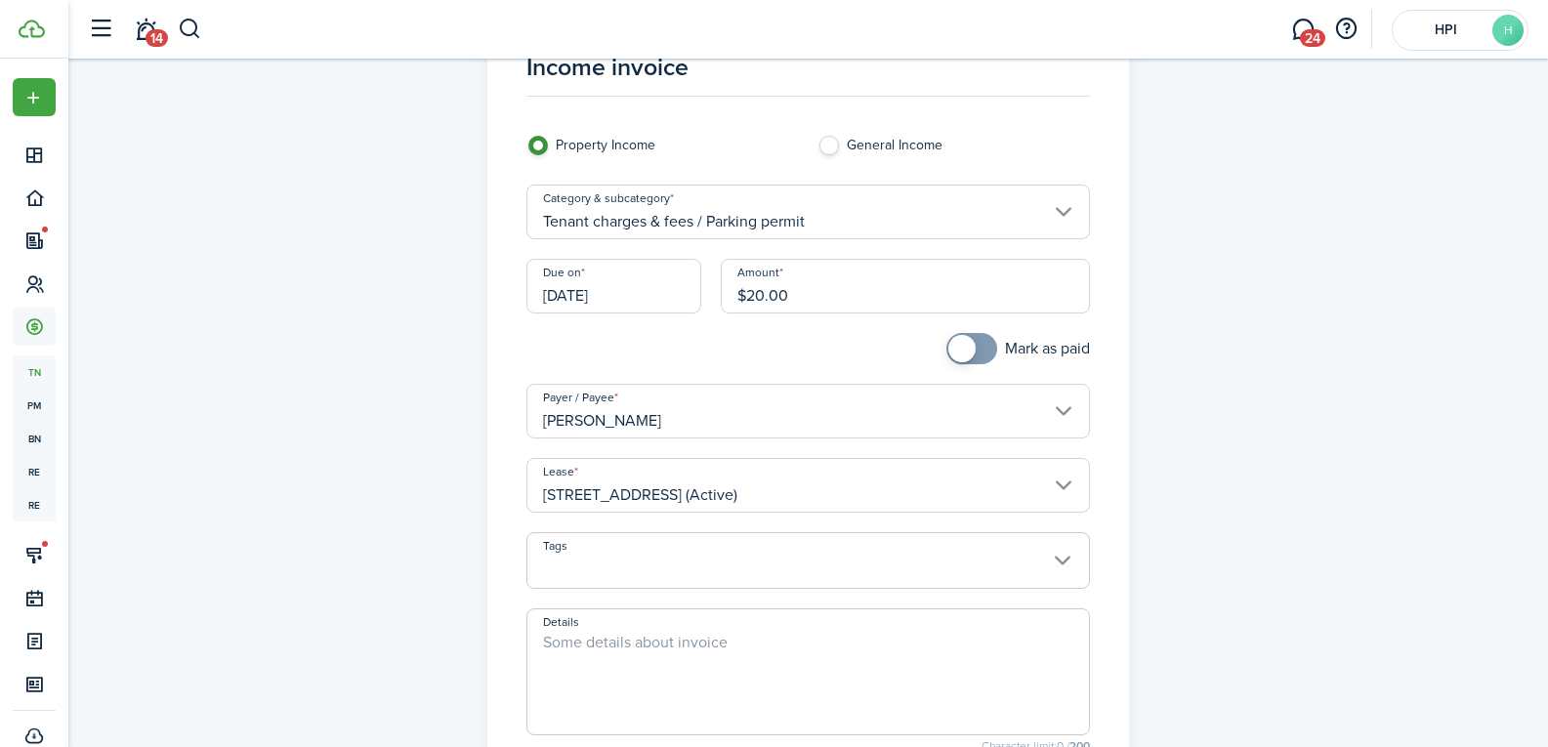
scroll to position [195, 0]
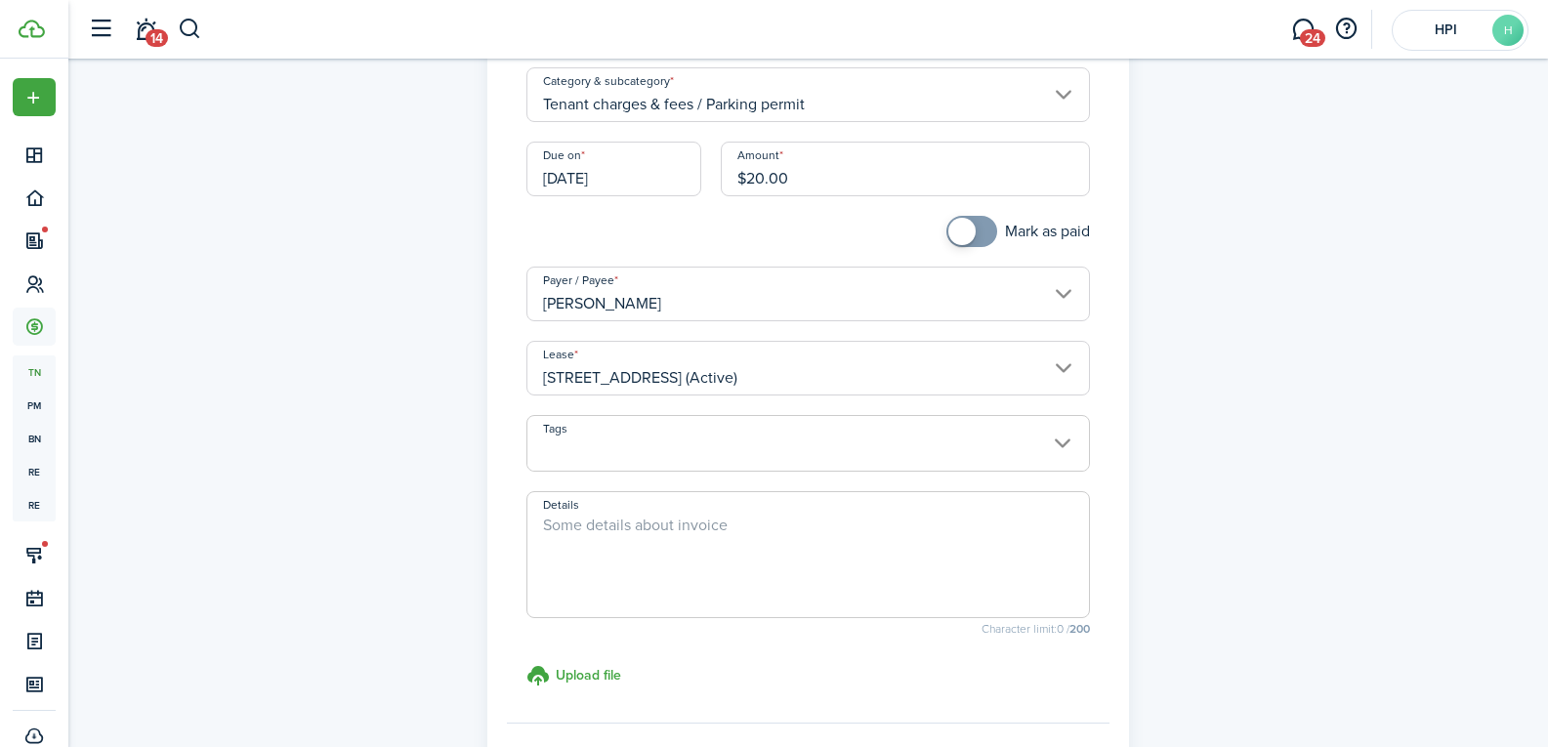
click at [683, 546] on textarea "Details" at bounding box center [809, 561] width 562 height 94
paste textarea "[PERSON_NAME]"
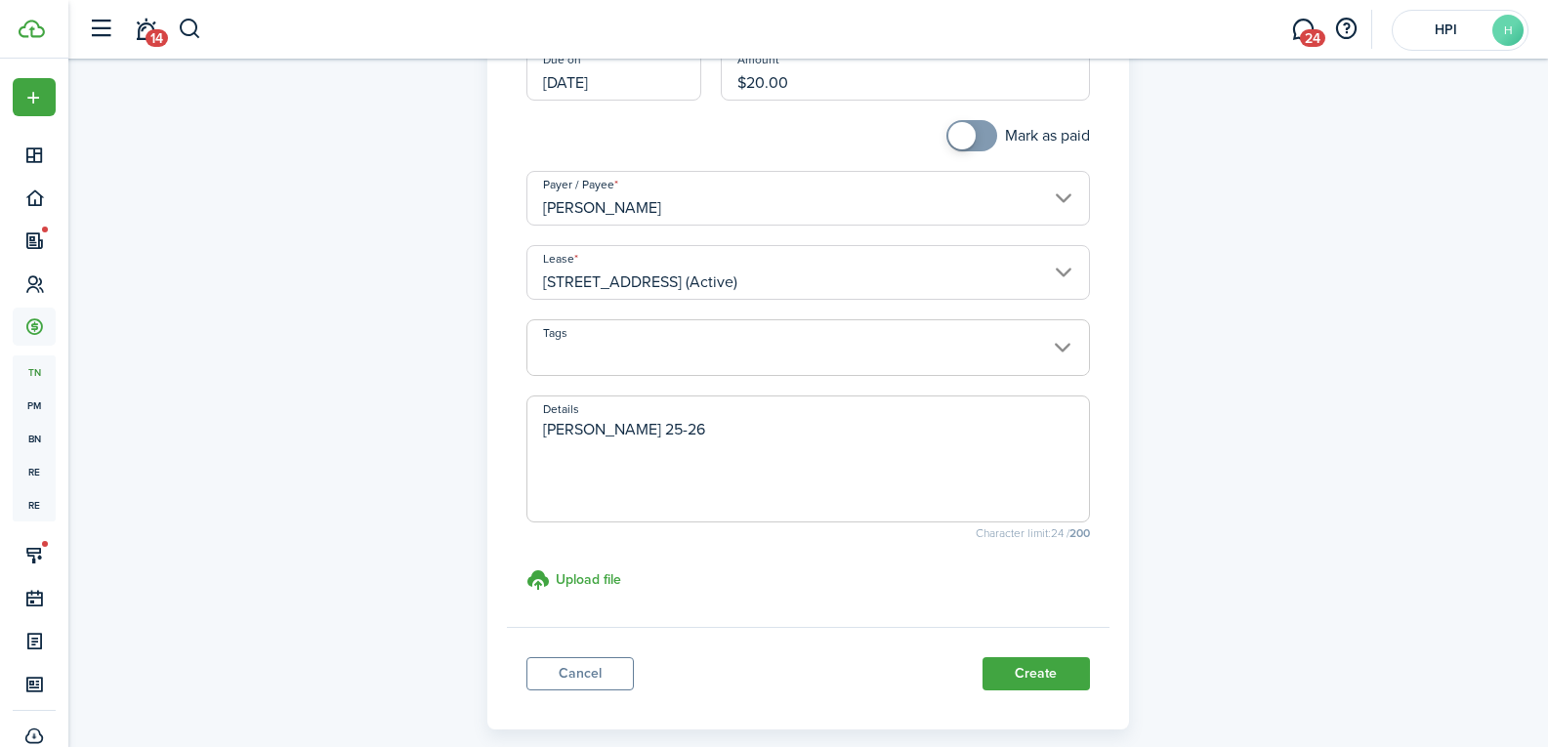
scroll to position [386, 0]
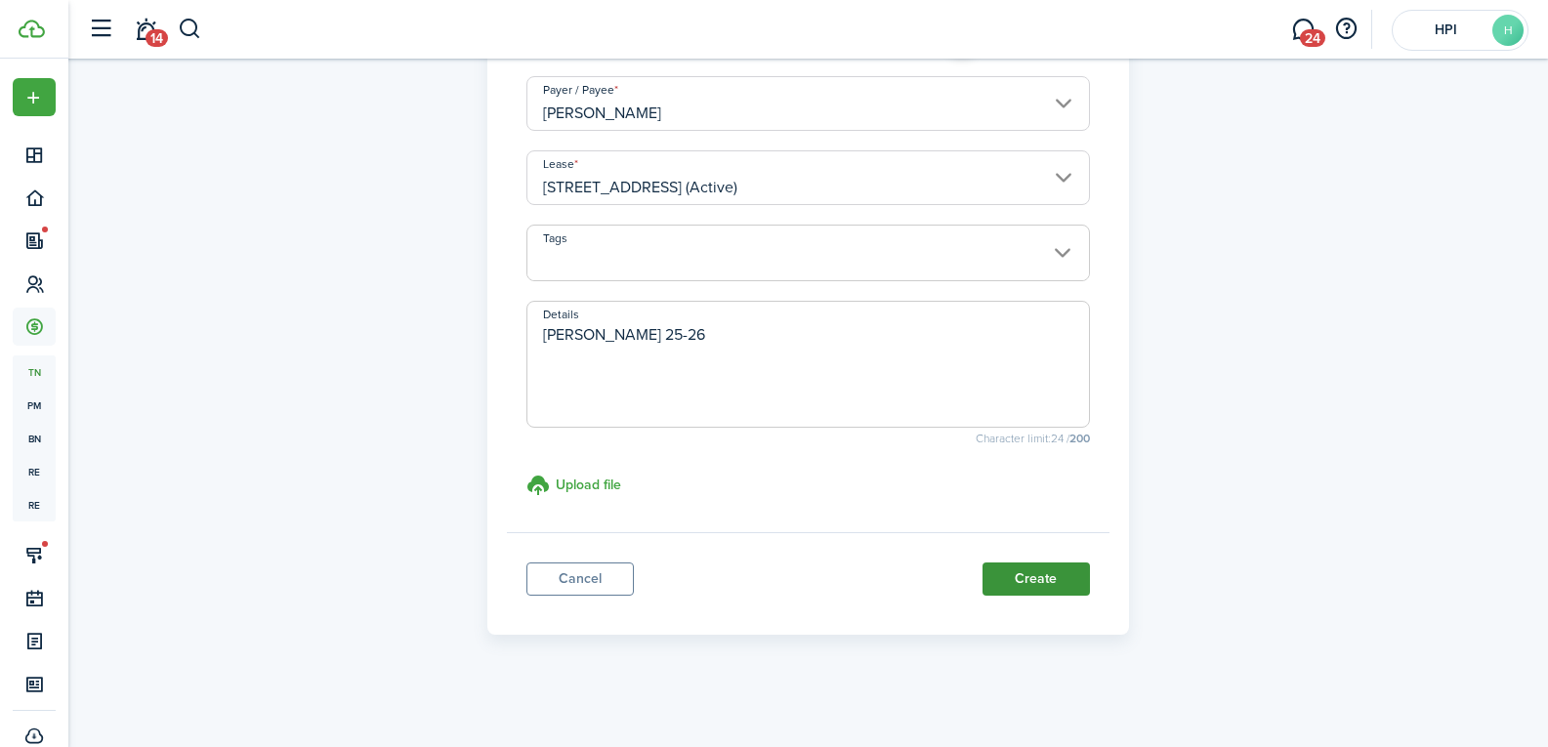
type textarea "[PERSON_NAME] 25-26"
click at [1035, 586] on button "Create" at bounding box center [1036, 579] width 107 height 33
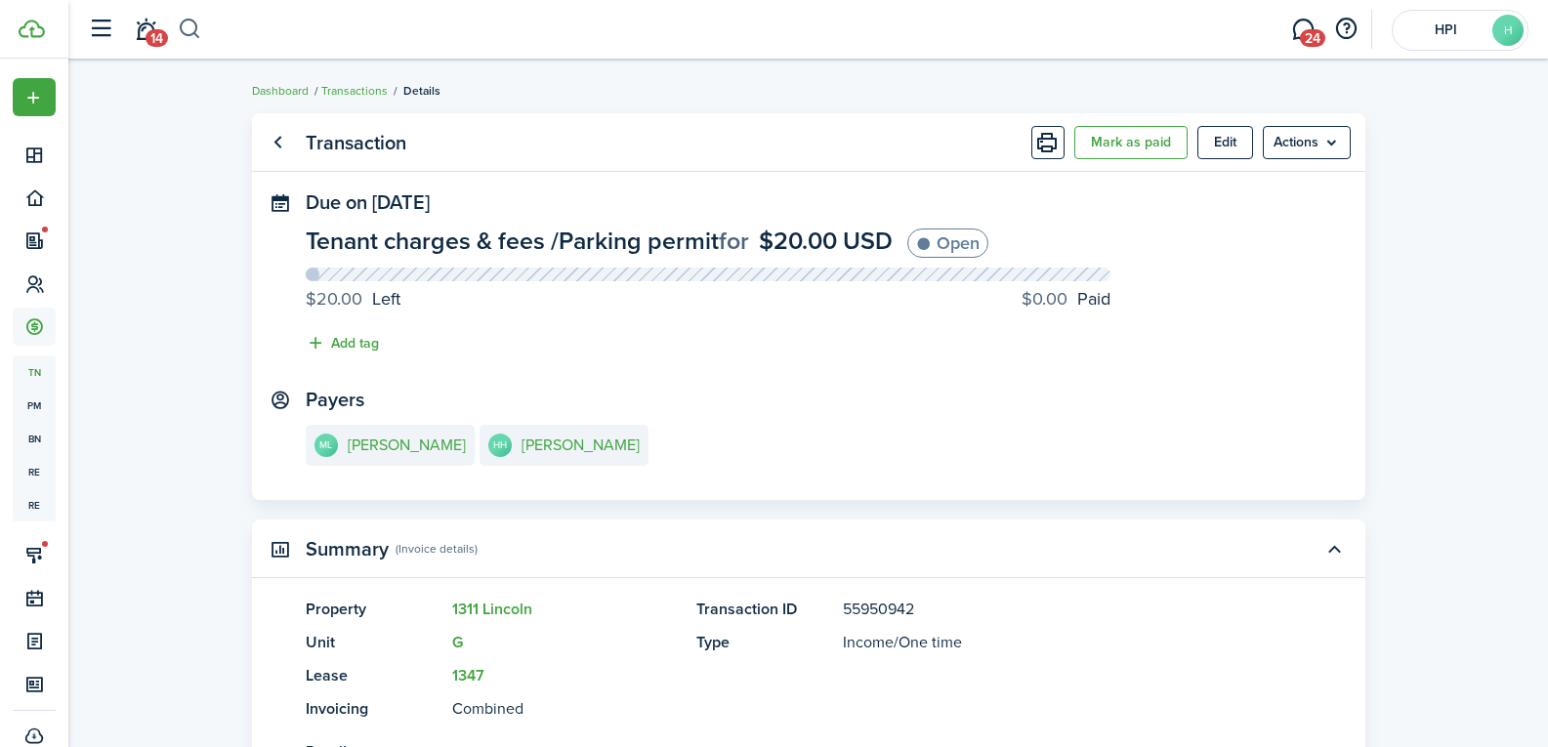
click at [193, 29] on button "button" at bounding box center [190, 29] width 24 height 33
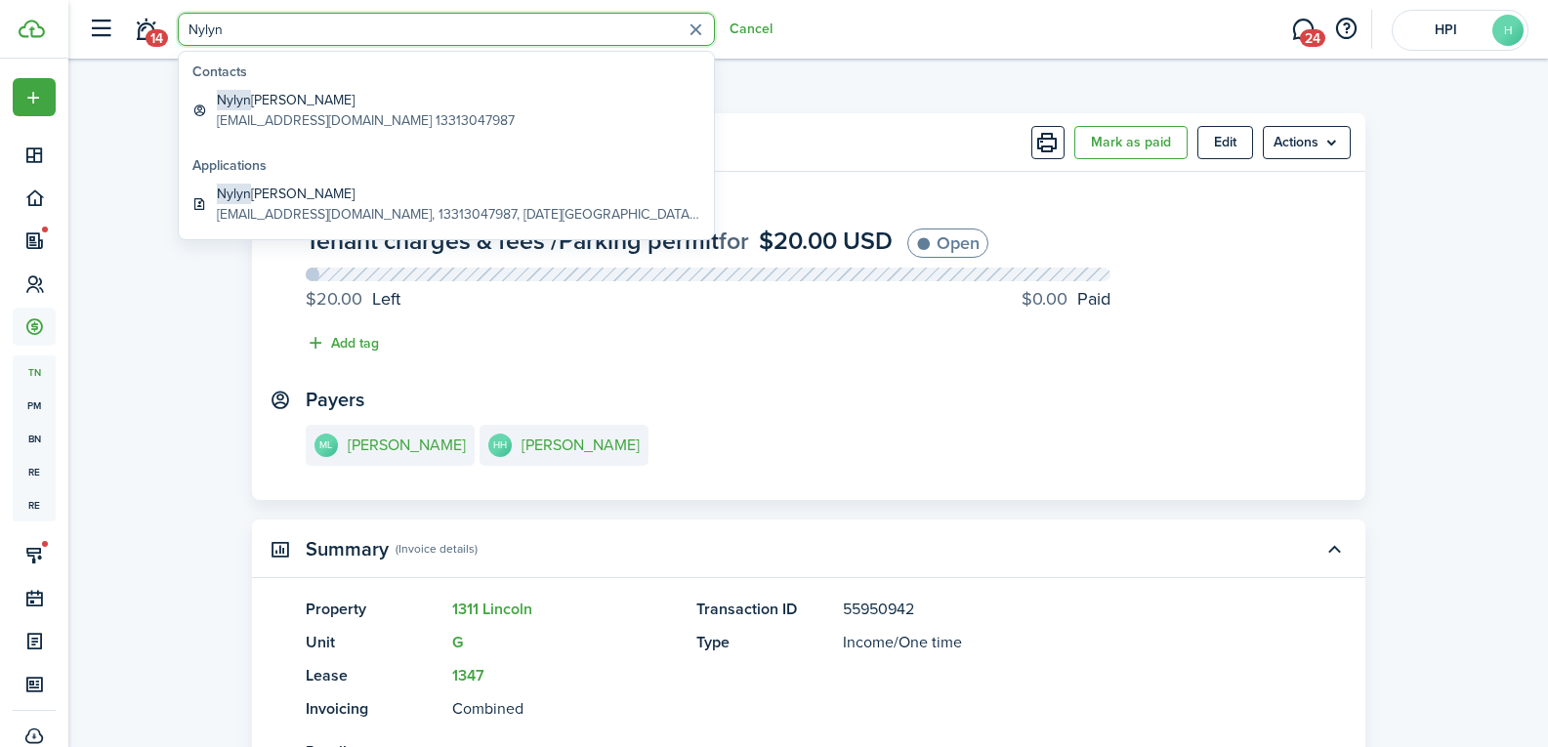
type input "Nylyn"
click at [290, 106] on global-search-item-title "[PERSON_NAME]" at bounding box center [366, 100] width 298 height 21
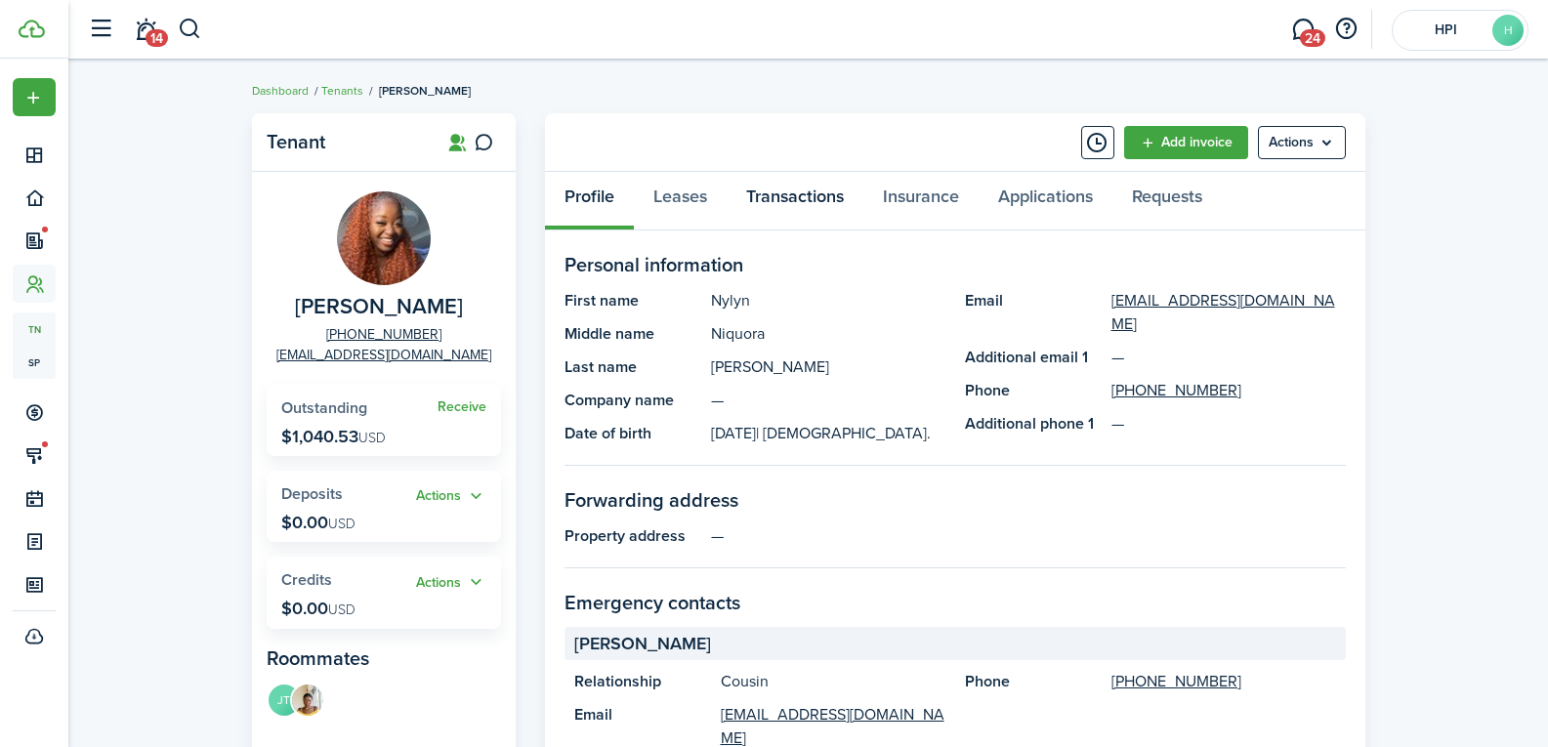
click at [844, 207] on link "Transactions" at bounding box center [795, 201] width 137 height 59
